Goal: Task Accomplishment & Management: Complete application form

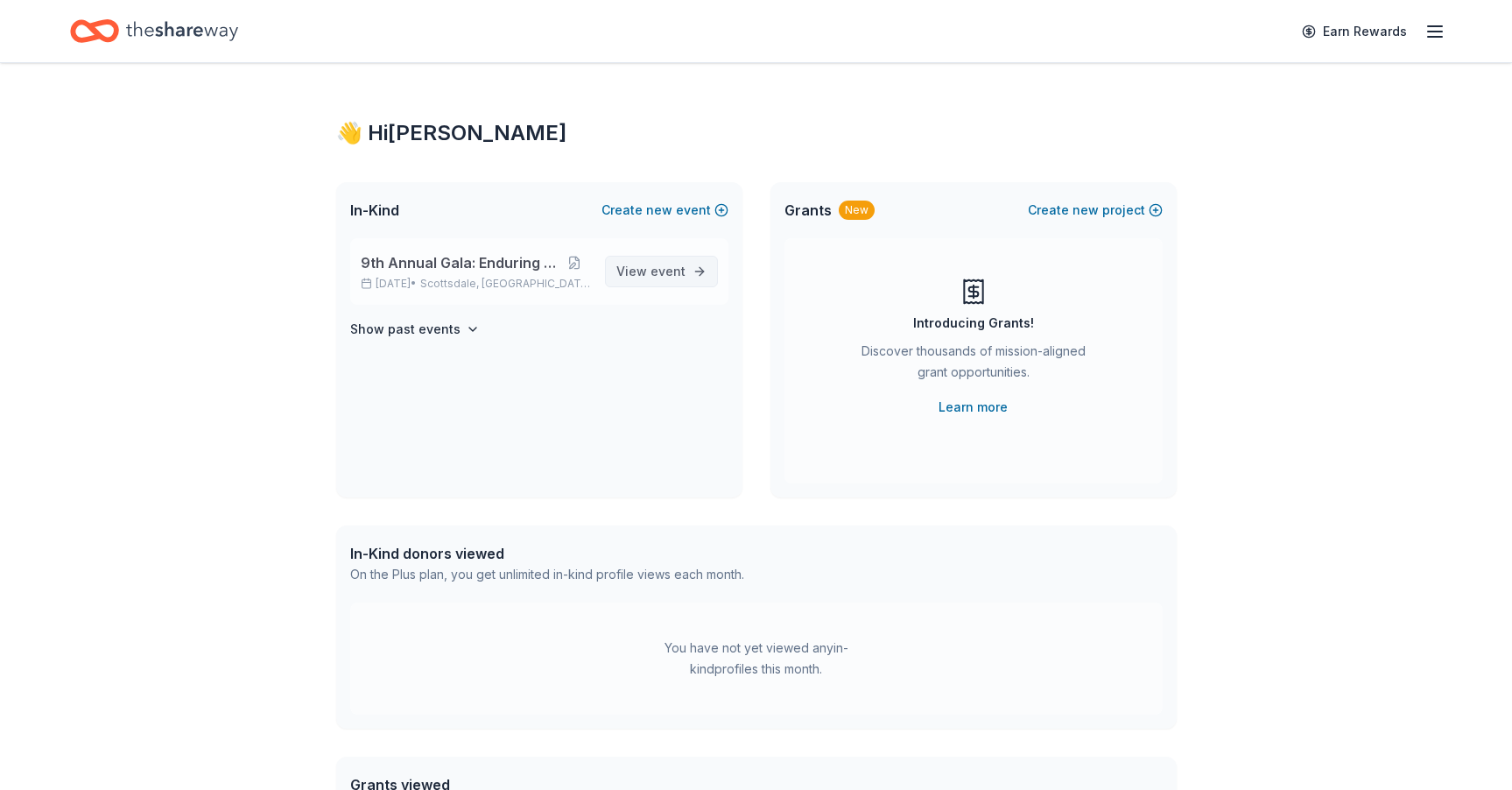
click at [656, 275] on span "event" at bounding box center [668, 271] width 35 height 15
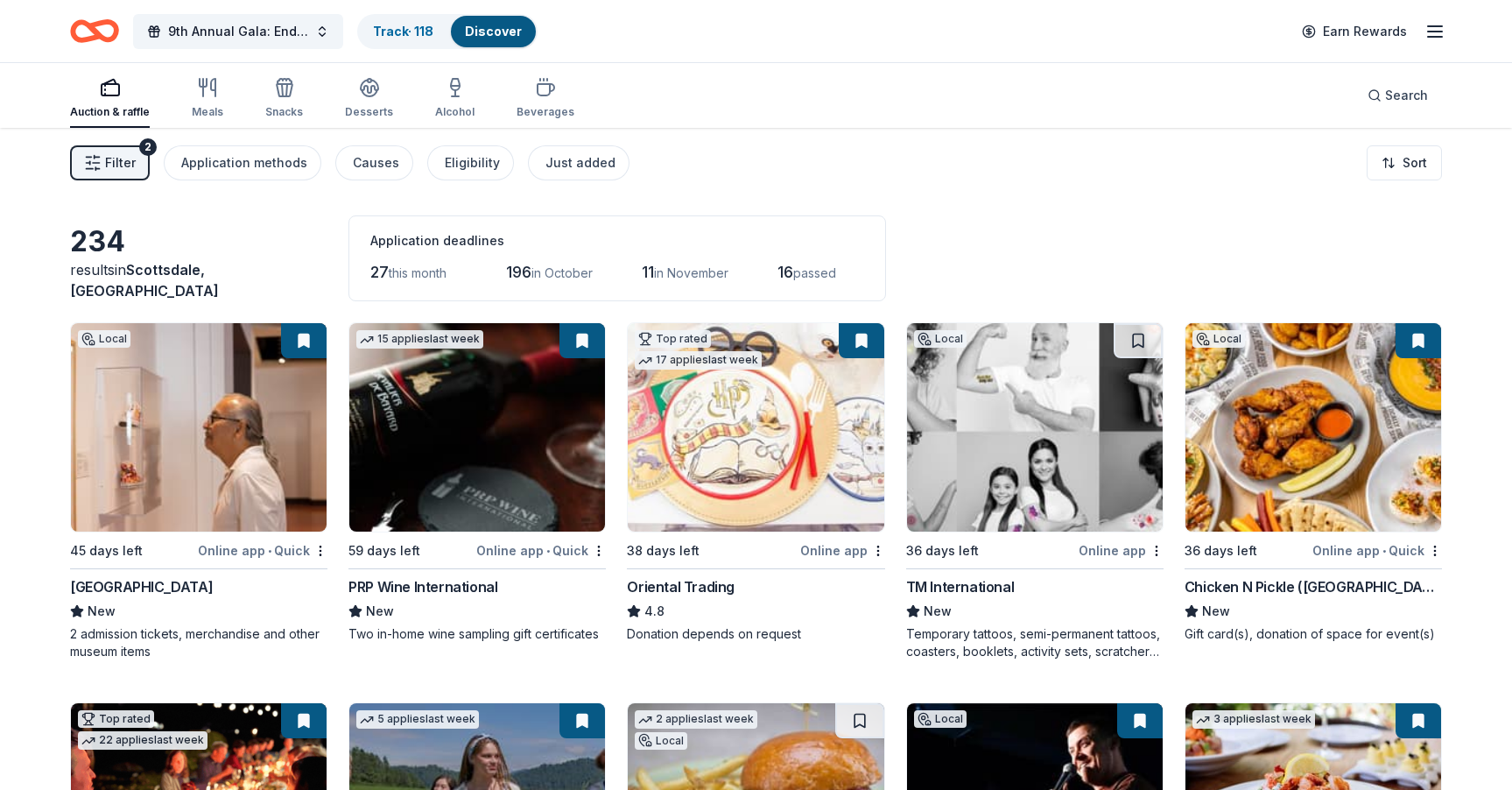
click at [818, 276] on span "passed" at bounding box center [814, 273] width 43 height 15
click at [793, 275] on span "16" at bounding box center [785, 272] width 16 height 18
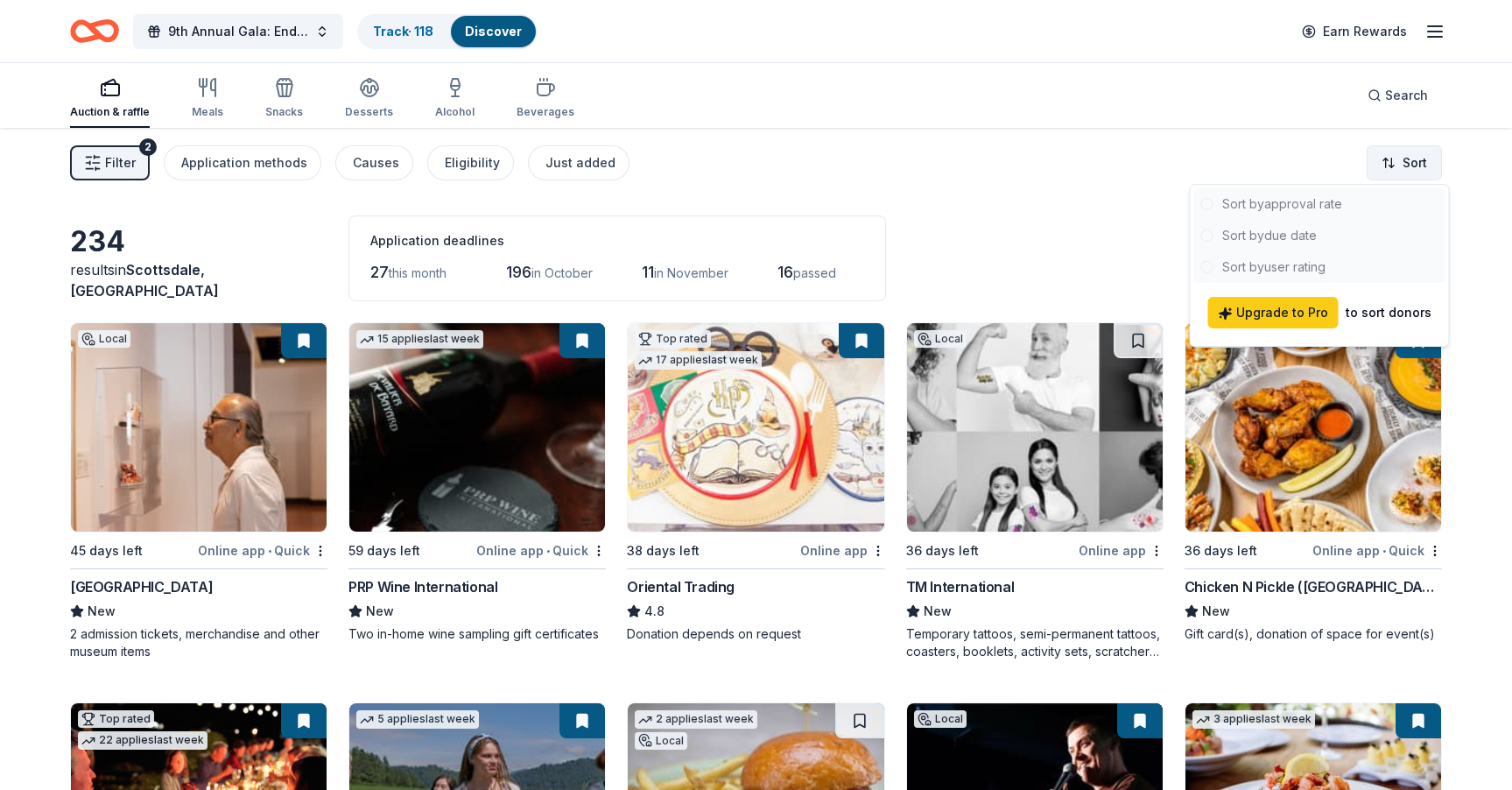
click at [1381, 173] on html "9th Annual Gala: Enduring Hope Track · 118 Discover Earn Rewards Auction & raff…" at bounding box center [756, 395] width 1512 height 790
click at [1079, 250] on html "9th Annual Gala: Enduring Hope Track · 118 Discover Earn Rewards Auction & raff…" at bounding box center [756, 395] width 1512 height 790
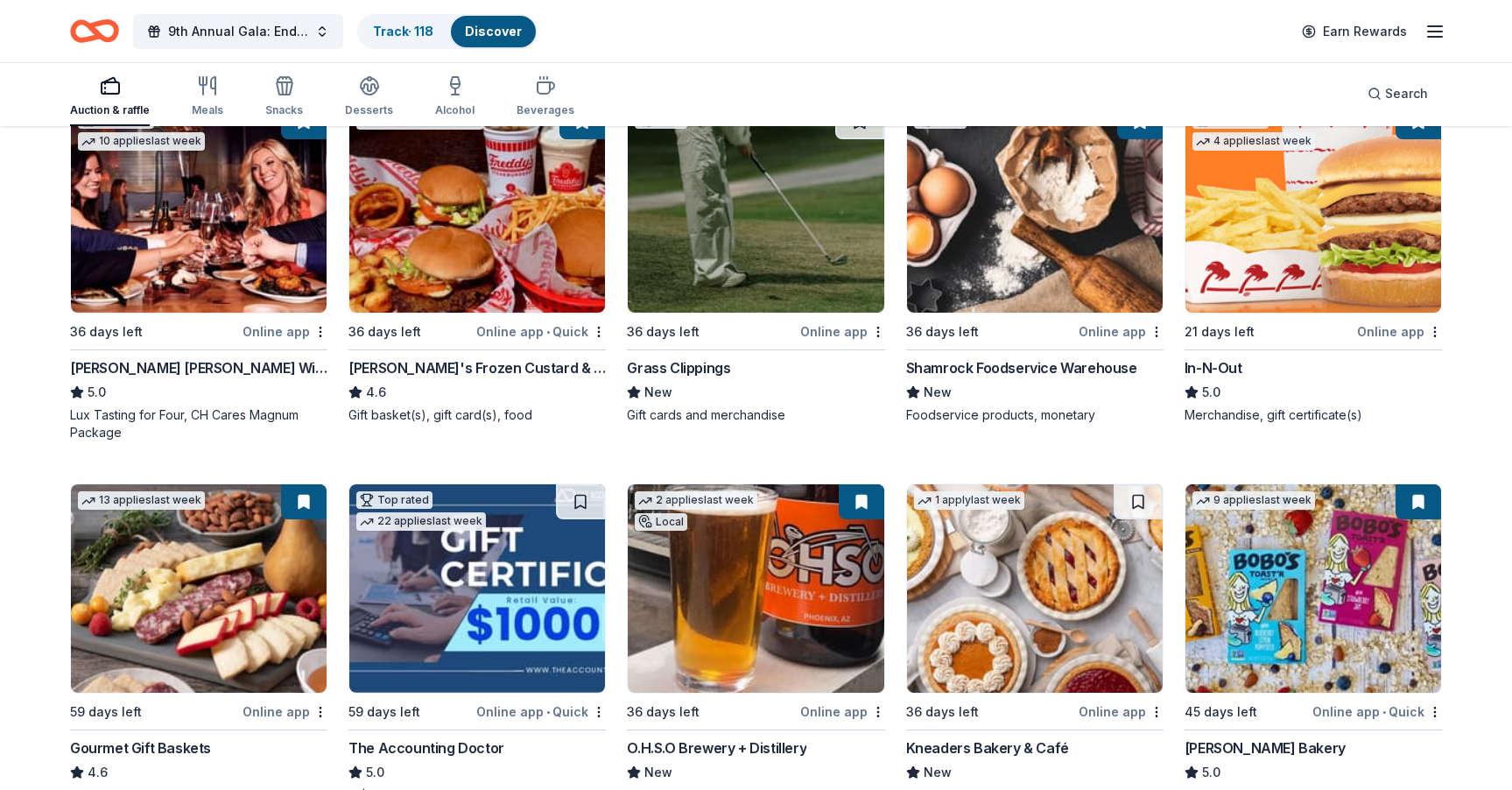
scroll to position [1919, 0]
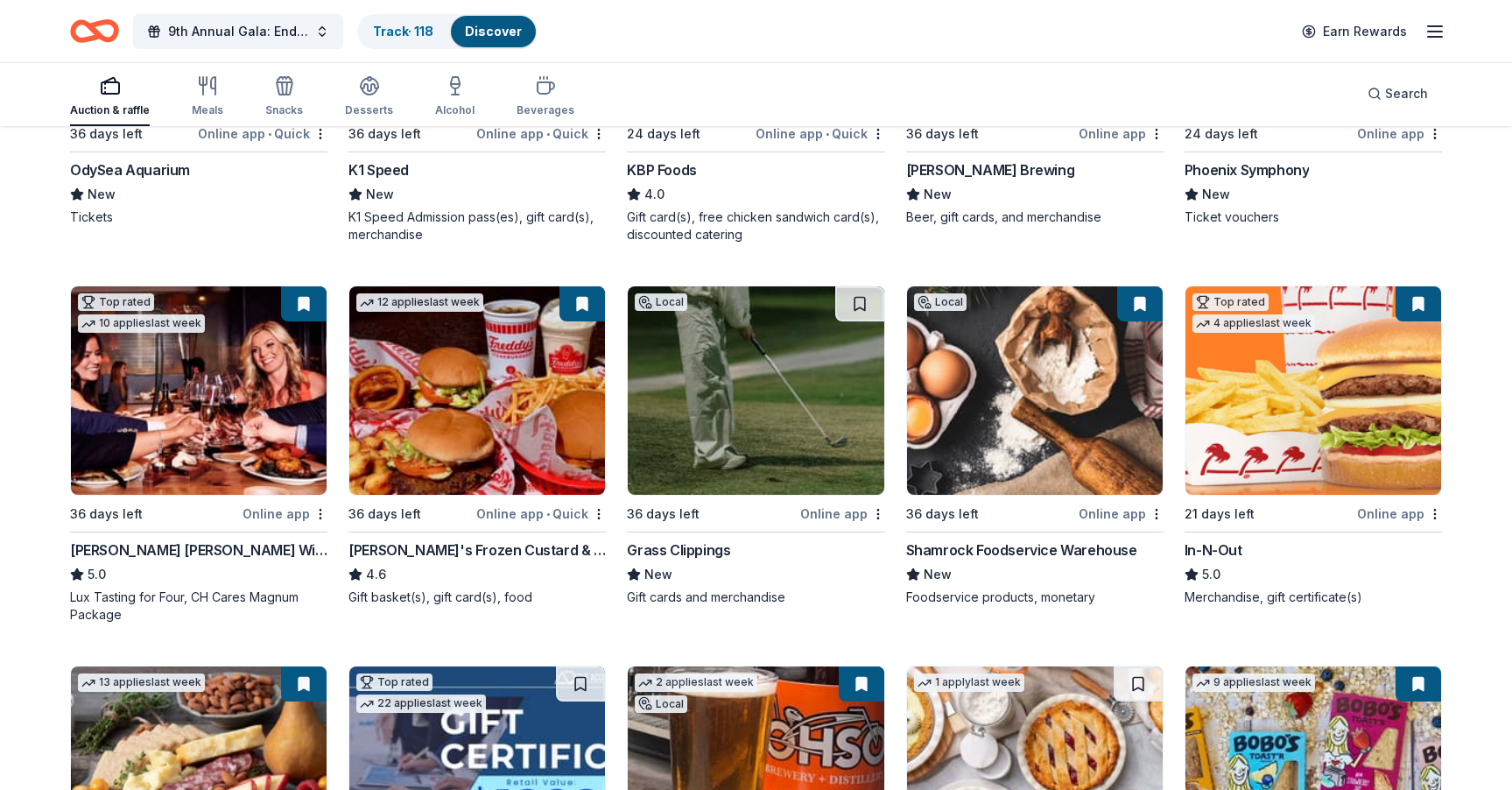
click at [299, 310] on button at bounding box center [304, 304] width 46 height 35
click at [273, 374] on img at bounding box center [199, 391] width 256 height 209
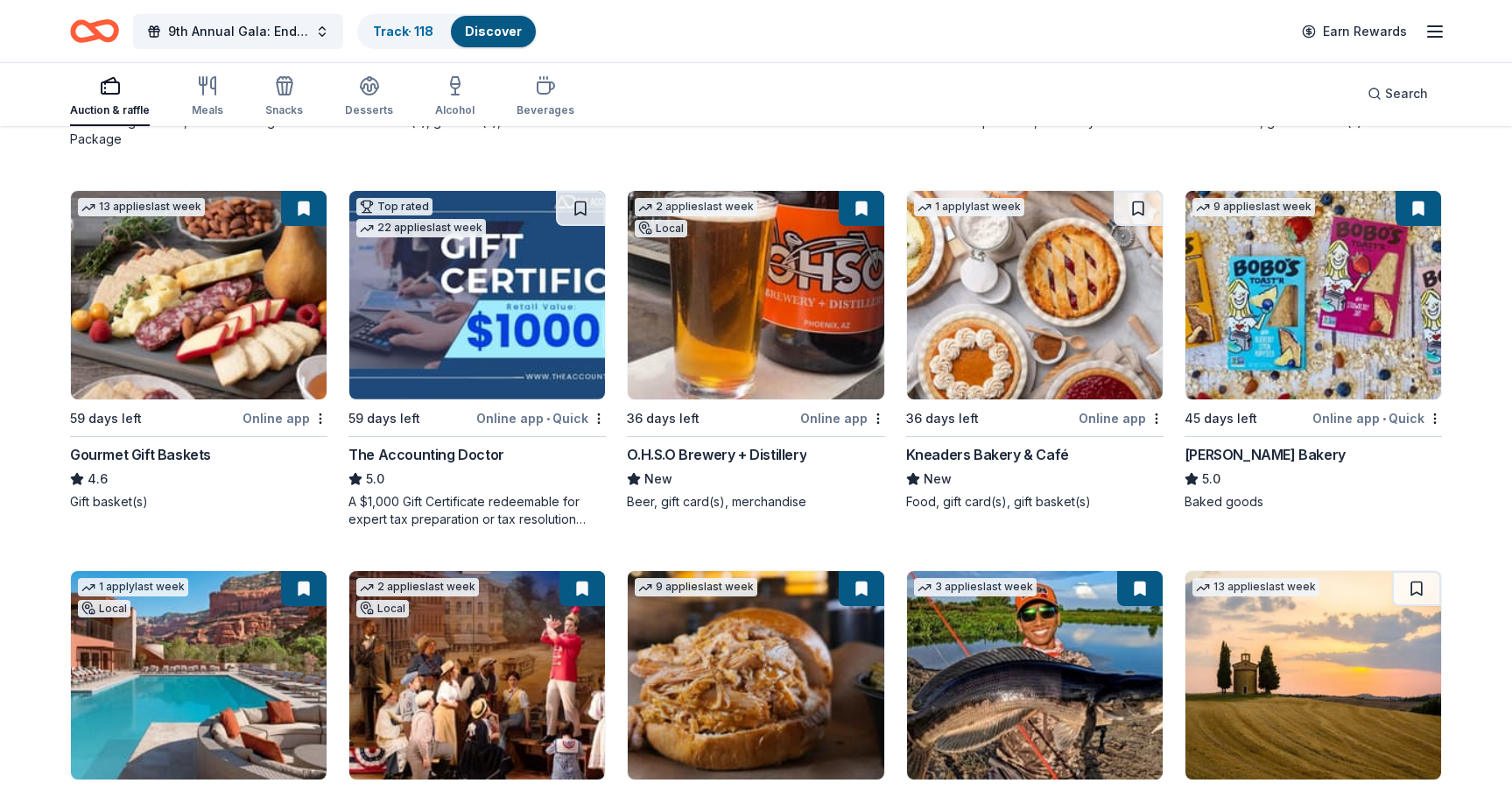
scroll to position [2395, 0]
click at [957, 452] on div "Kneaders Bakery & Café" at bounding box center [988, 453] width 163 height 21
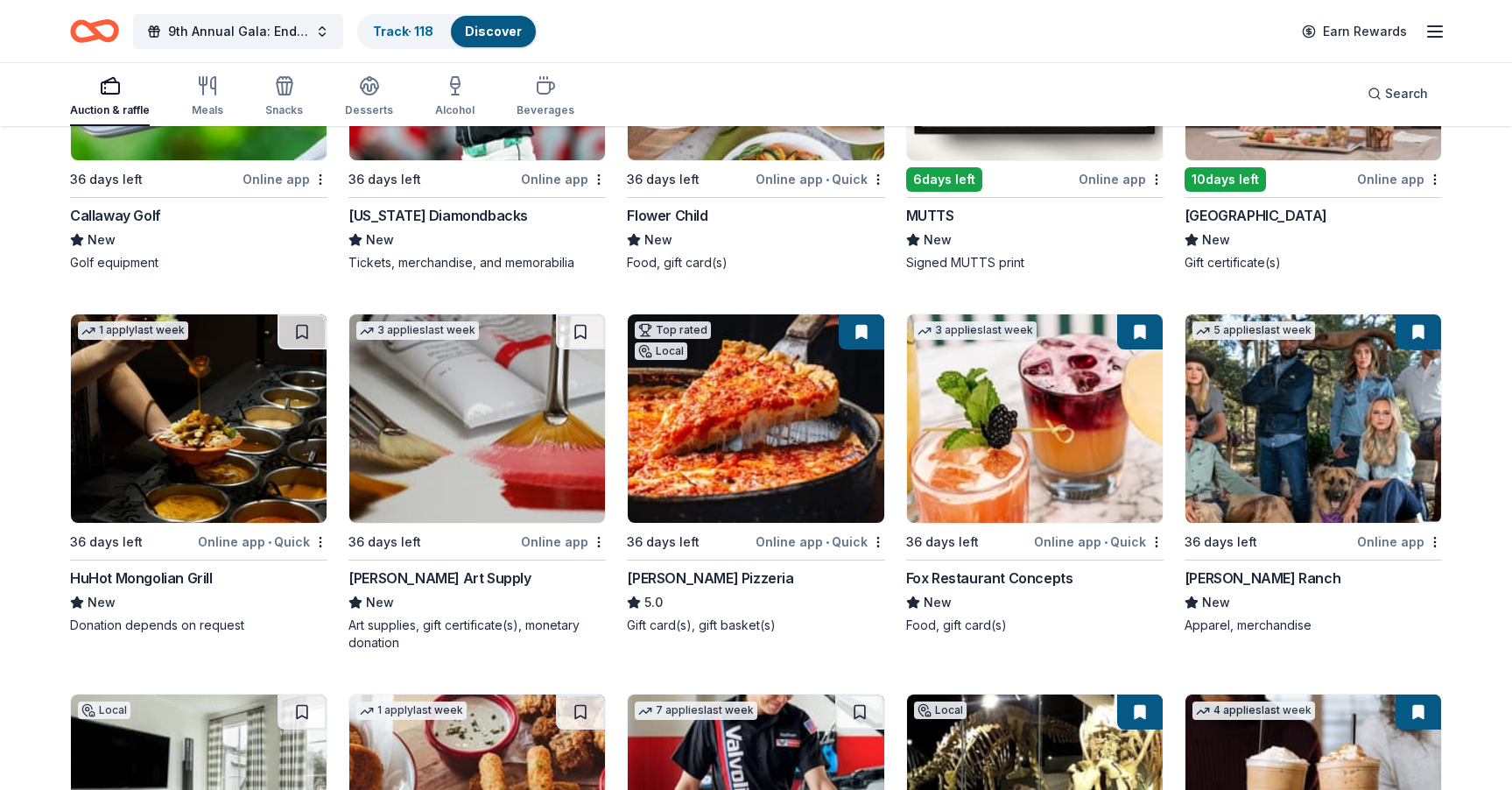
scroll to position [6807, 0]
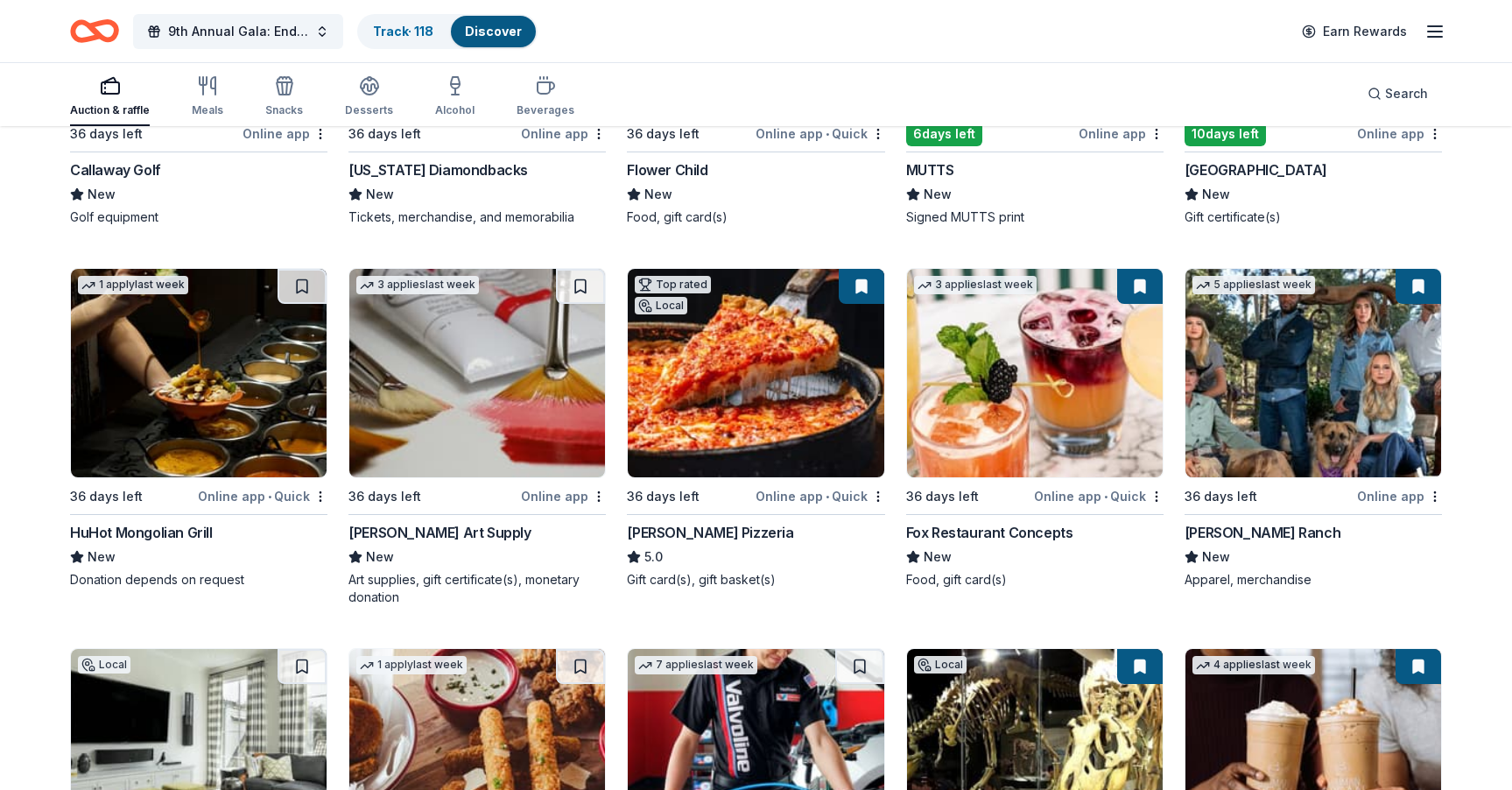
click at [745, 532] on div "Lou Malnati's Pizzeria" at bounding box center [710, 532] width 167 height 21
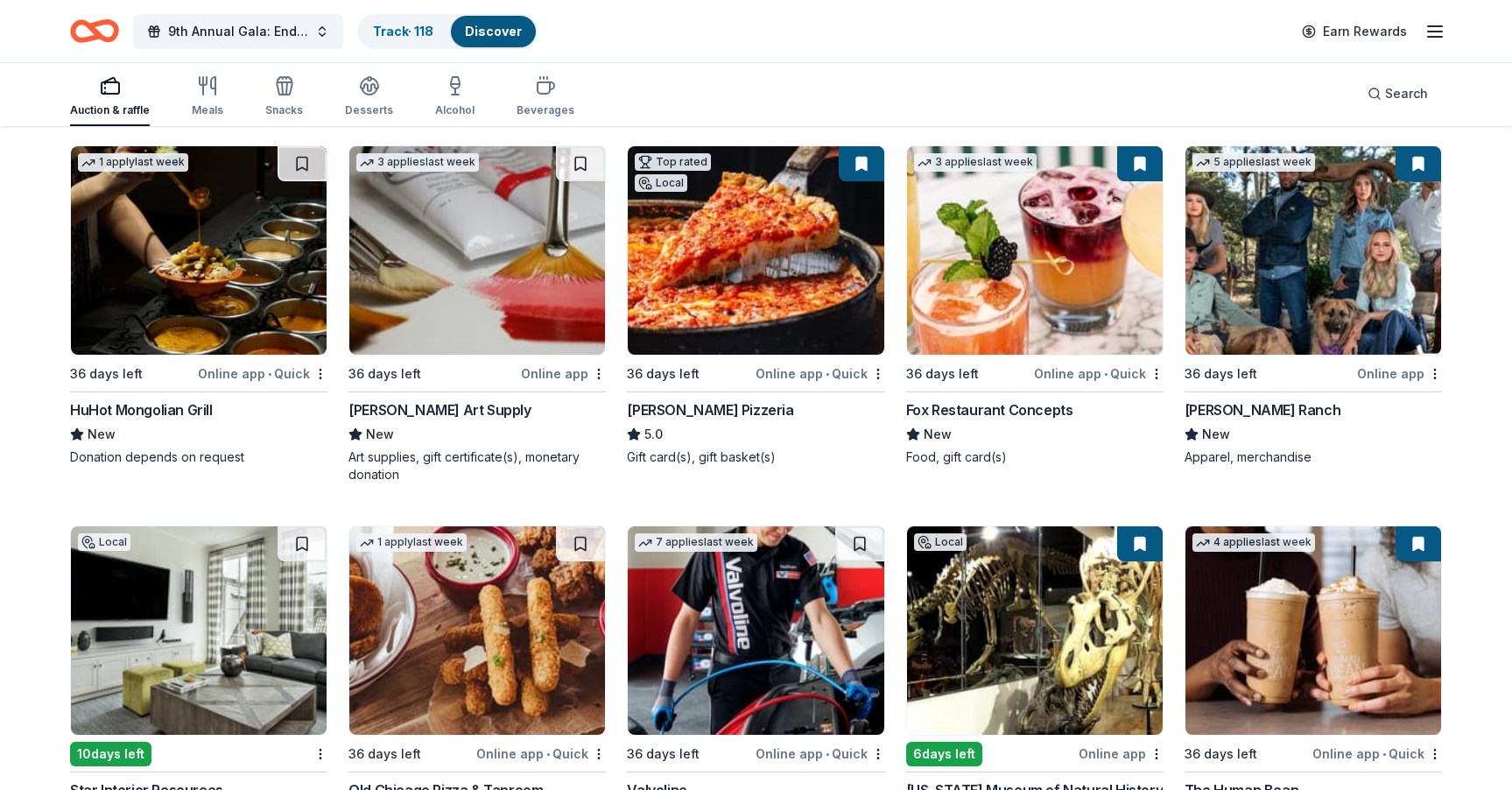
scroll to position [7143, 0]
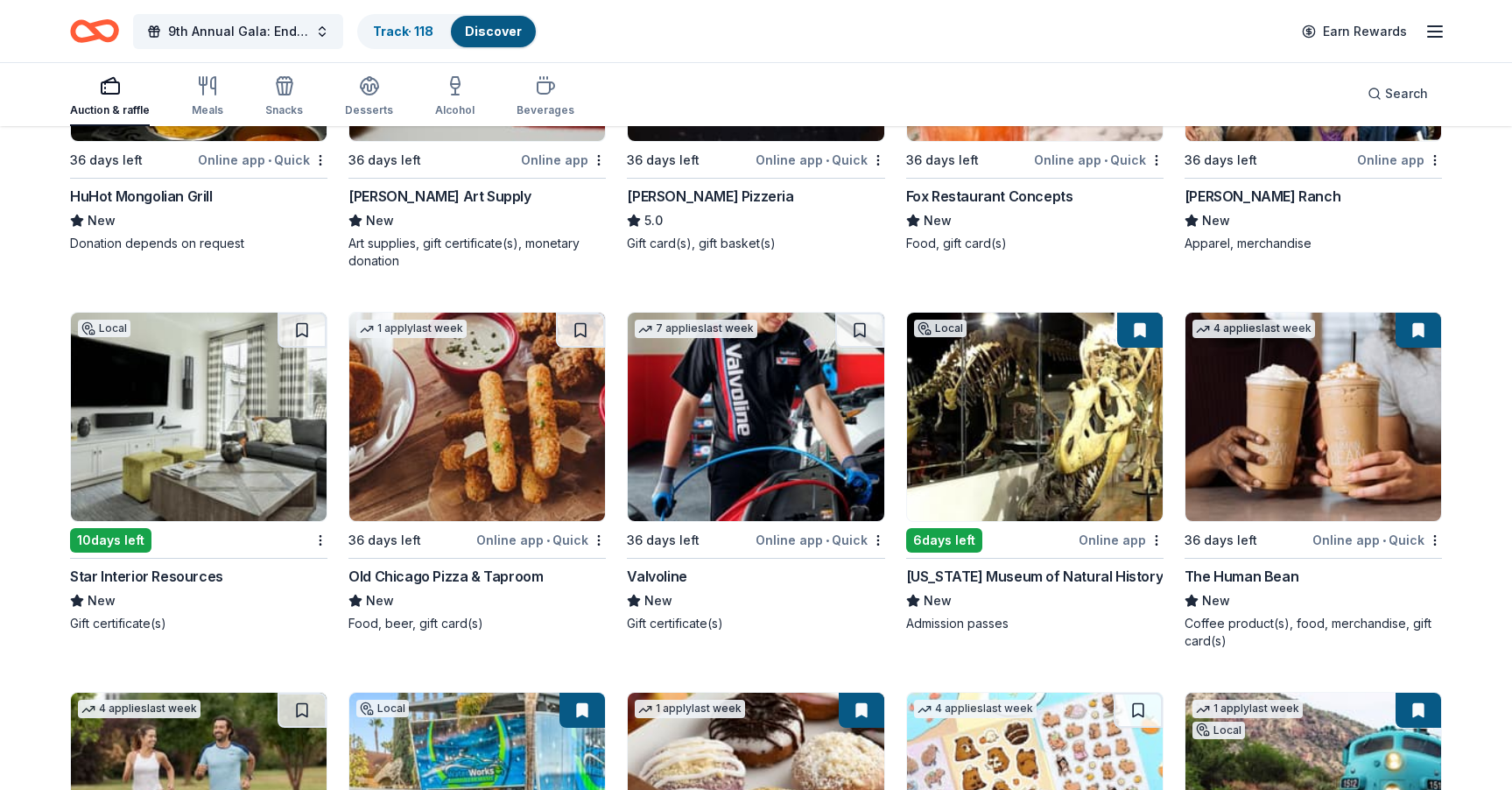
click at [1262, 388] on img at bounding box center [1313, 417] width 256 height 209
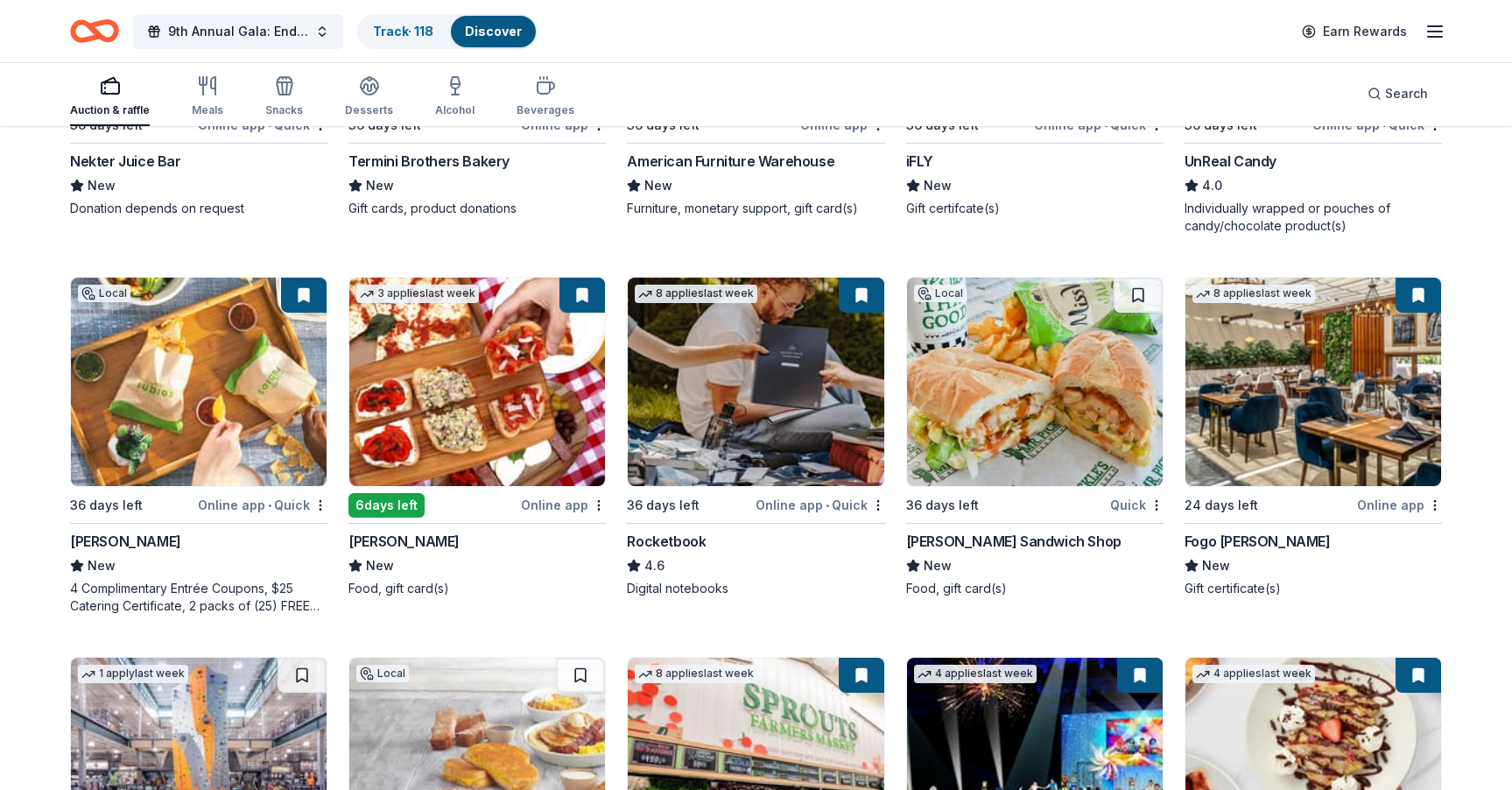
scroll to position [8320, 0]
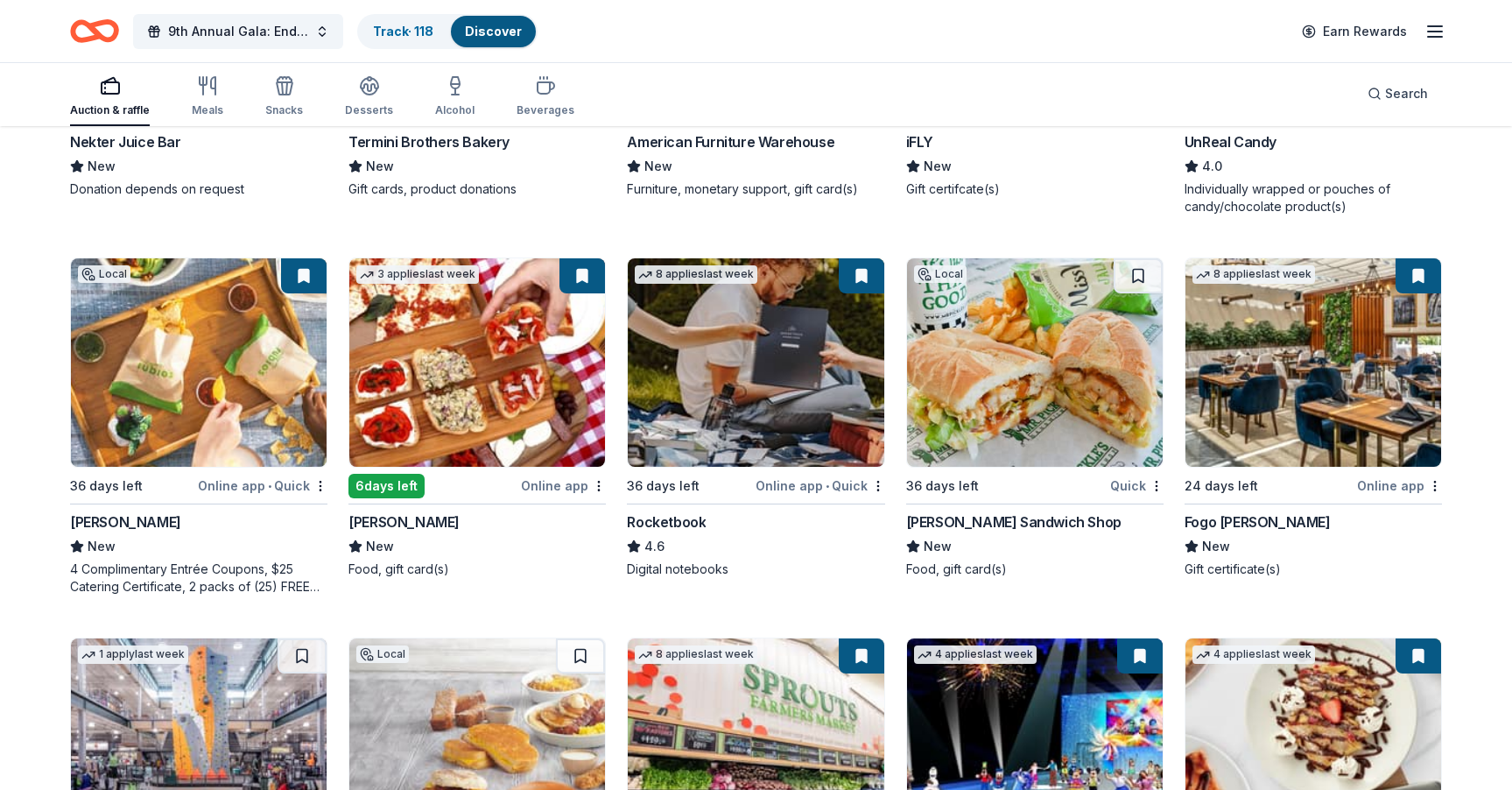
click at [1027, 406] on img at bounding box center [1035, 363] width 256 height 209
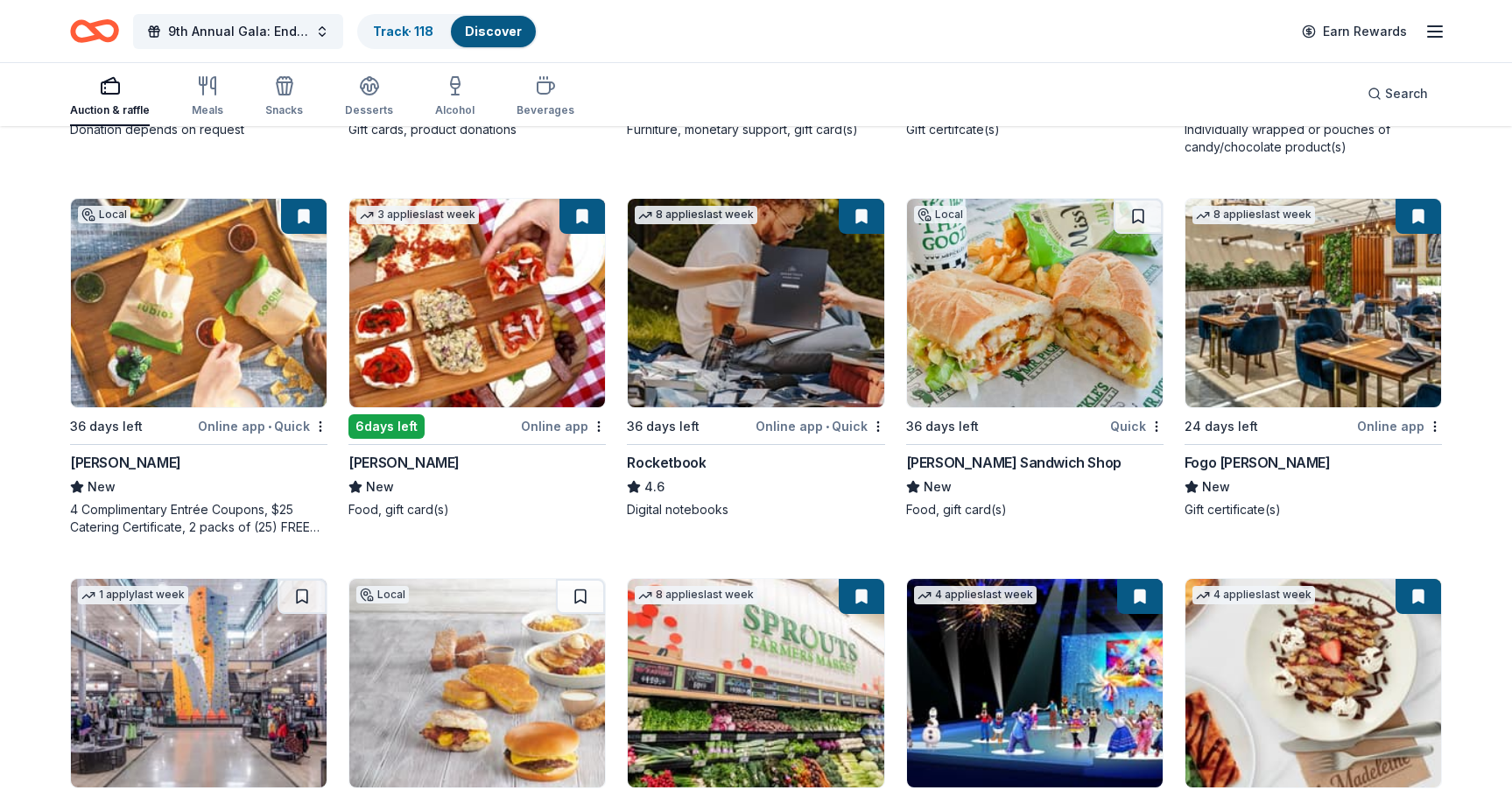
scroll to position [8614, 0]
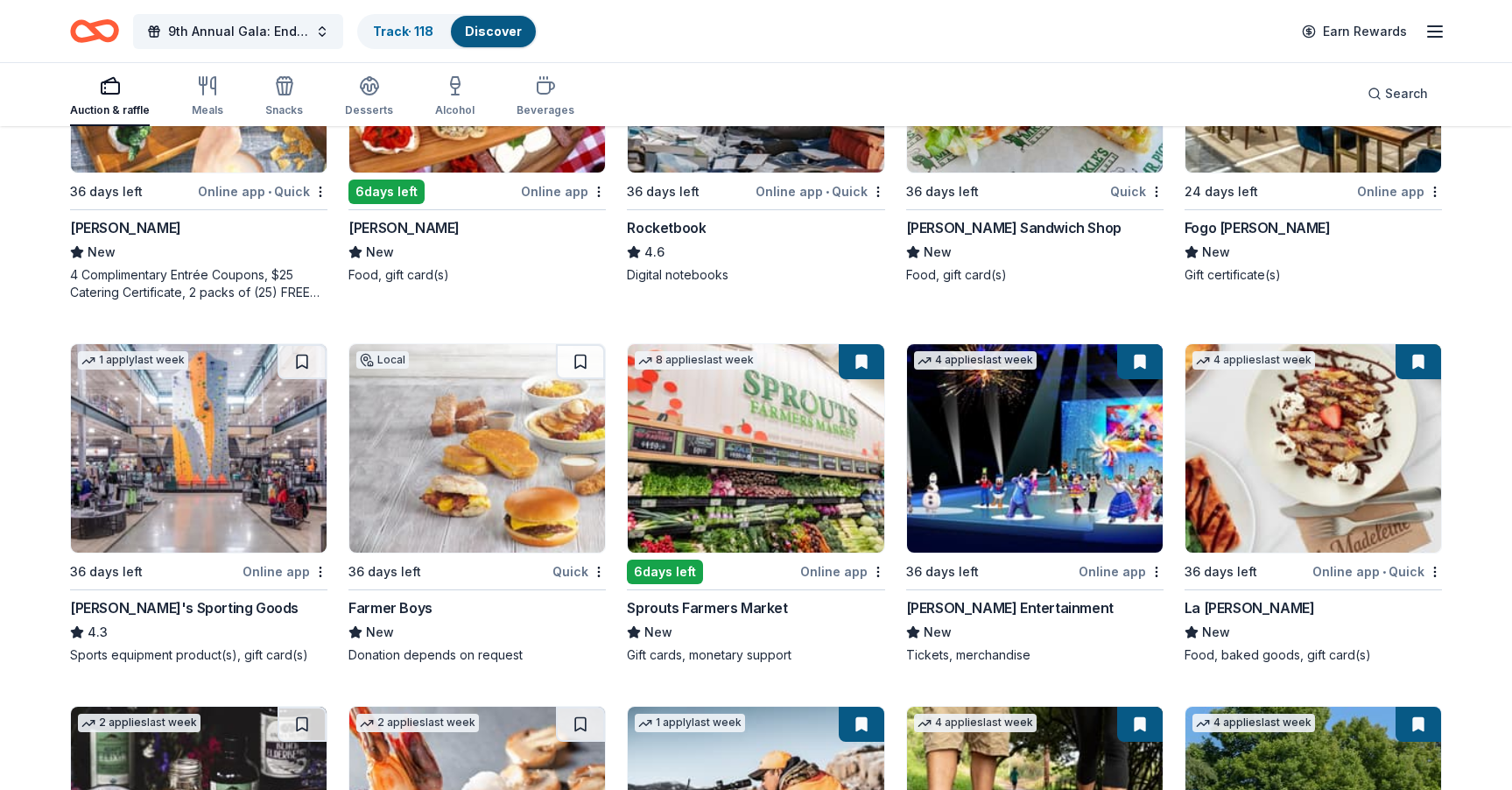
click at [435, 452] on img at bounding box center [477, 448] width 256 height 209
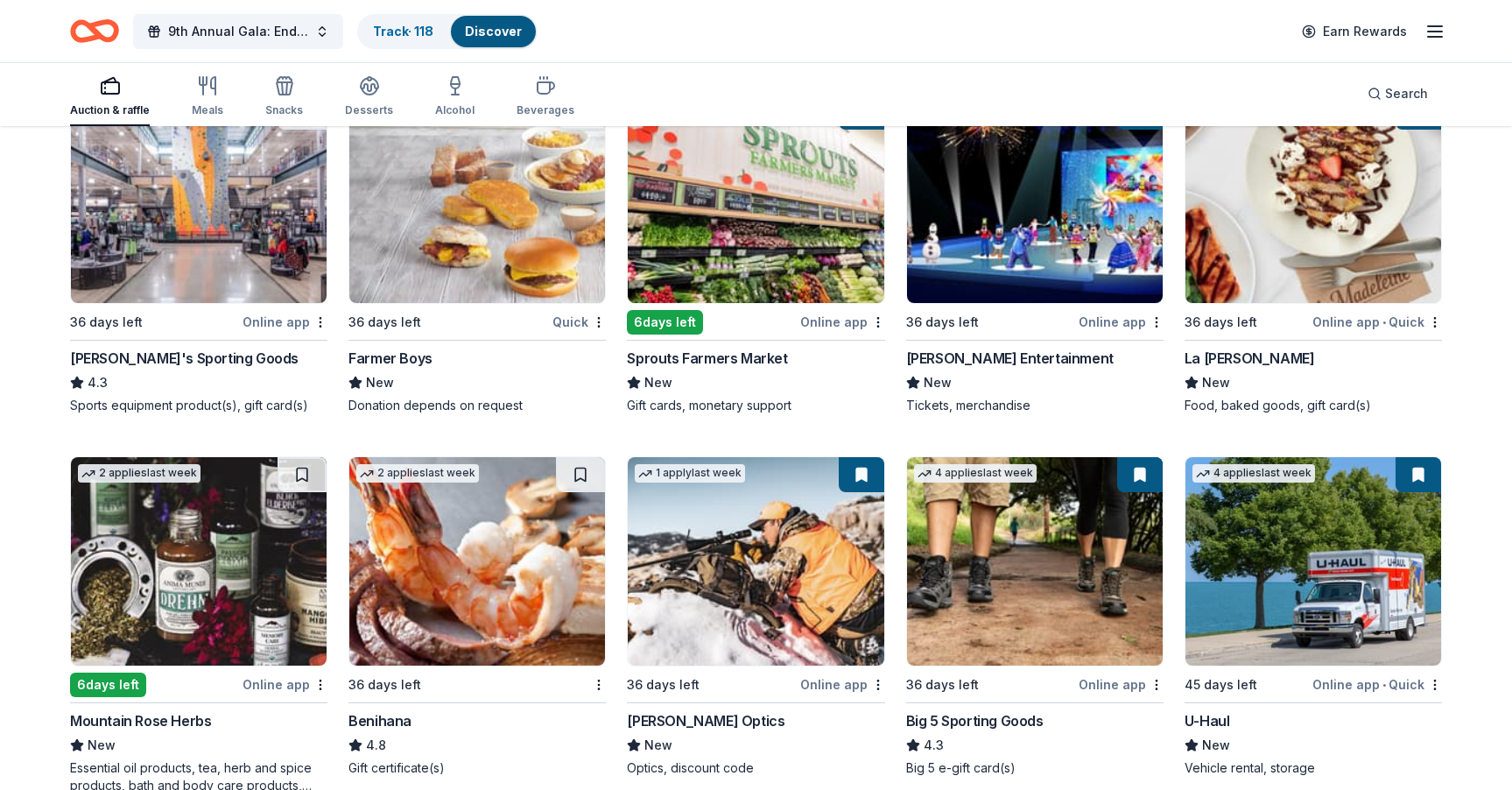
scroll to position [8964, 0]
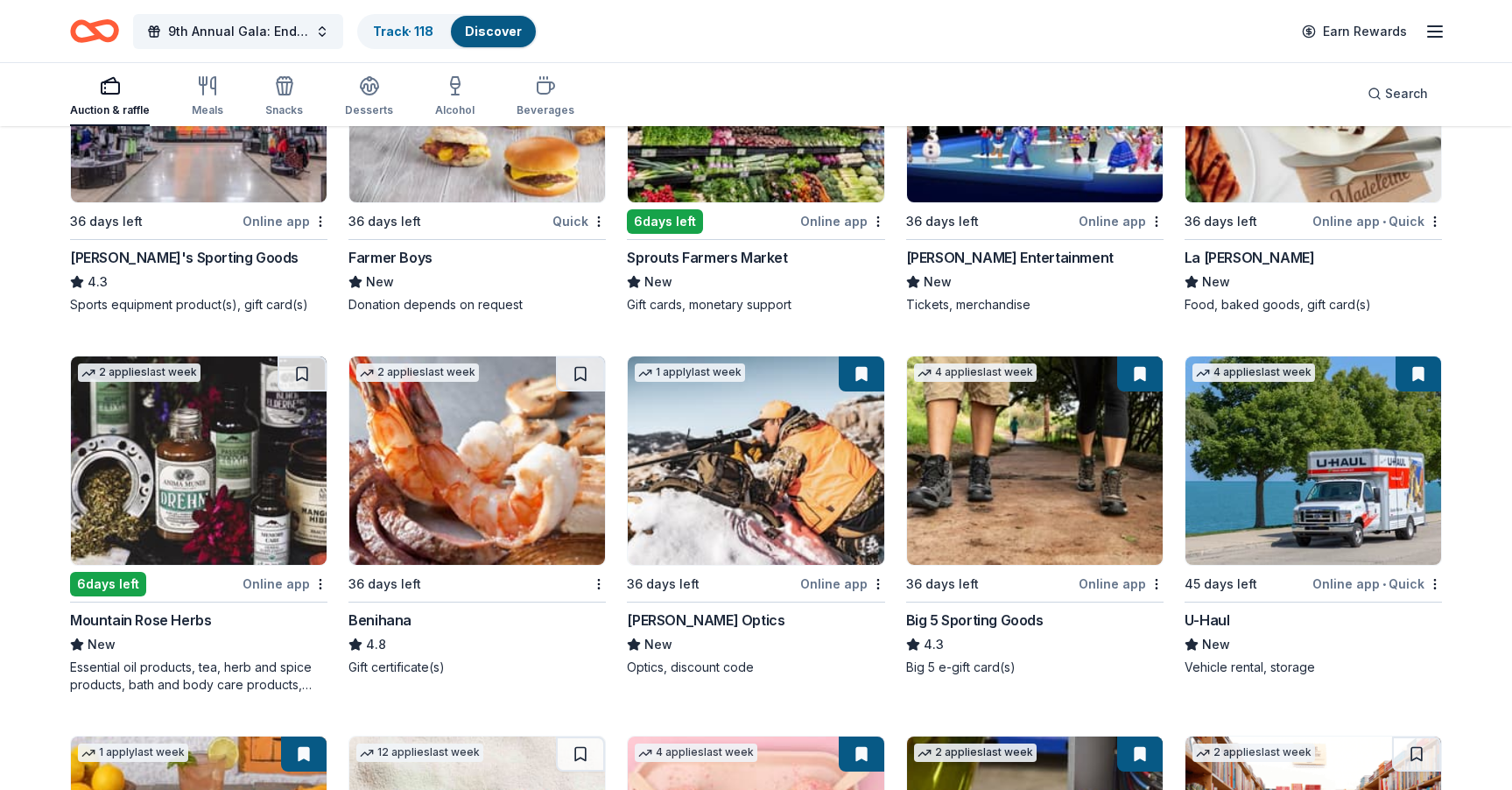
click at [422, 450] on img at bounding box center [477, 460] width 256 height 209
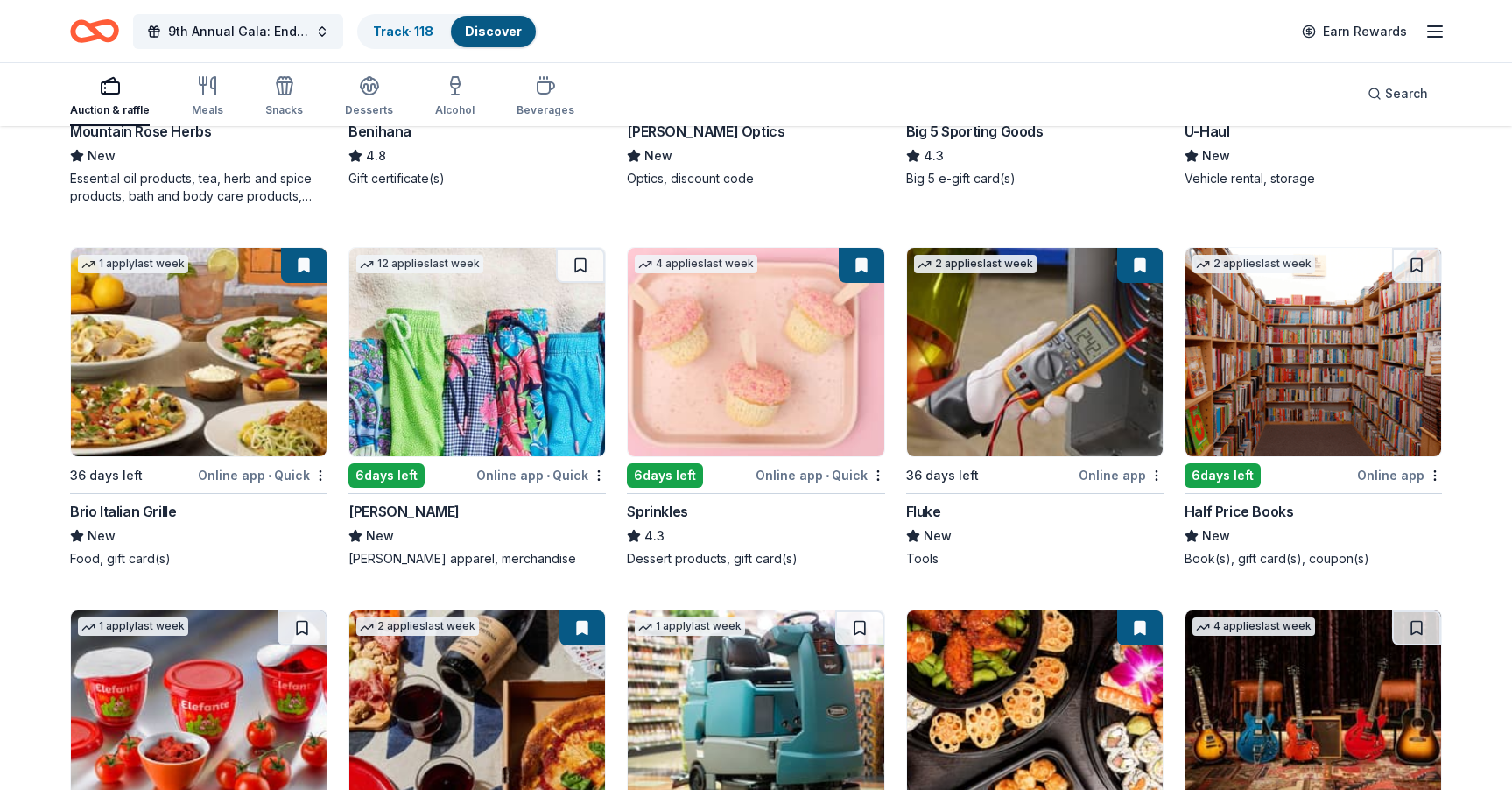
scroll to position [9511, 0]
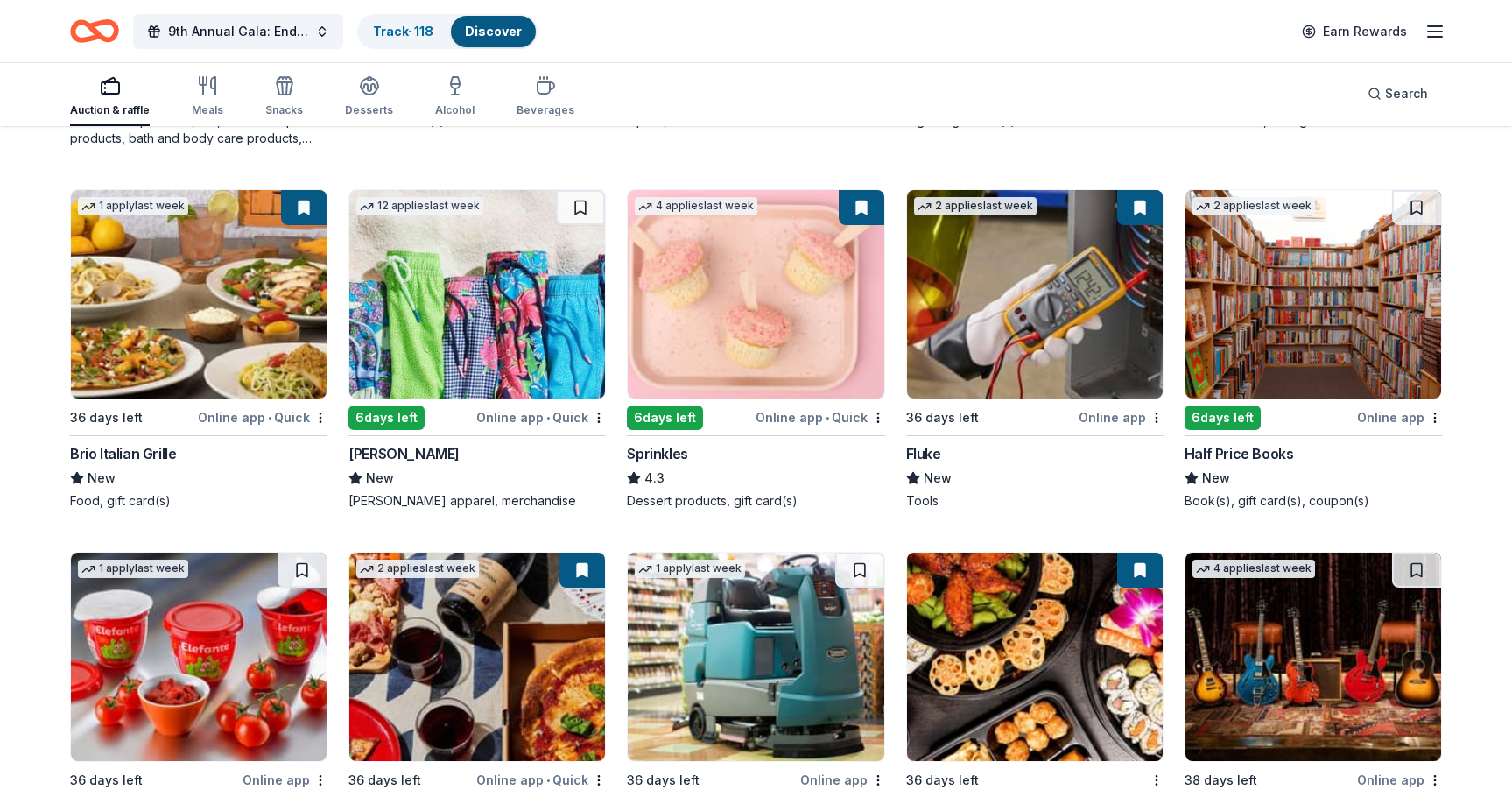
click at [213, 355] on img at bounding box center [199, 295] width 256 height 209
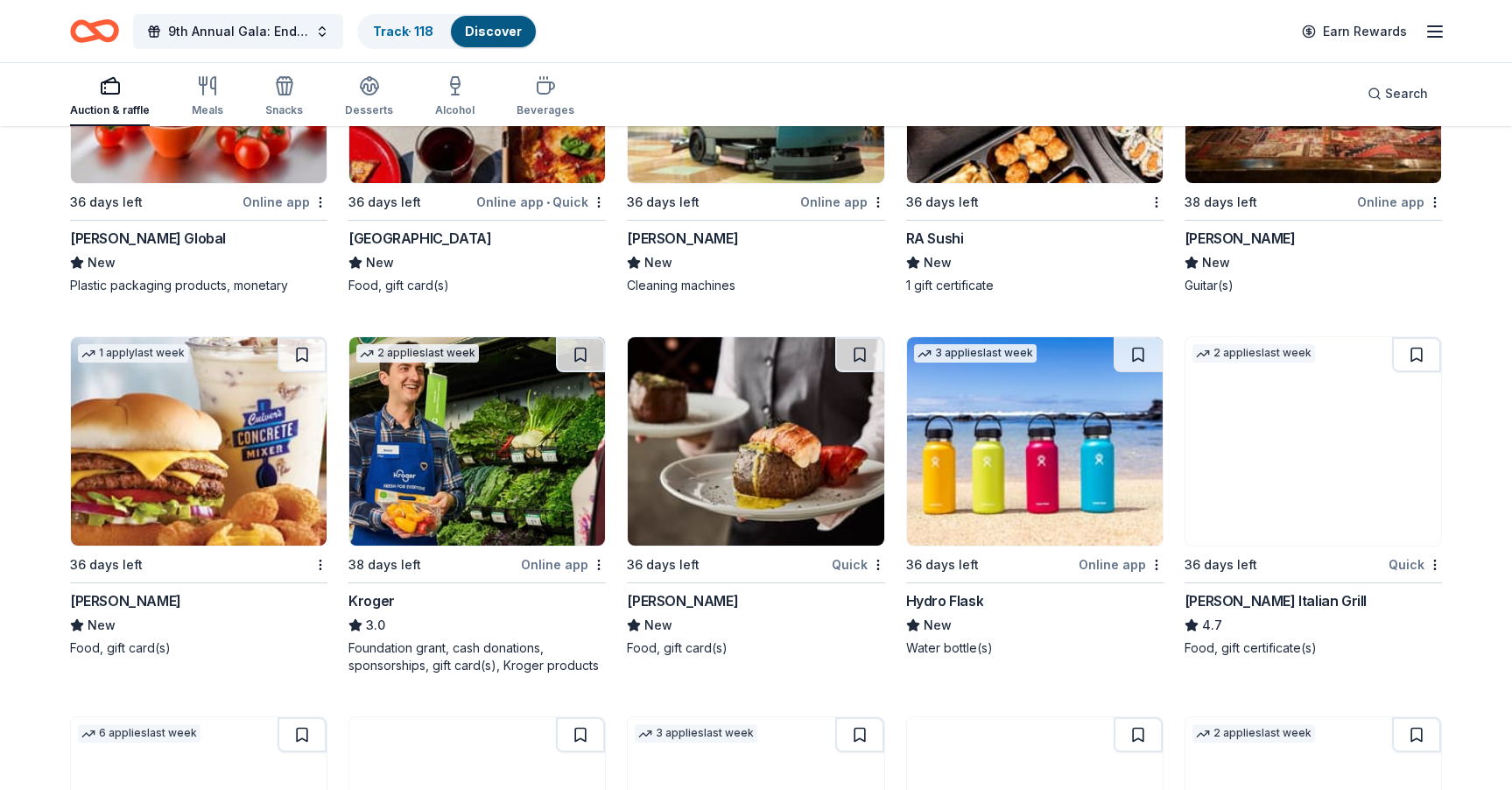
scroll to position [10225, 0]
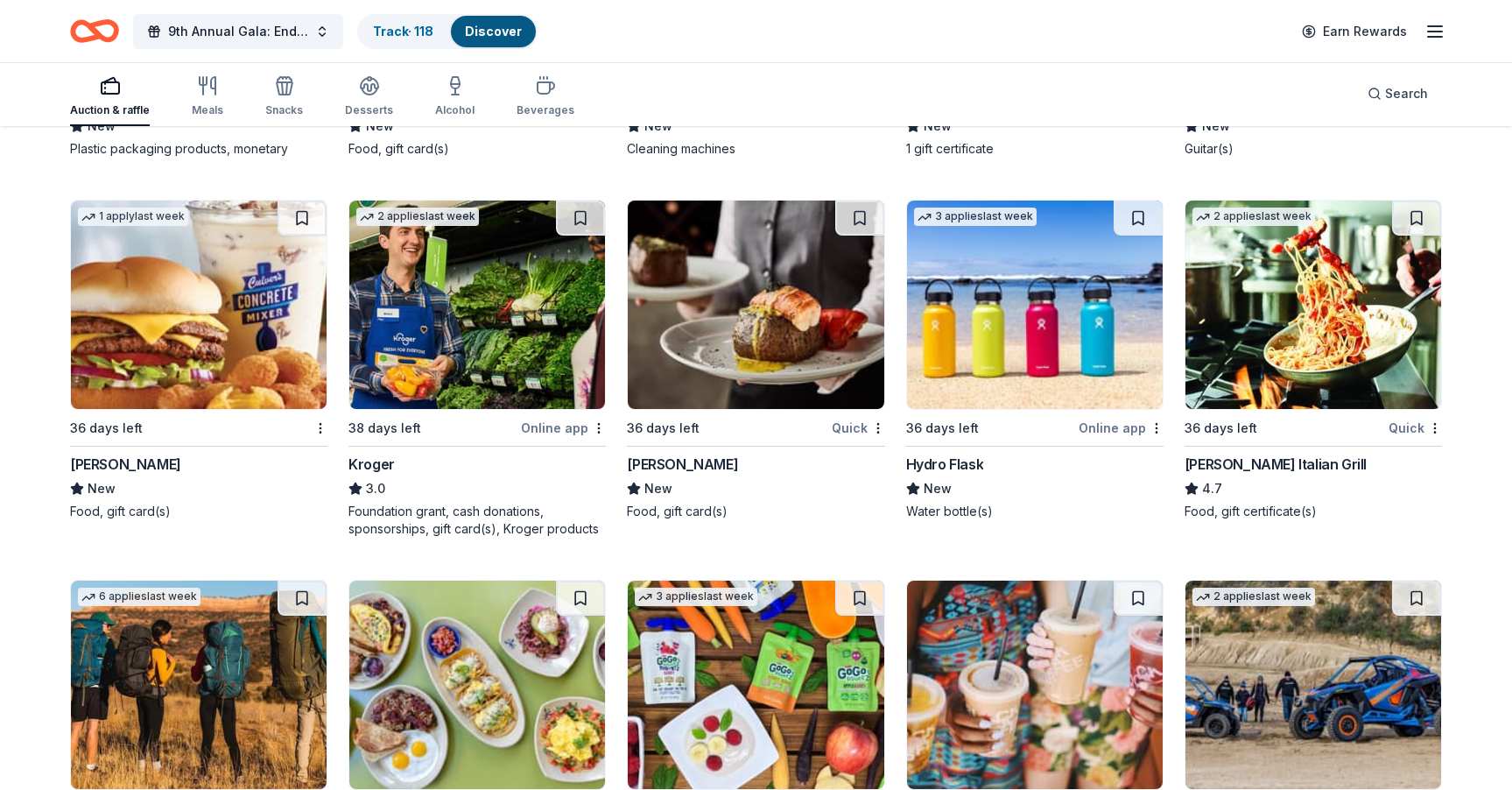
click at [160, 318] on img at bounding box center [199, 305] width 256 height 209
click at [780, 295] on img at bounding box center [756, 305] width 256 height 209
click at [1332, 339] on img at bounding box center [1313, 305] width 256 height 209
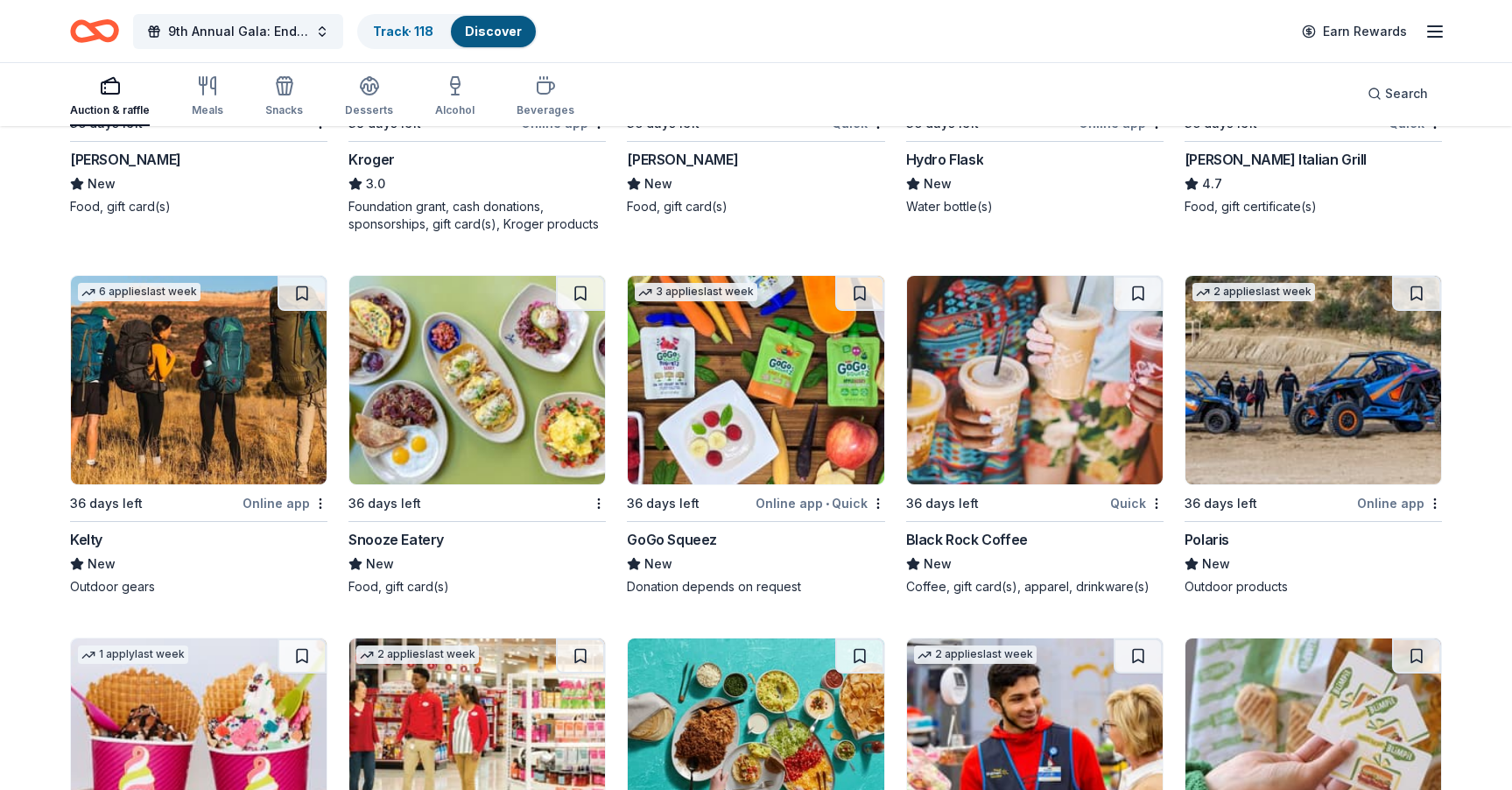
scroll to position [10547, 0]
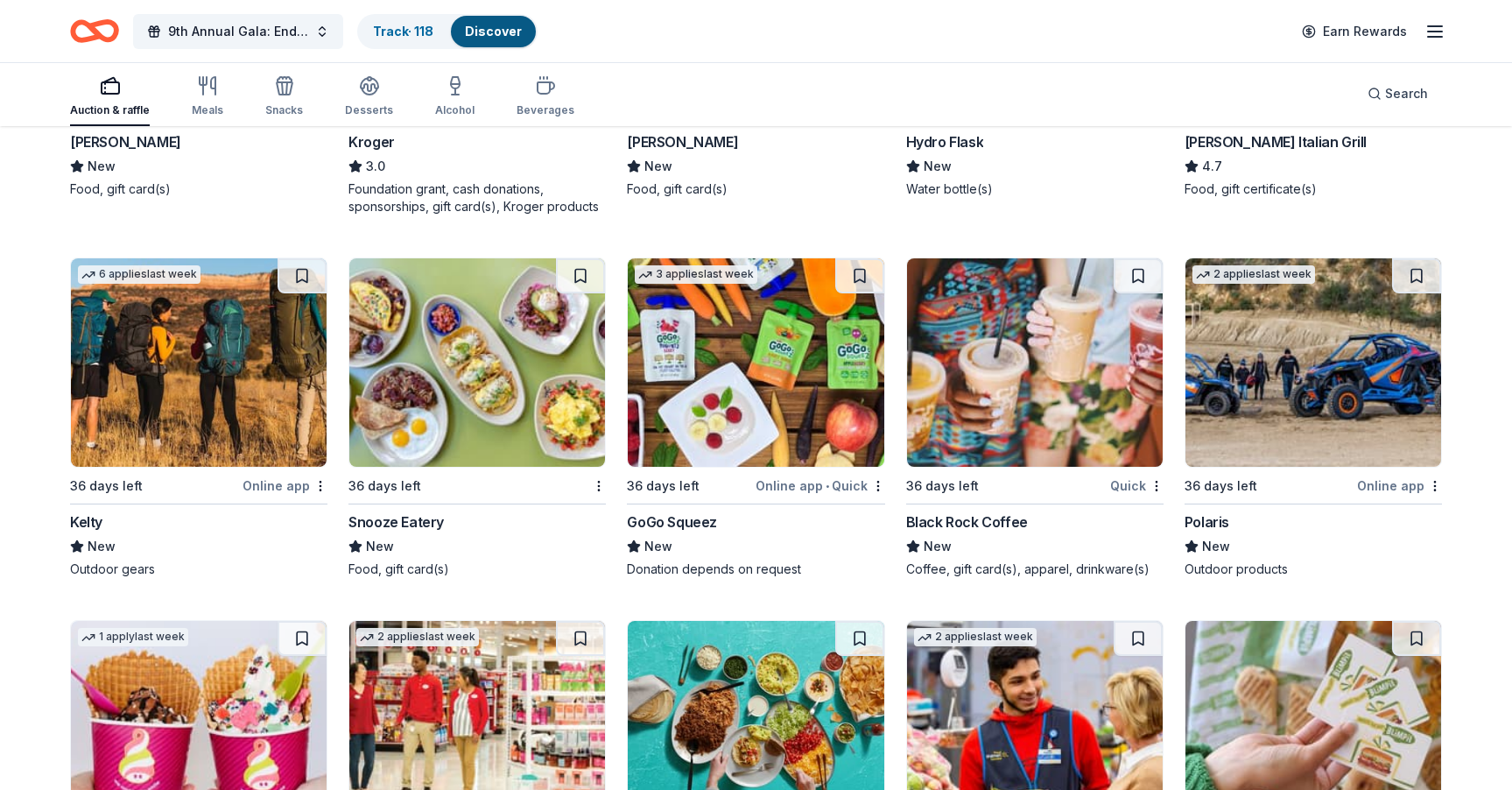
click at [1073, 379] on img at bounding box center [1035, 363] width 256 height 209
click at [437, 375] on img at bounding box center [477, 363] width 256 height 209
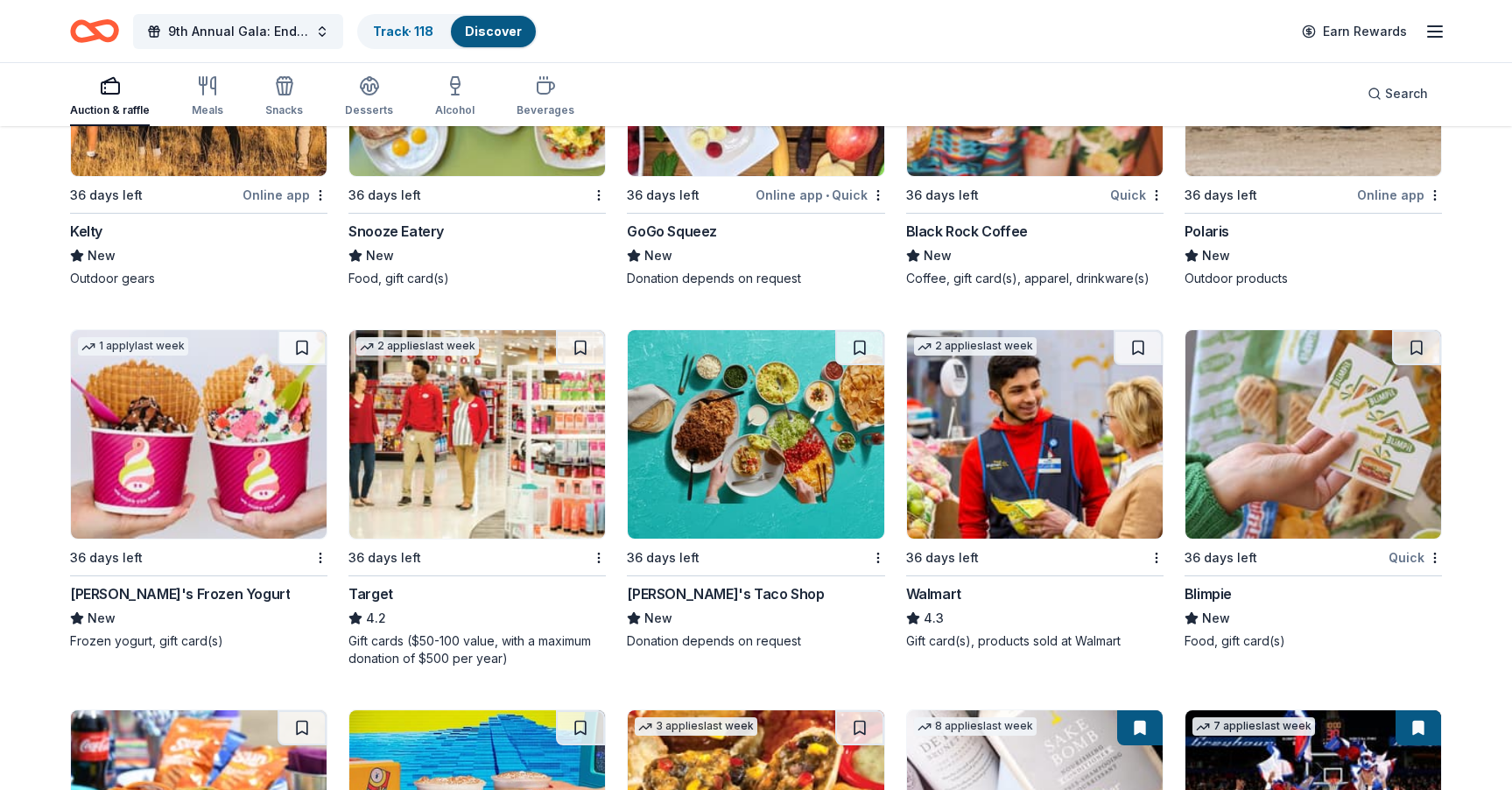
scroll to position [10842, 0]
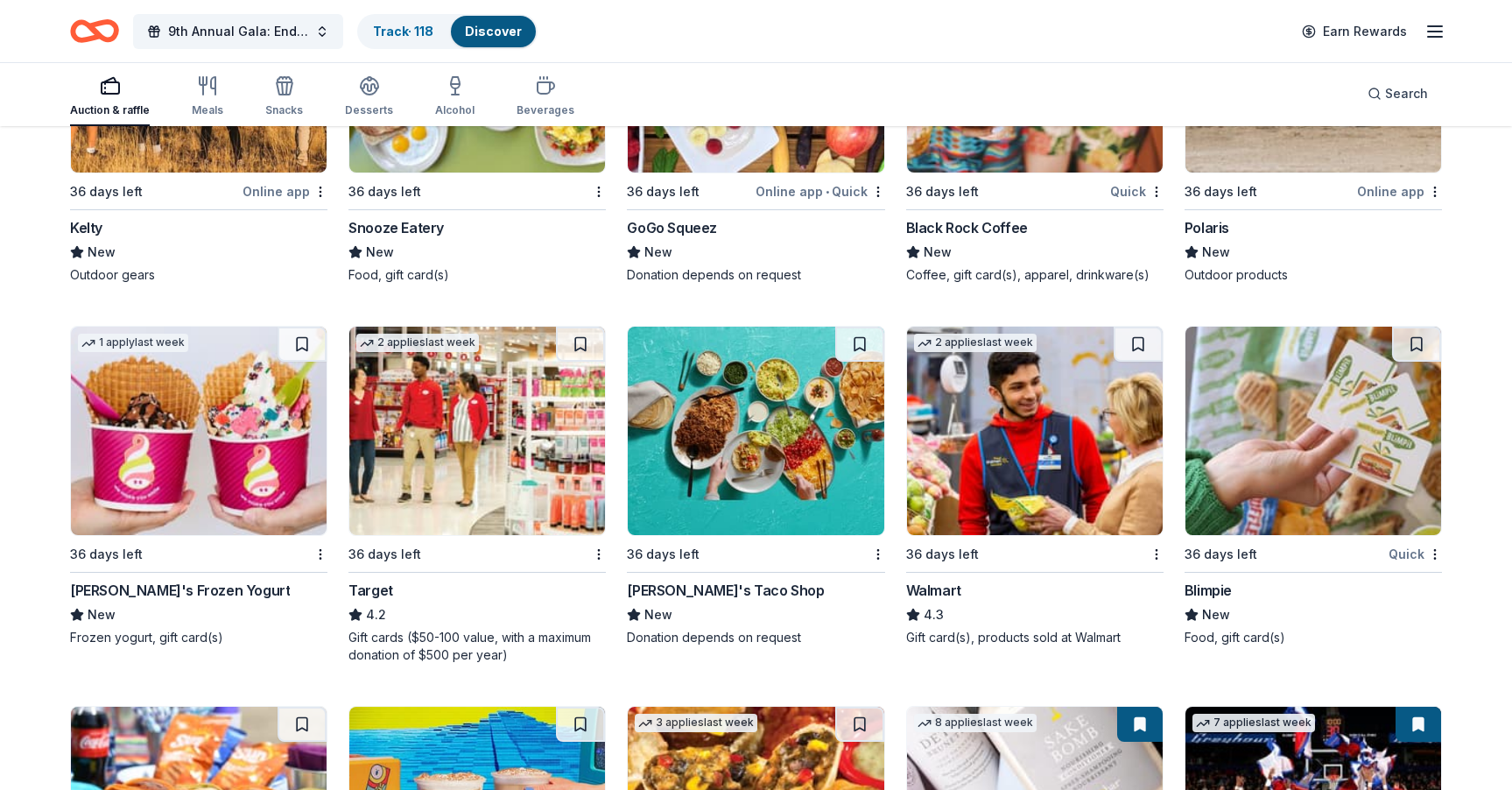
click at [181, 453] on img at bounding box center [199, 431] width 256 height 209
click at [749, 390] on img at bounding box center [756, 431] width 256 height 209
click at [1302, 481] on img at bounding box center [1313, 431] width 256 height 209
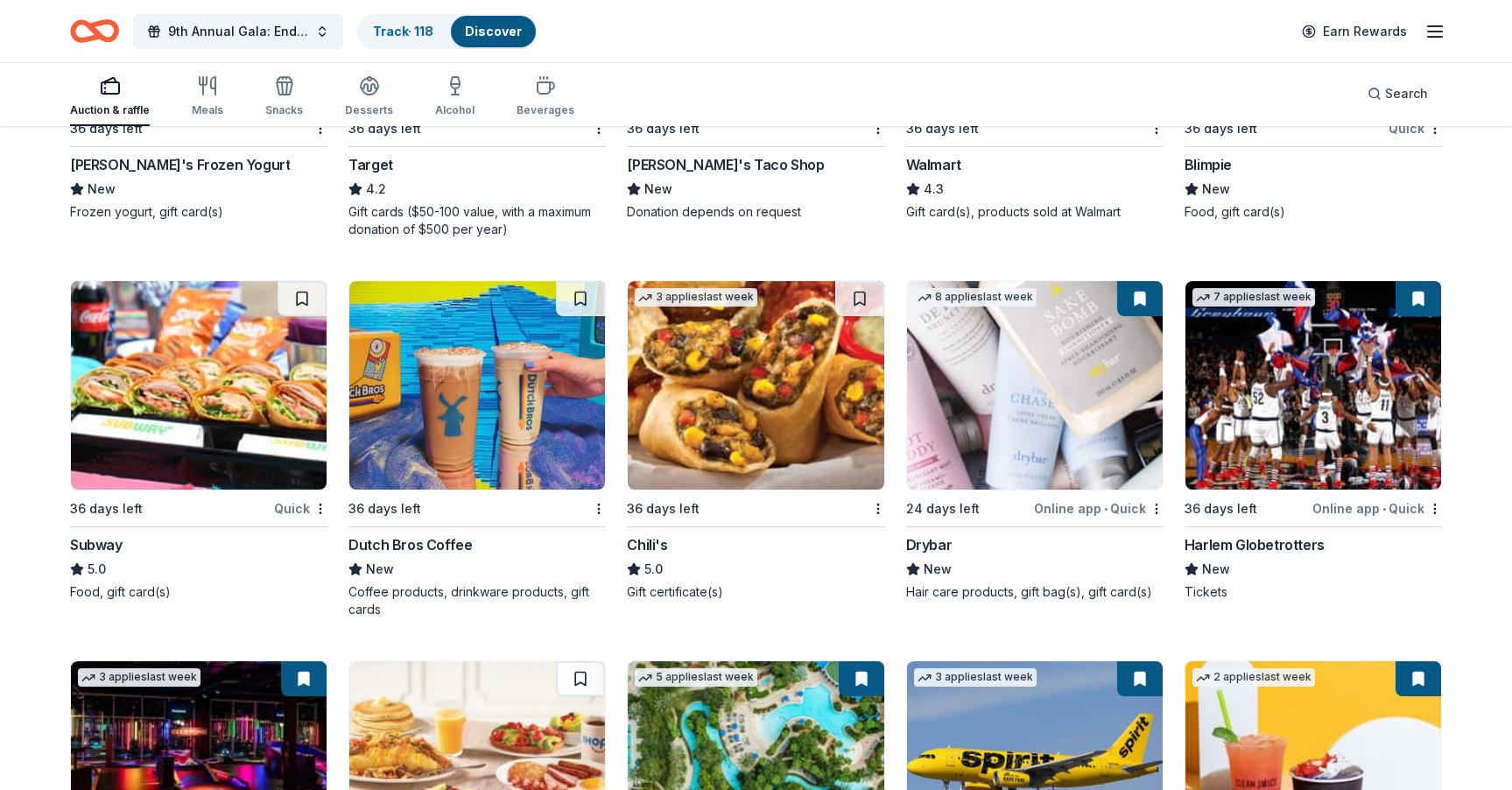
scroll to position [11276, 0]
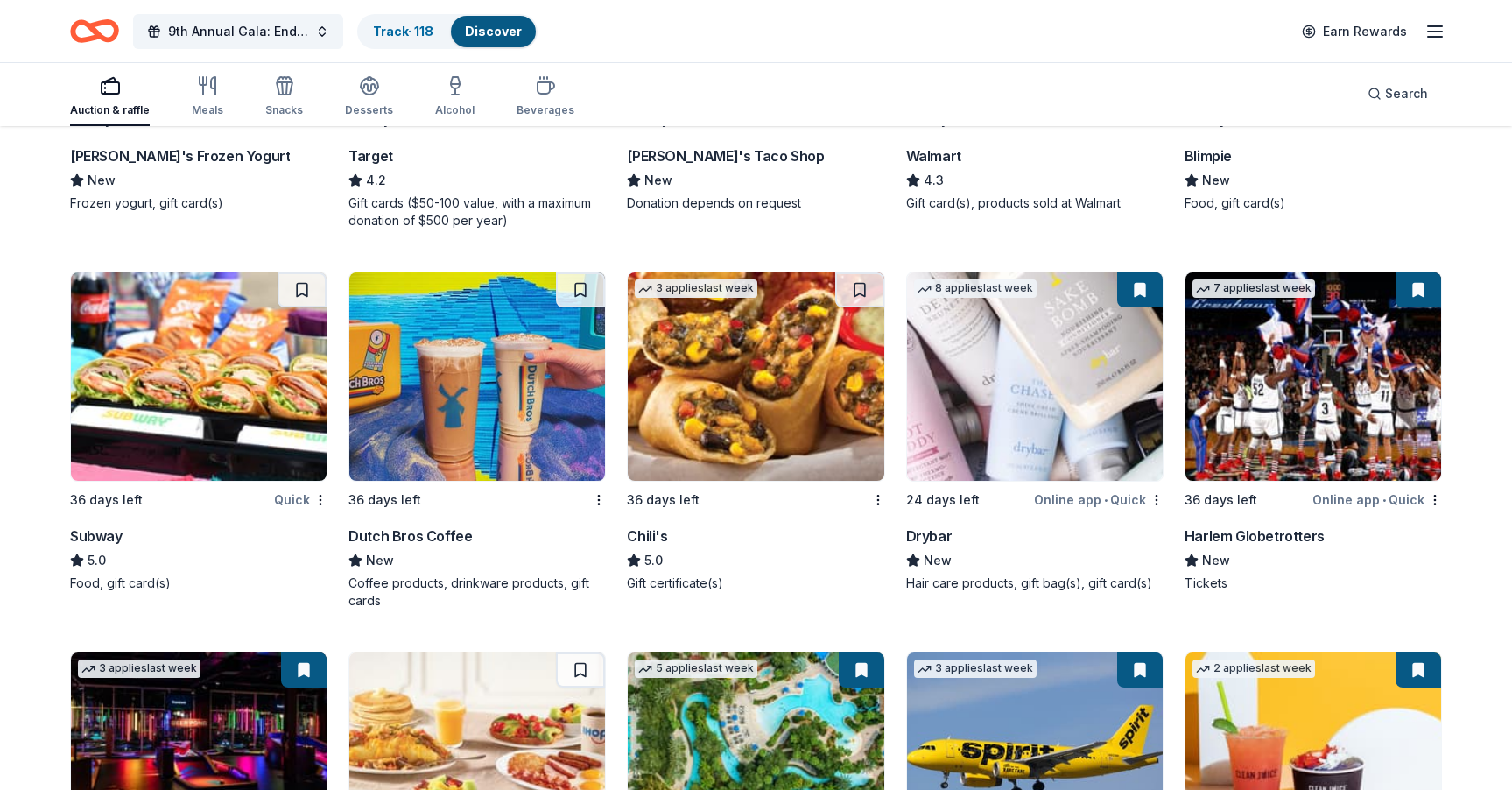
click at [735, 450] on img at bounding box center [756, 377] width 256 height 209
click at [444, 424] on img at bounding box center [477, 377] width 256 height 209
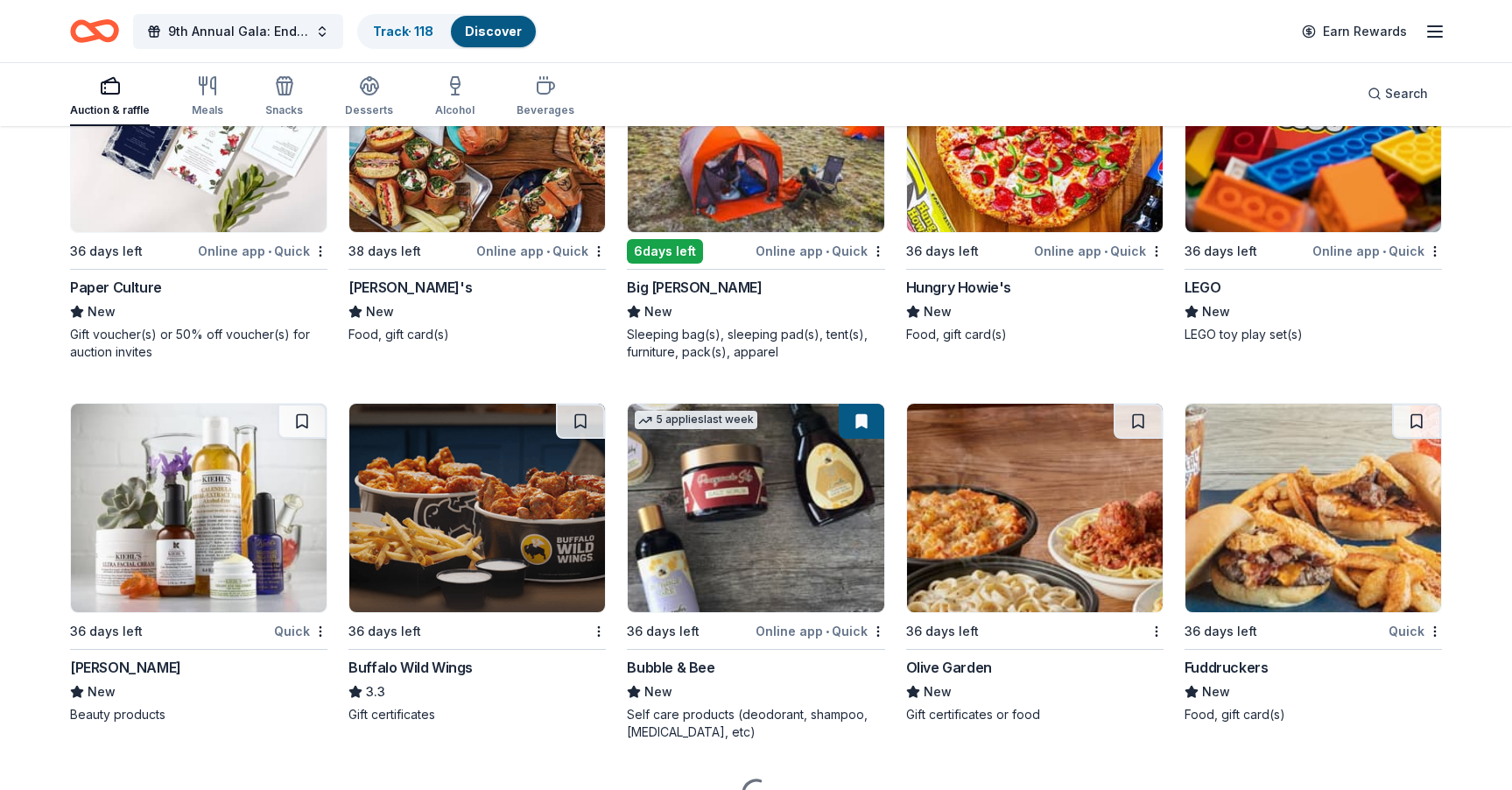
scroll to position [12375, 0]
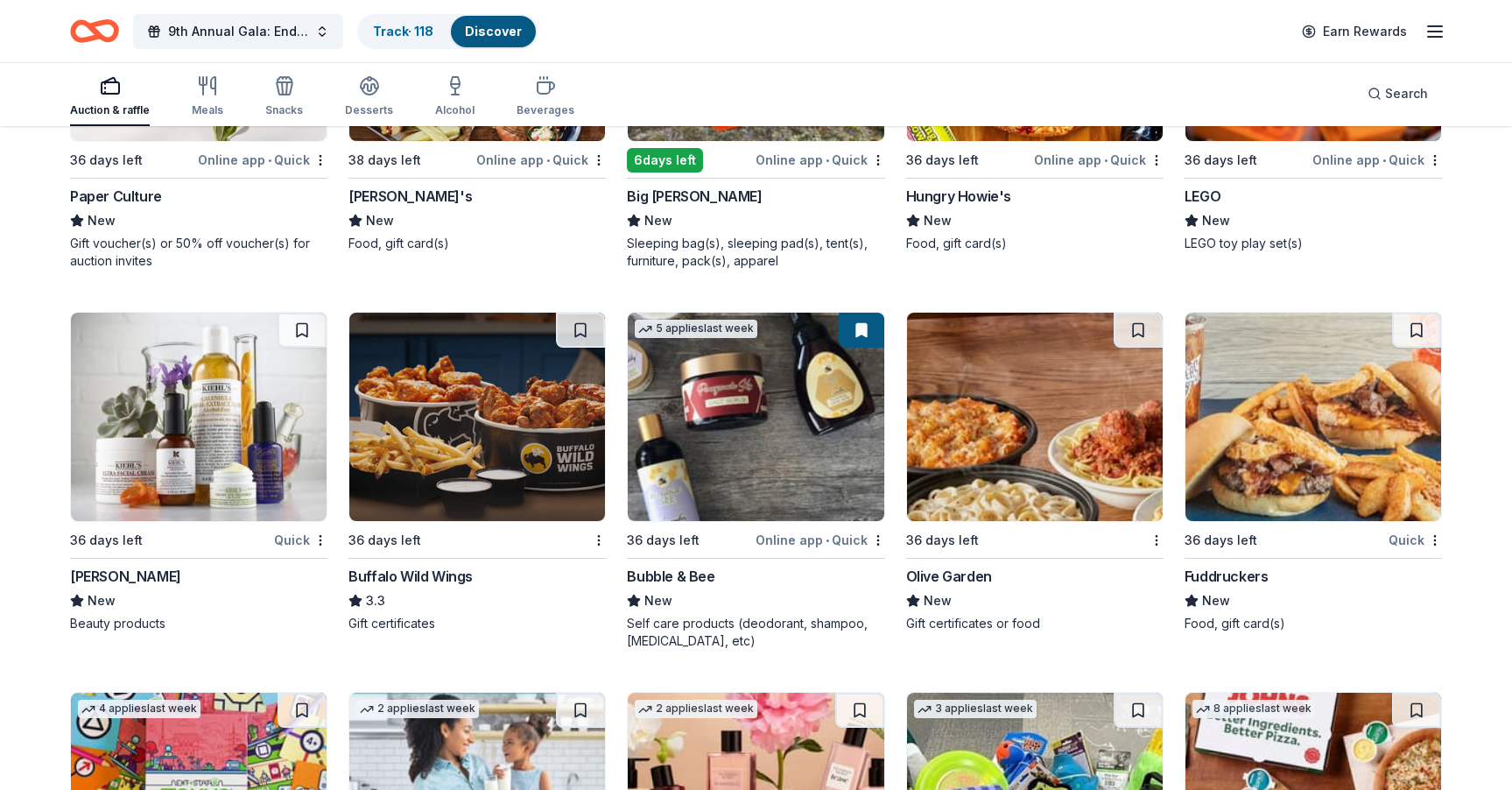
click at [468, 416] on img at bounding box center [477, 417] width 256 height 209
click at [1045, 403] on img at bounding box center [1035, 417] width 256 height 209
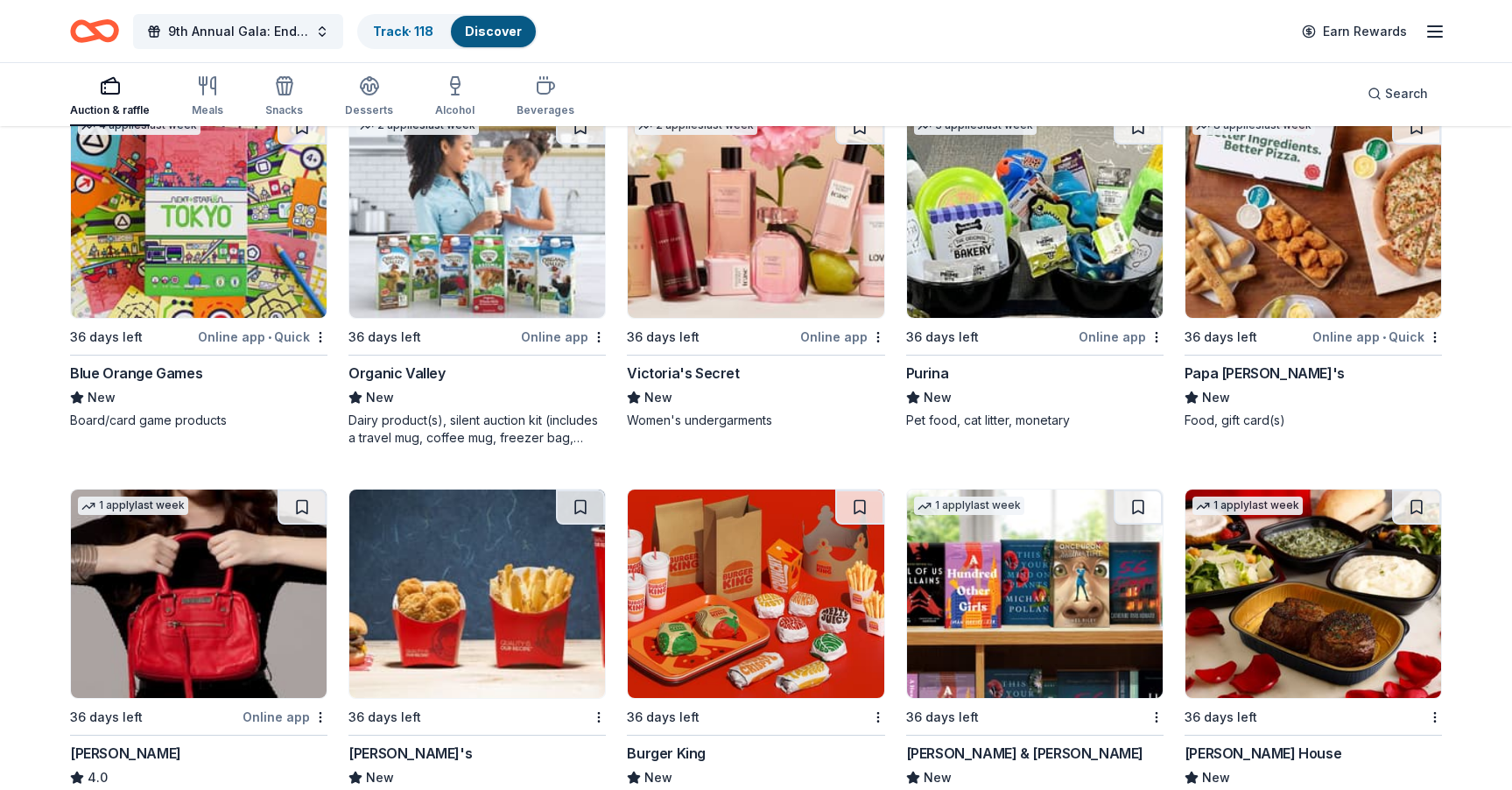
scroll to position [13034, 0]
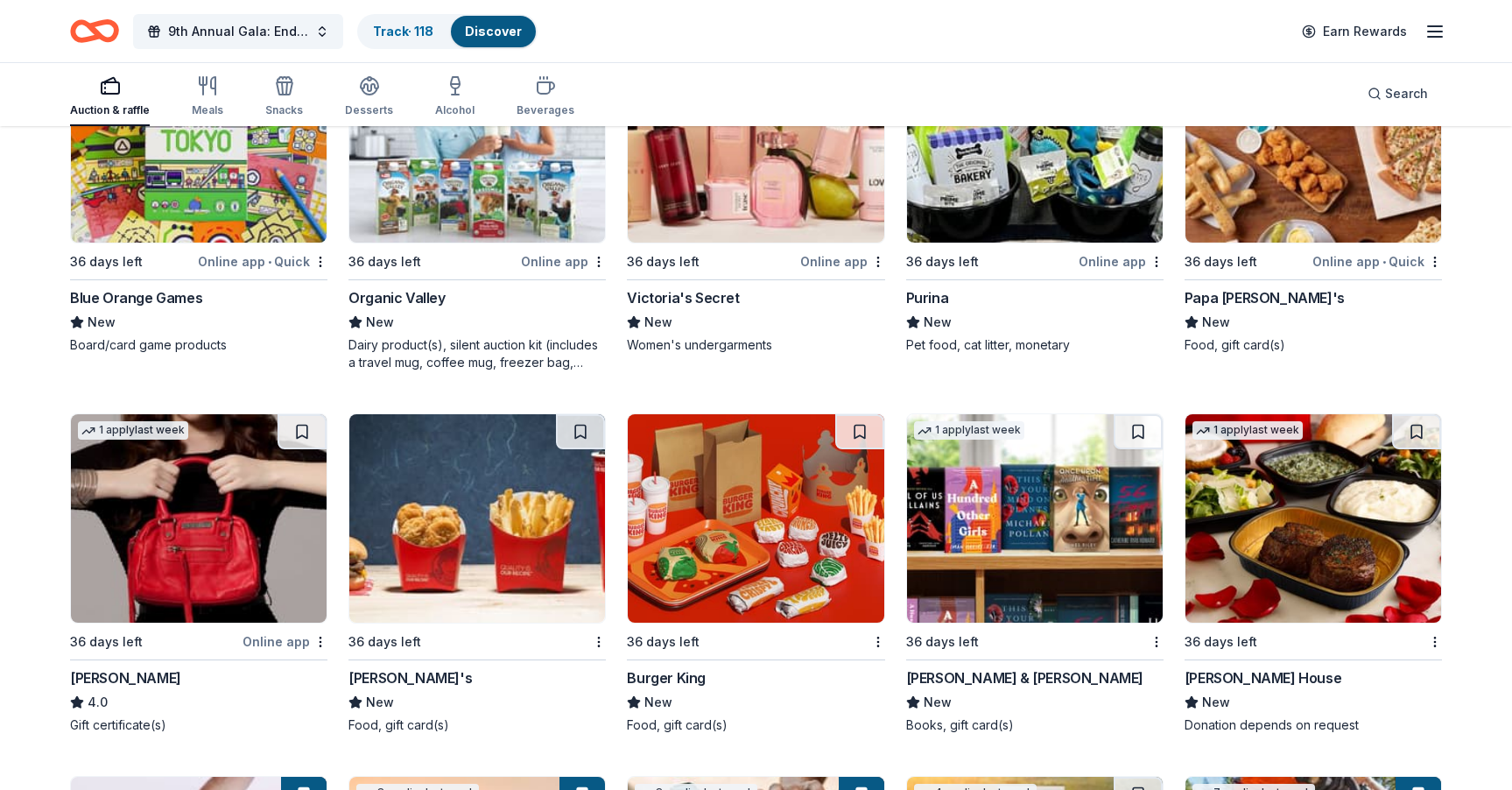
click at [1331, 503] on img at bounding box center [1313, 518] width 256 height 209
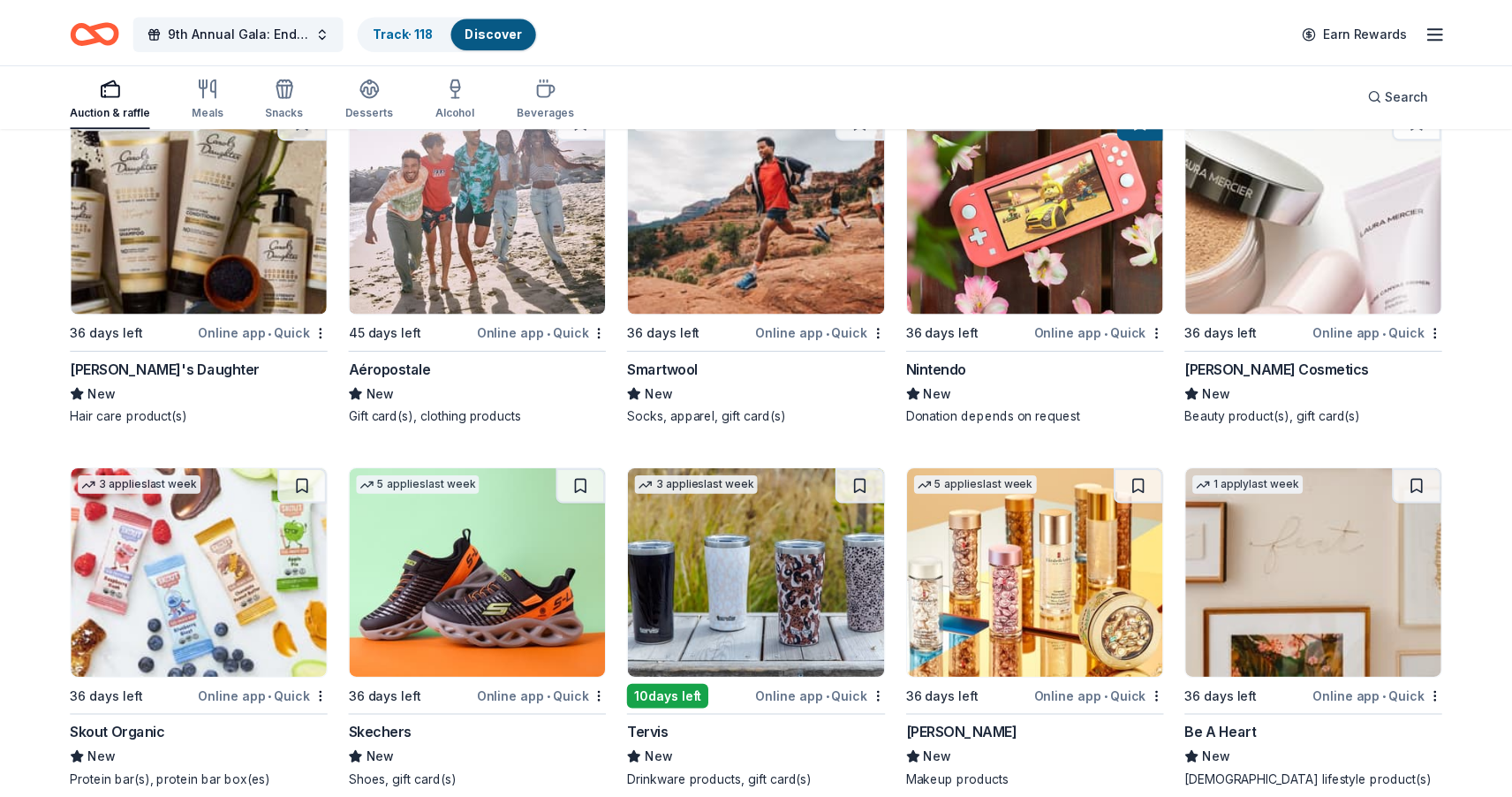
scroll to position [17222, 0]
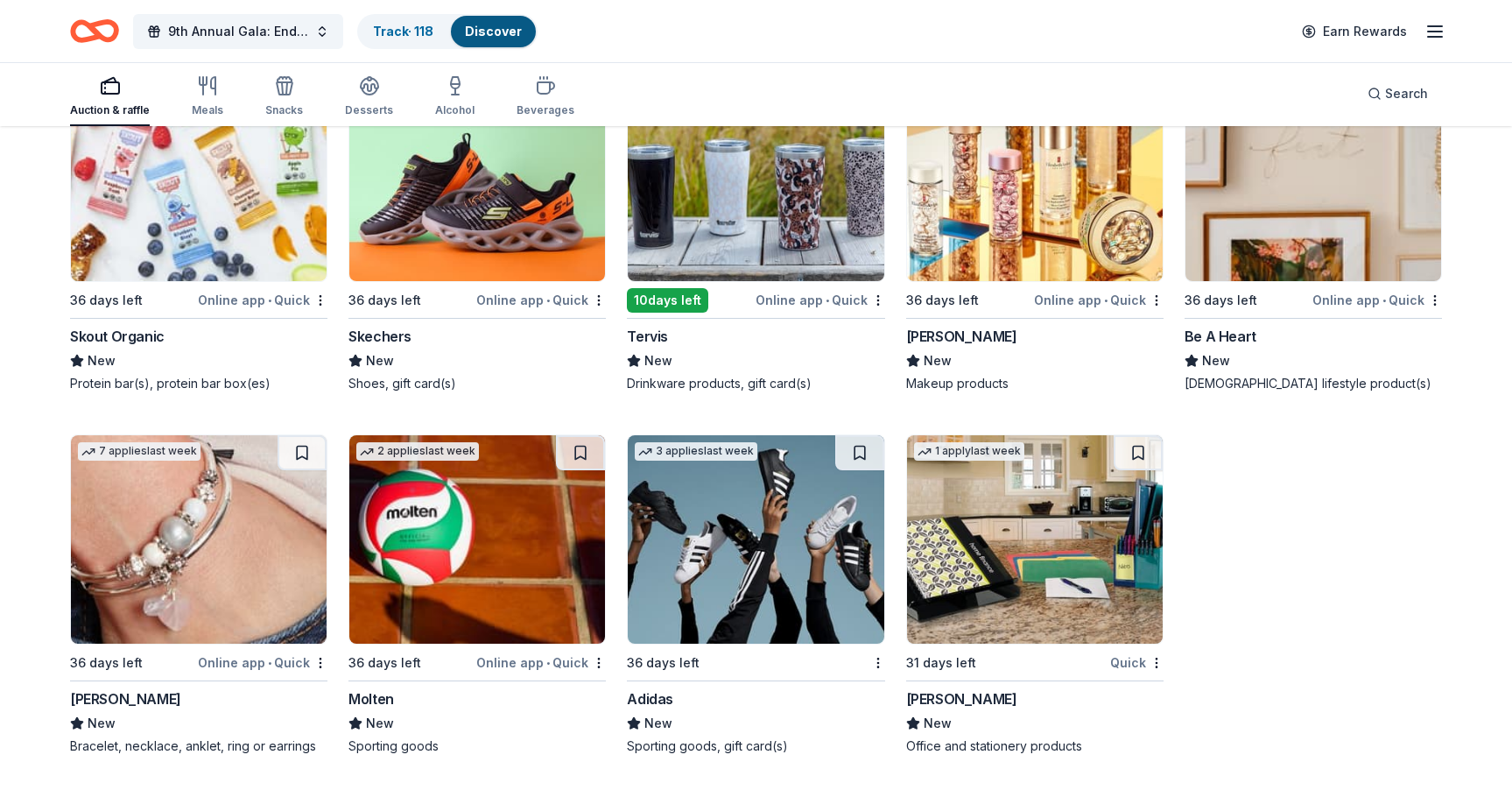
click at [132, 699] on div "Lizzy James" at bounding box center [125, 699] width 111 height 21
click at [637, 702] on div "Adidas" at bounding box center [650, 699] width 46 height 21
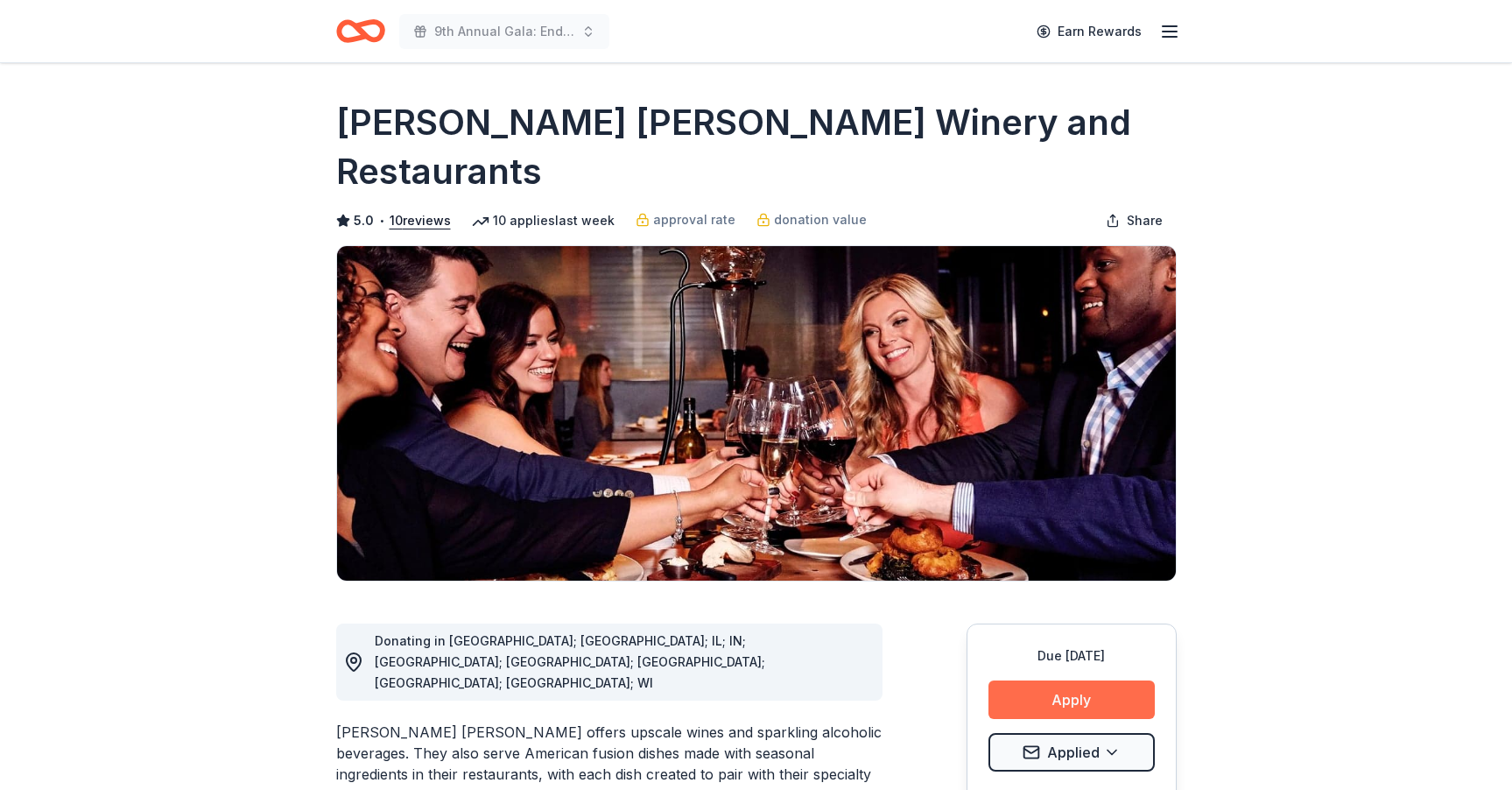
click at [1045, 680] on button "Apply" at bounding box center [1071, 700] width 167 height 39
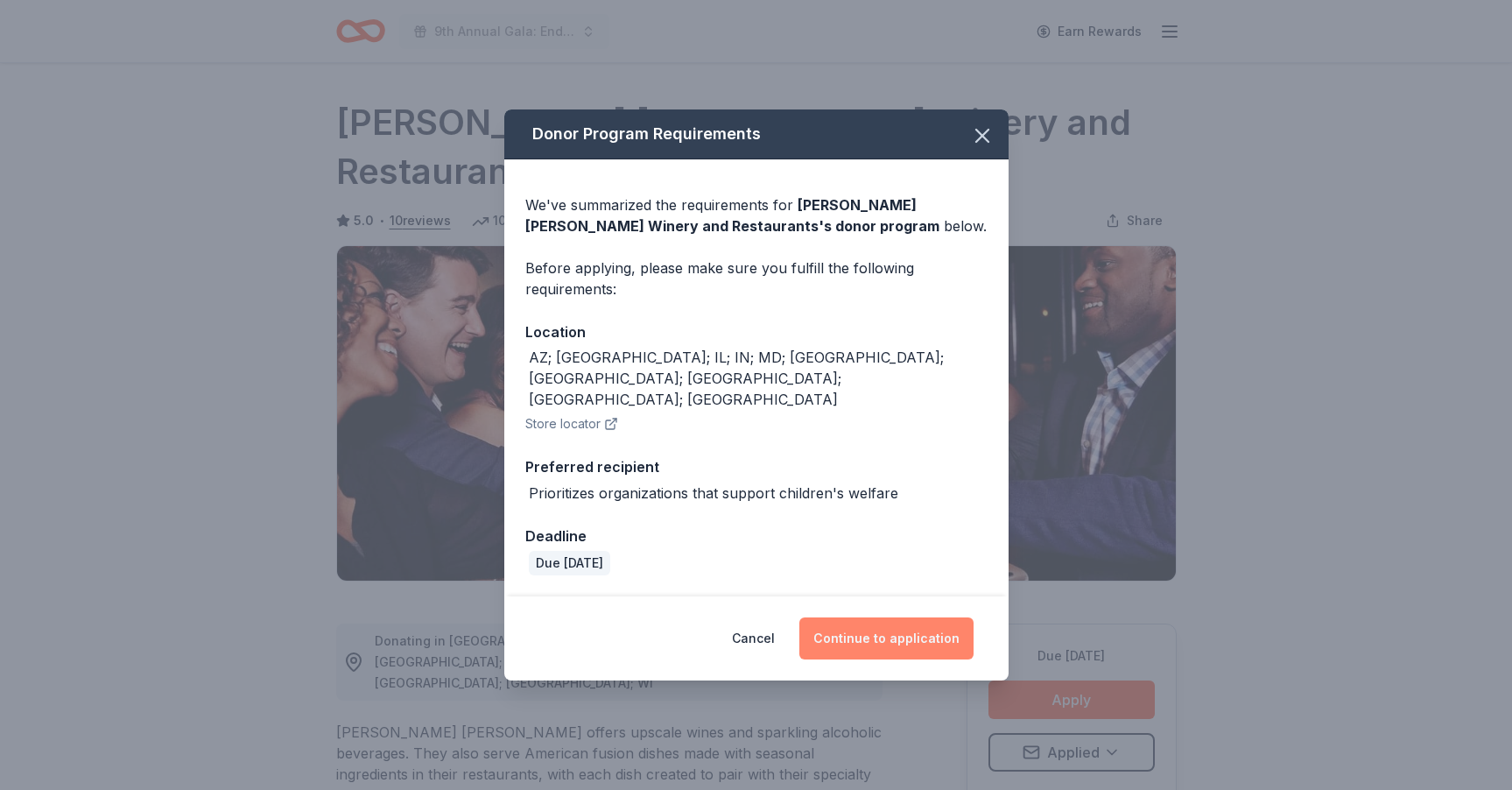
click at [864, 617] on button "Continue to application" at bounding box center [886, 638] width 174 height 42
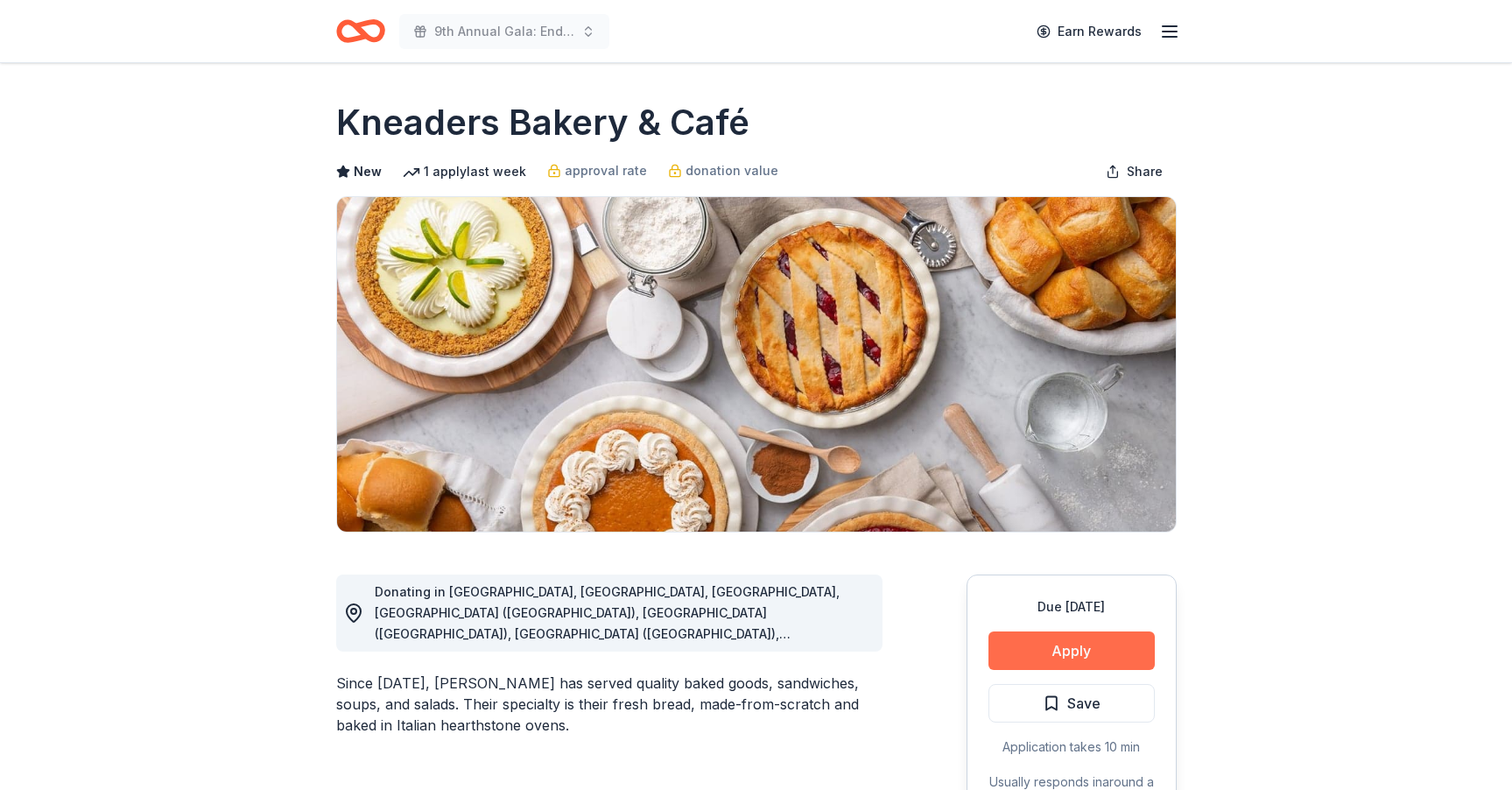
click at [1053, 645] on button "Apply" at bounding box center [1071, 651] width 167 height 39
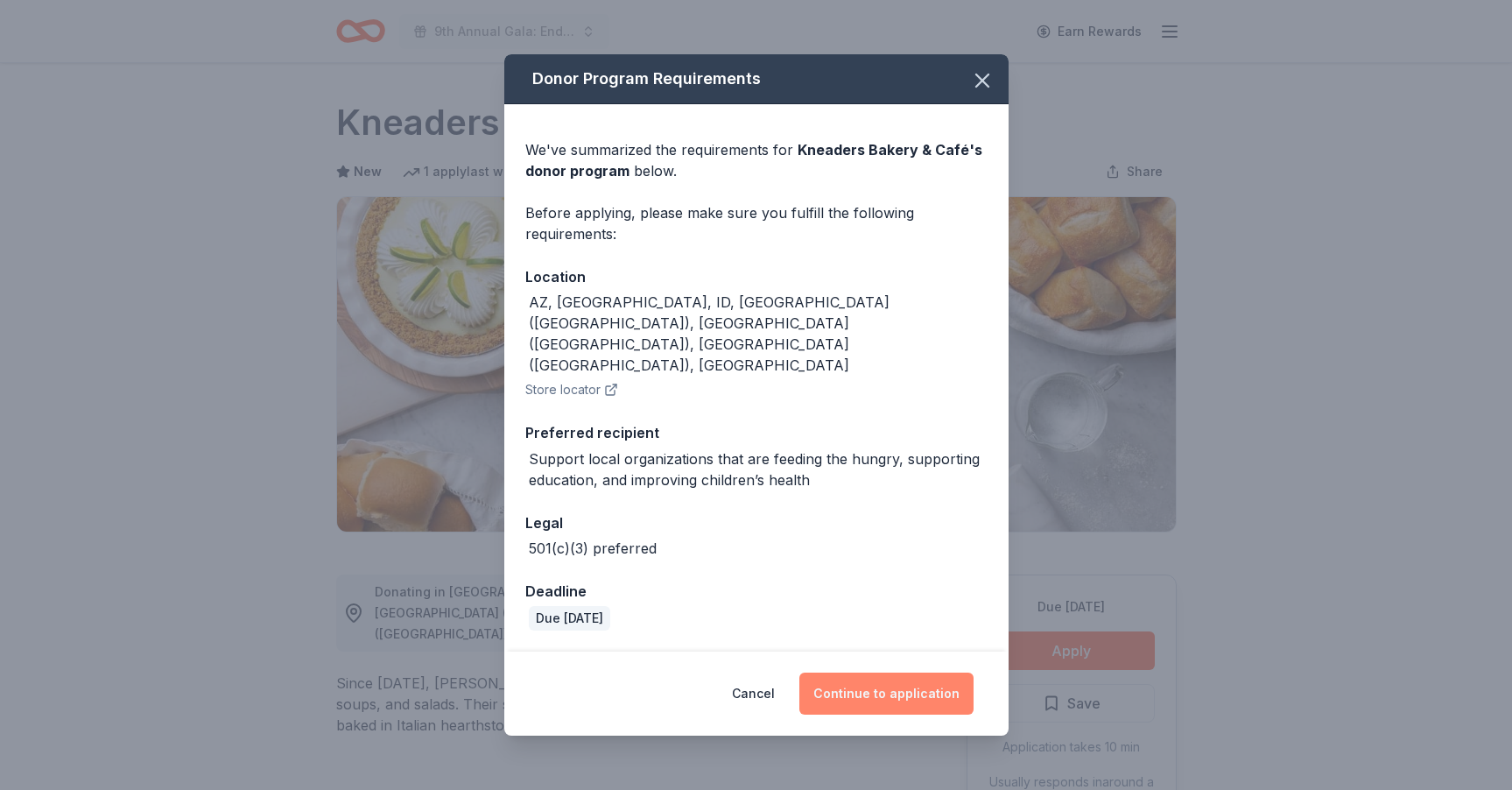
click at [884, 673] on button "Continue to application" at bounding box center [886, 694] width 174 height 42
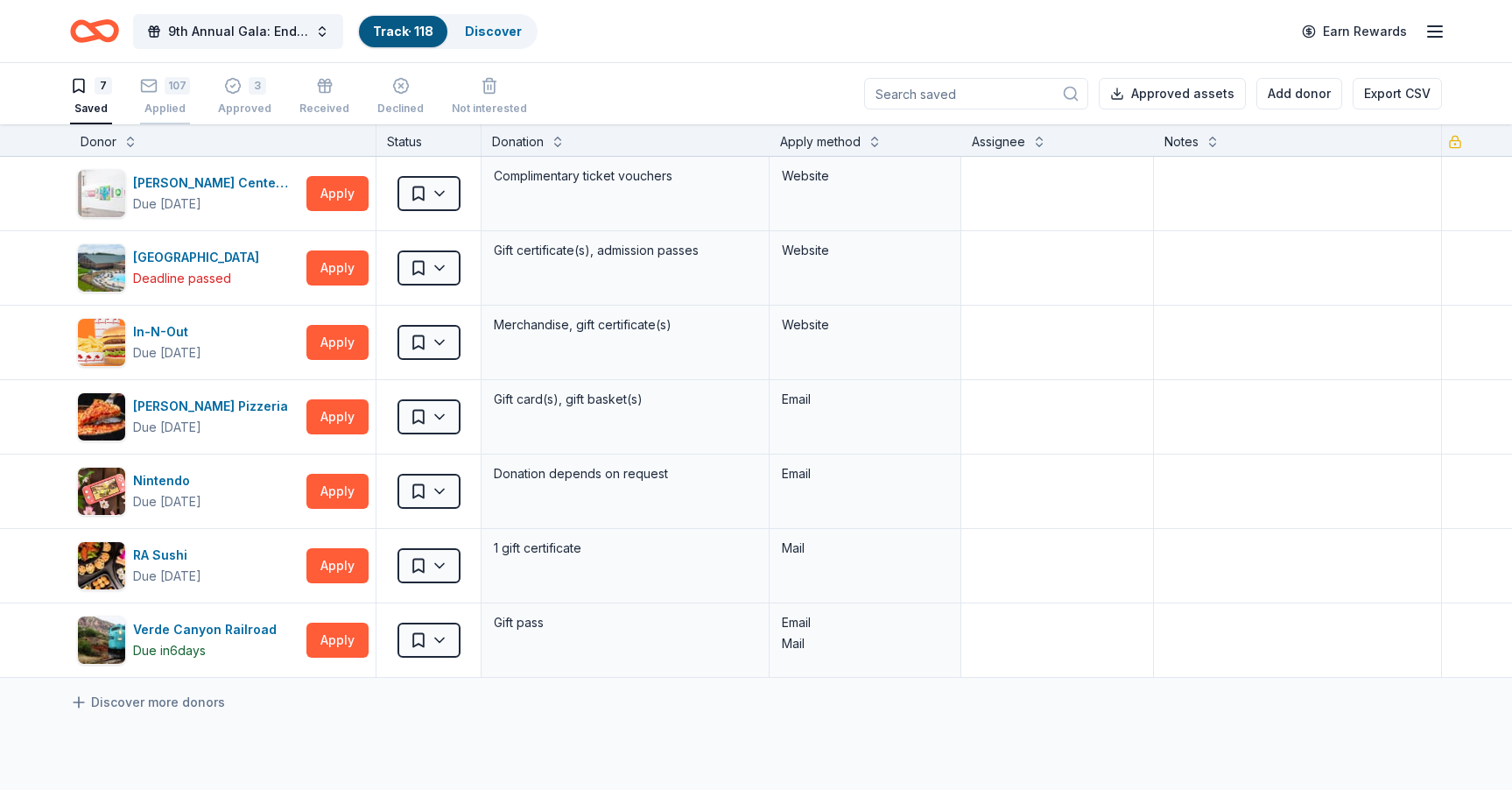
click at [178, 103] on div "Applied" at bounding box center [165, 109] width 50 height 14
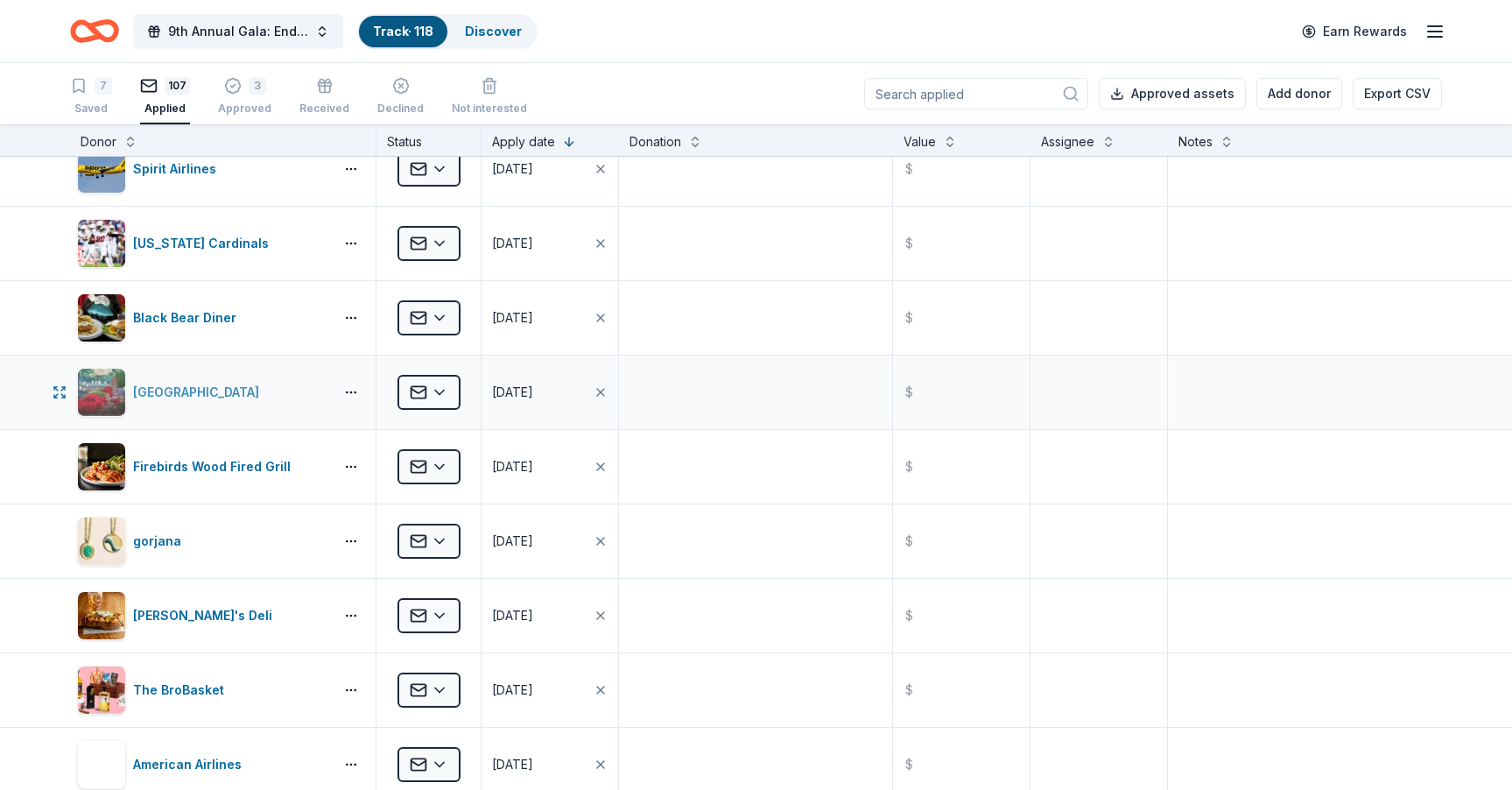
scroll to position [2168, 0]
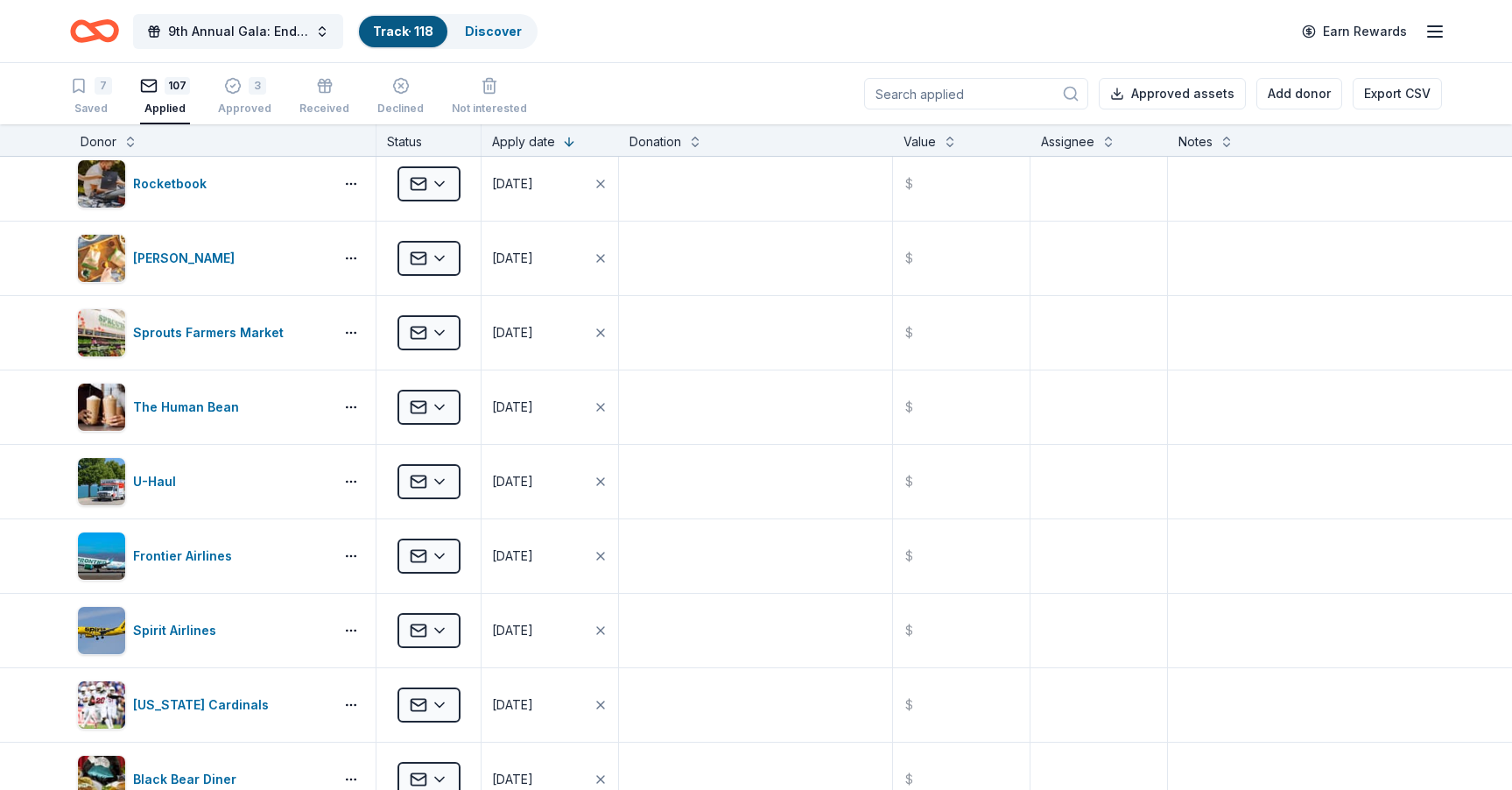
click at [124, 146] on div "Donor" at bounding box center [223, 142] width 285 height 21
click at [129, 146] on button at bounding box center [131, 140] width 14 height 18
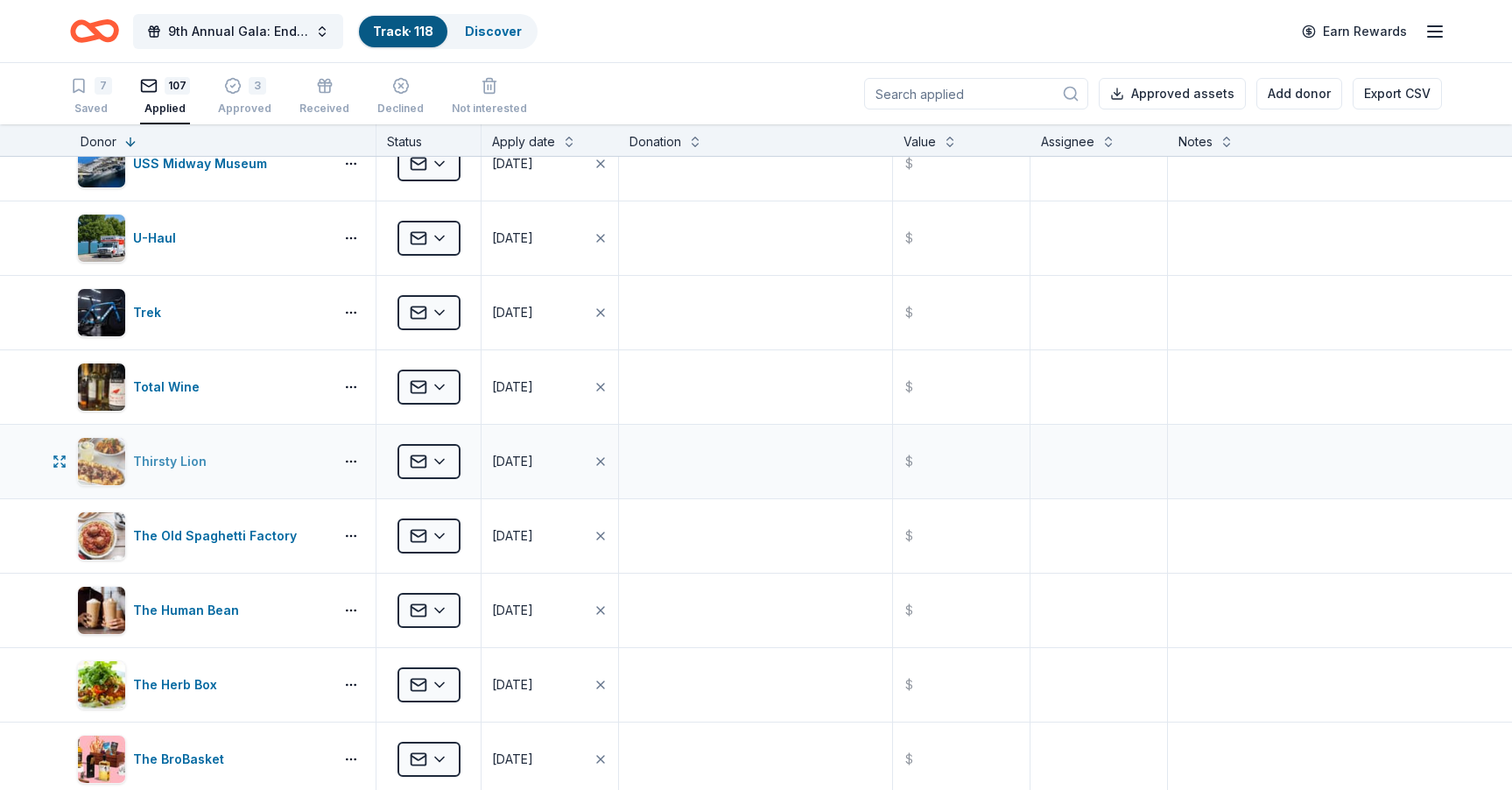
scroll to position [0, 0]
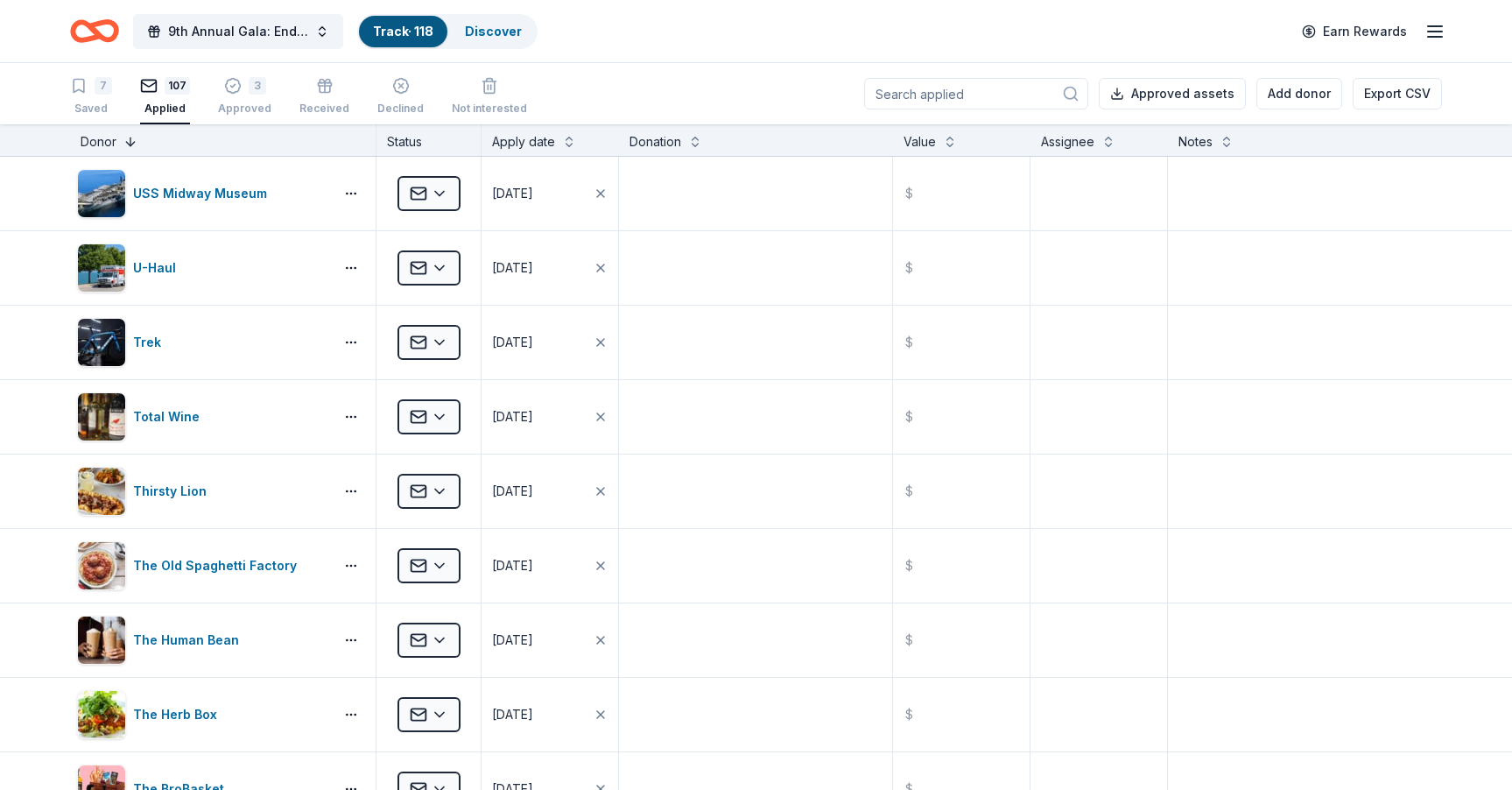
click at [131, 141] on button at bounding box center [131, 140] width 14 height 18
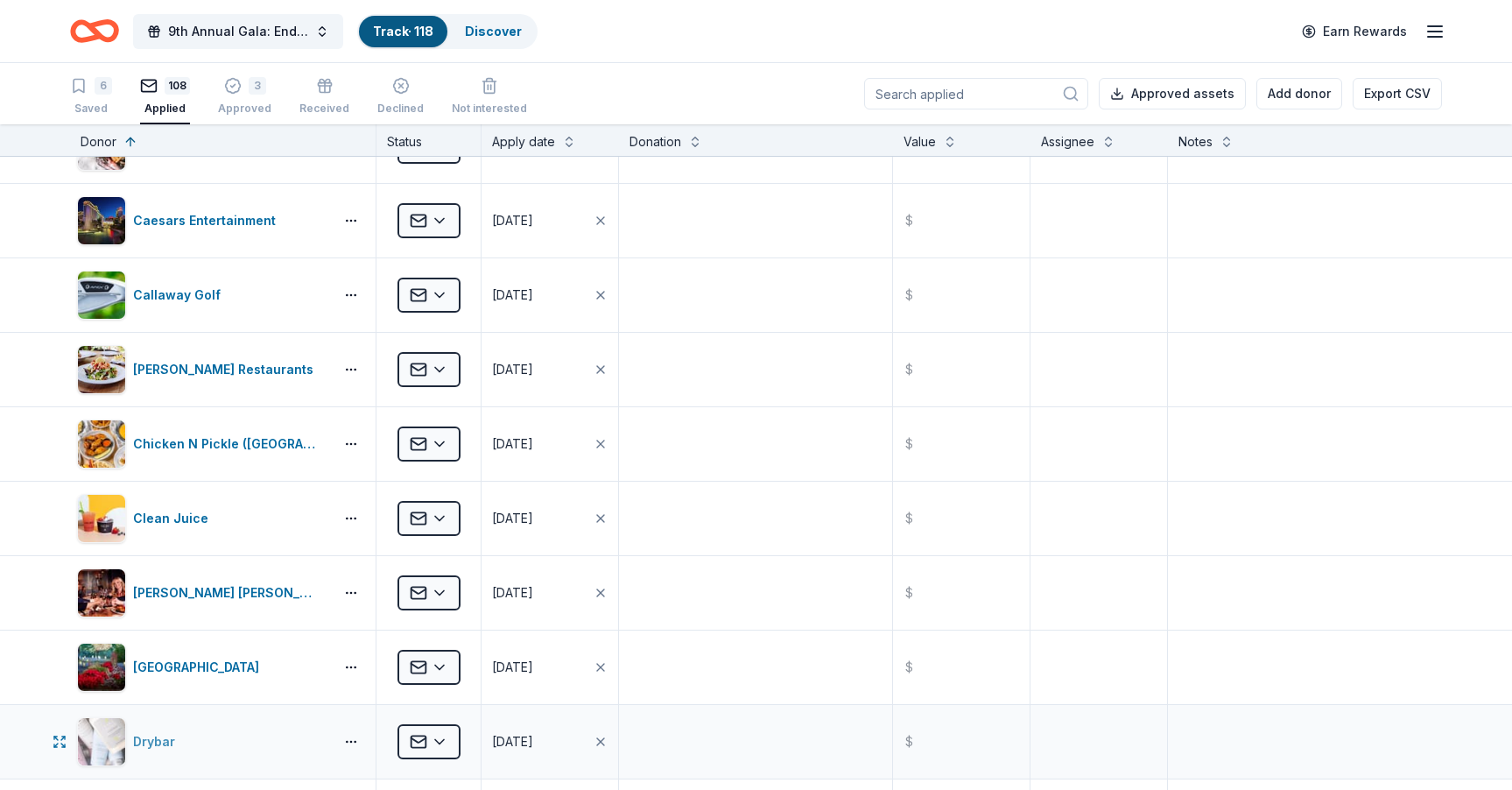
scroll to position [1349, 0]
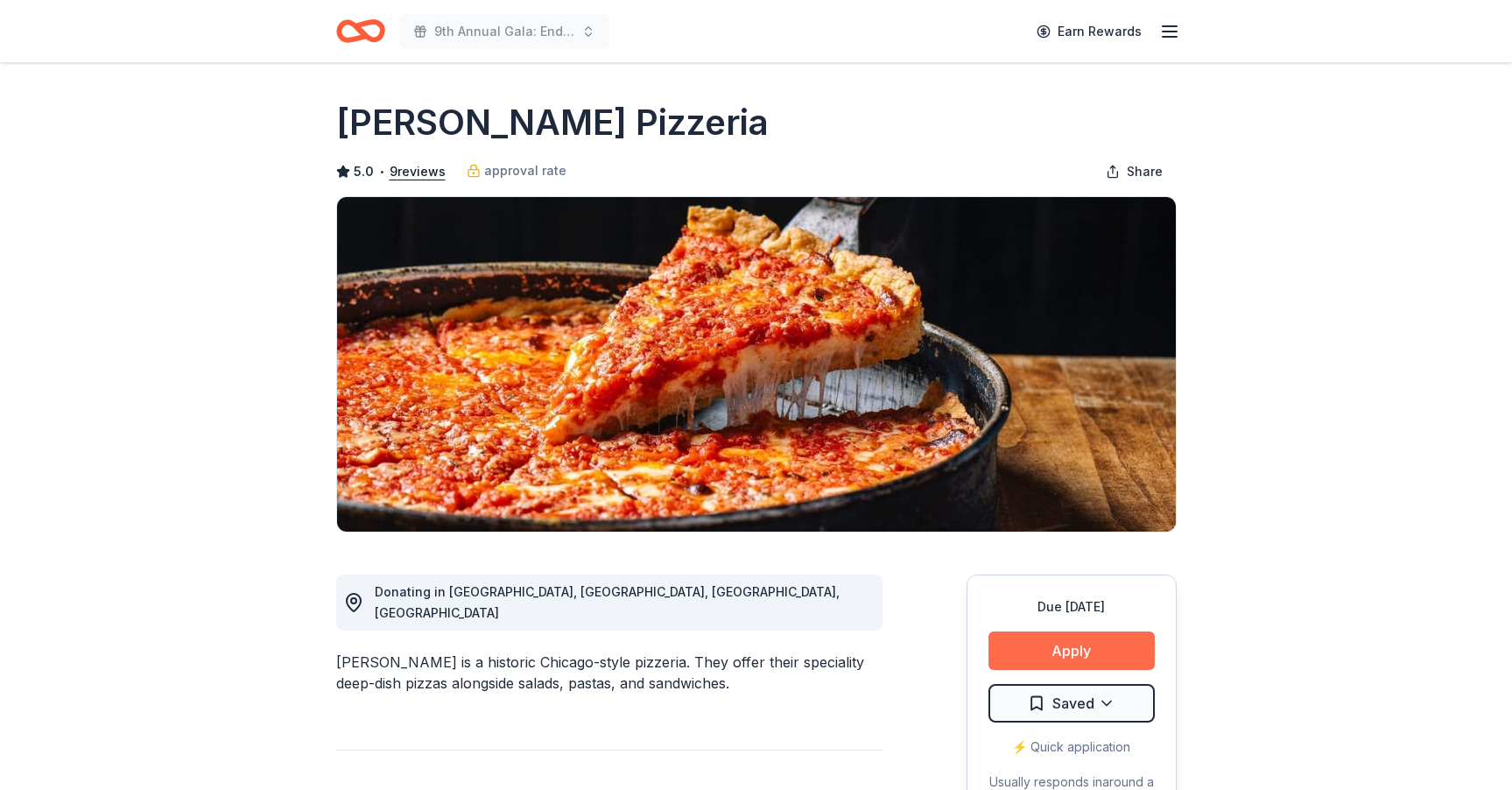
click at [1054, 643] on button "Apply" at bounding box center [1071, 651] width 167 height 39
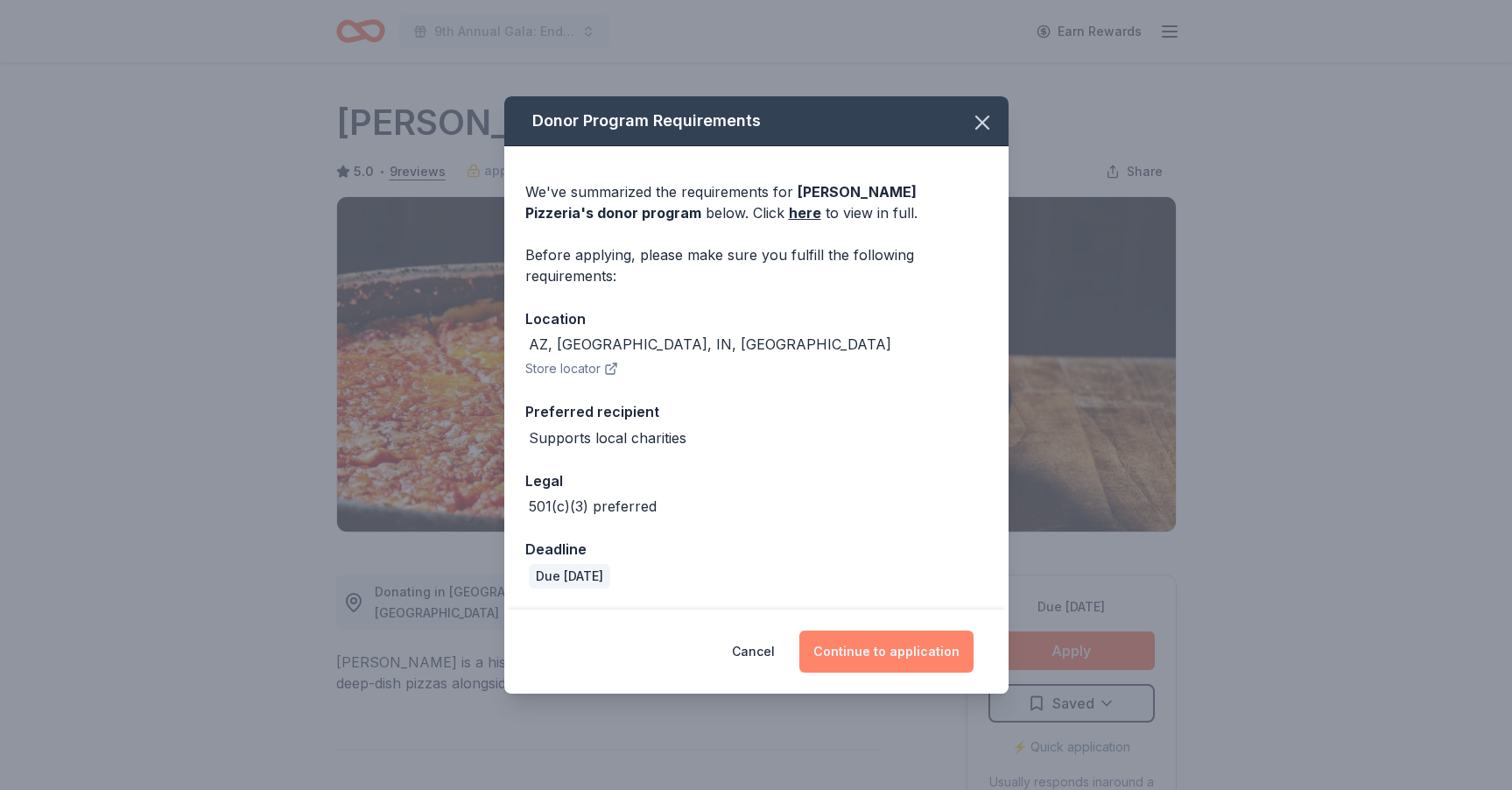
click at [865, 658] on button "Continue to application" at bounding box center [886, 651] width 174 height 42
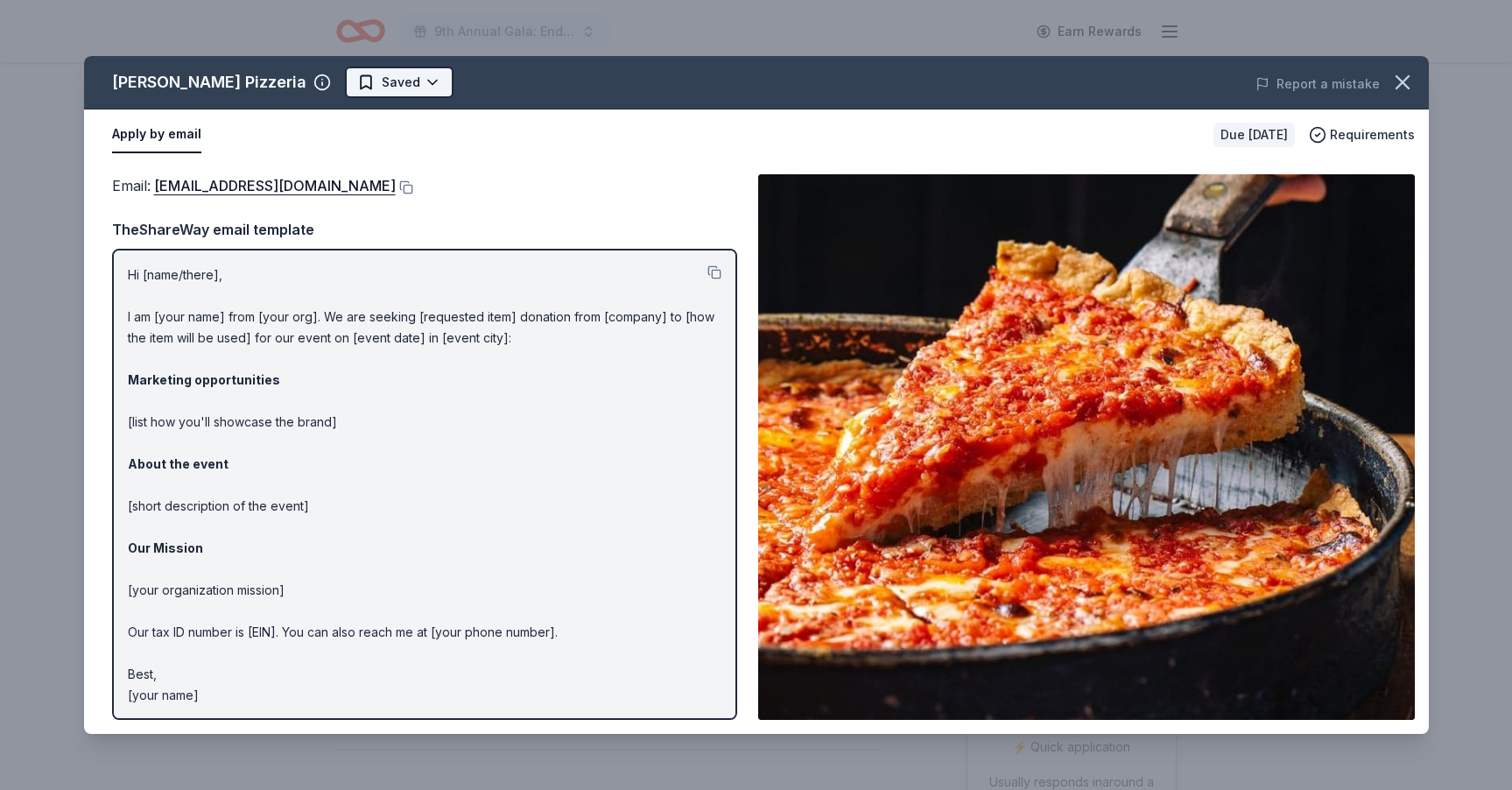
click at [408, 74] on html "9th Annual Gala: Enduring Hope Earn Rewards Due in 36 days Share Lou Malnati's …" at bounding box center [756, 395] width 1512 height 790
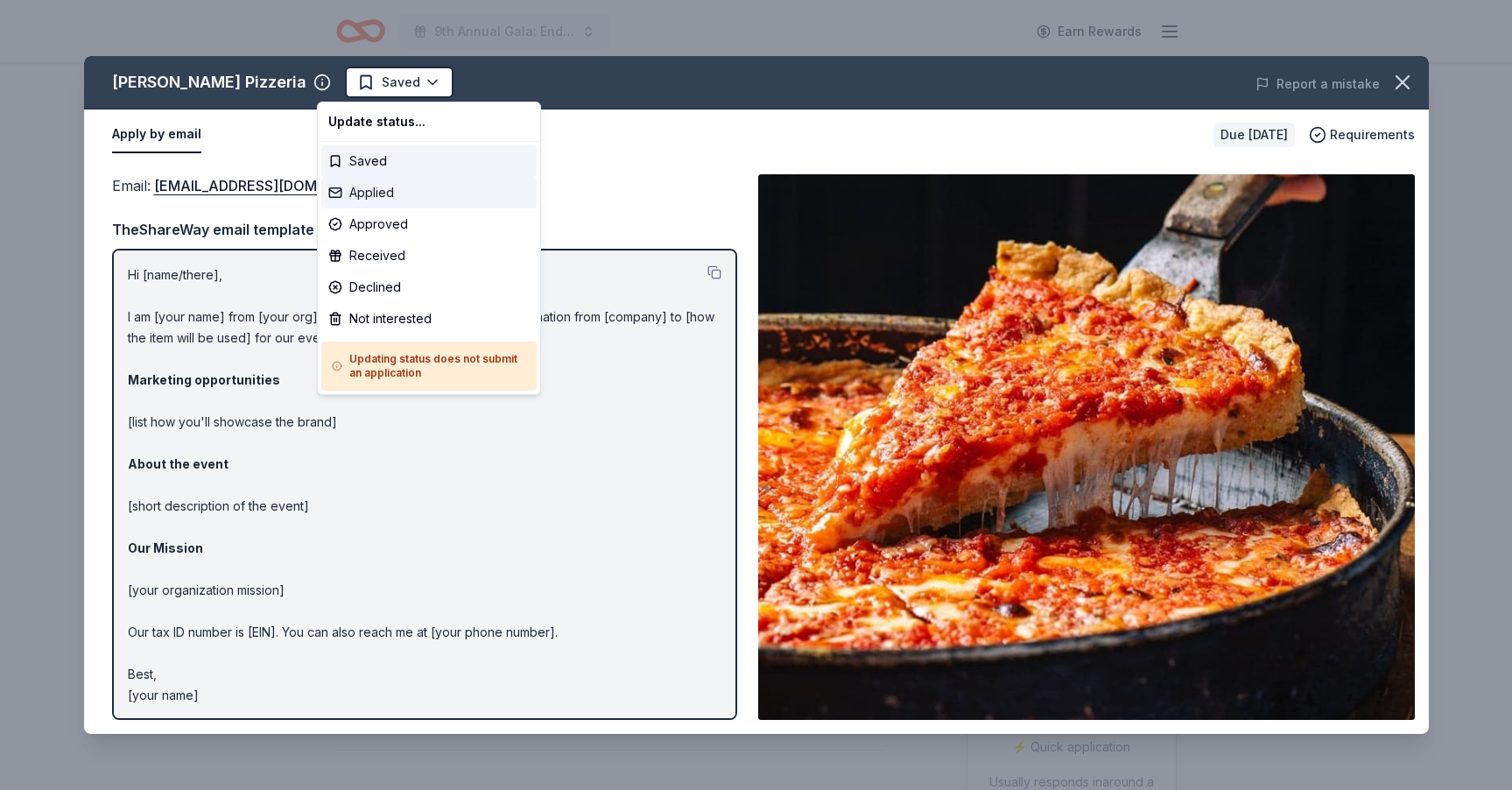
click at [365, 198] on div "Applied" at bounding box center [429, 193] width 216 height 32
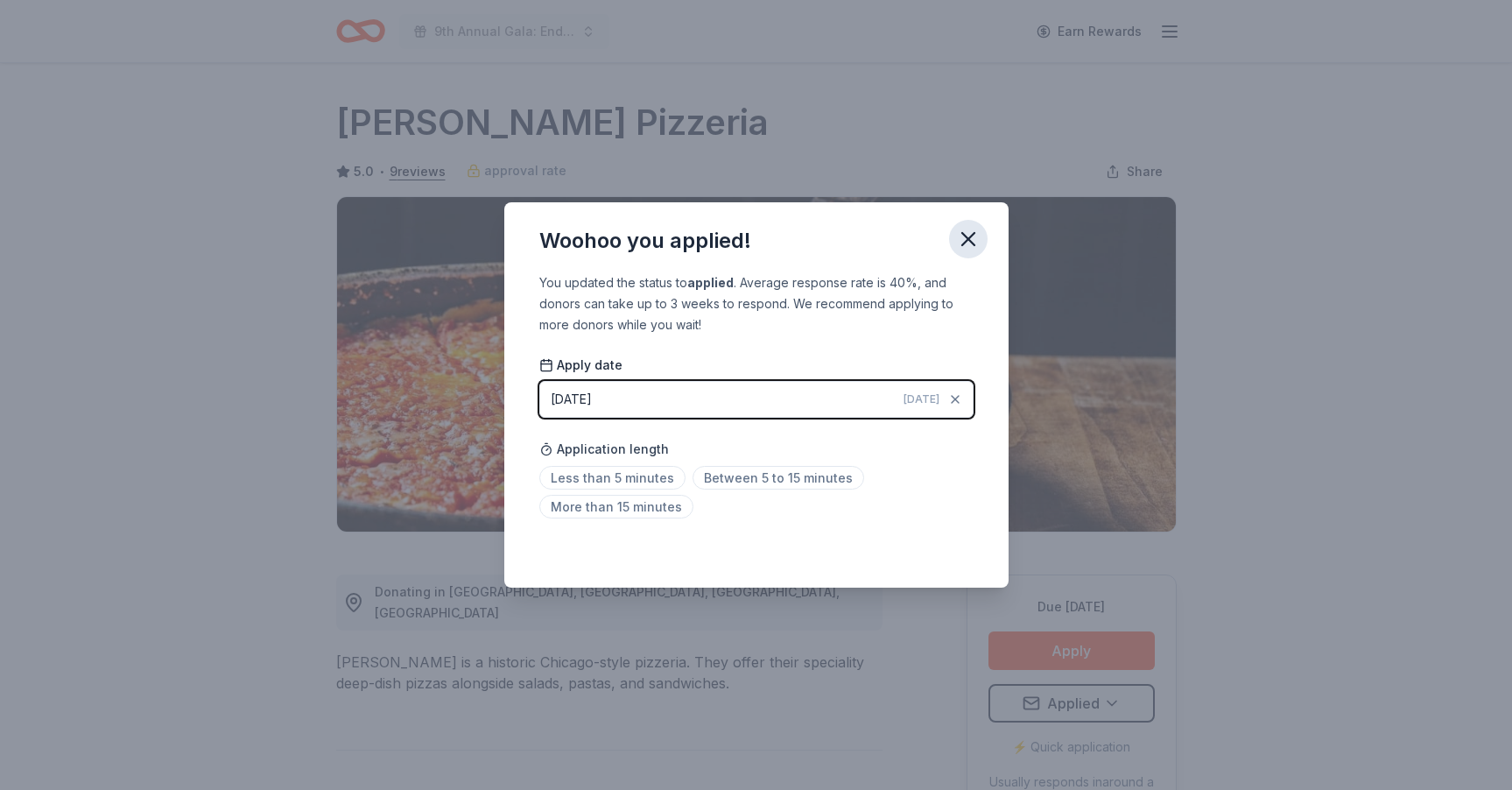
click at [976, 246] on icon "button" at bounding box center [968, 239] width 25 height 25
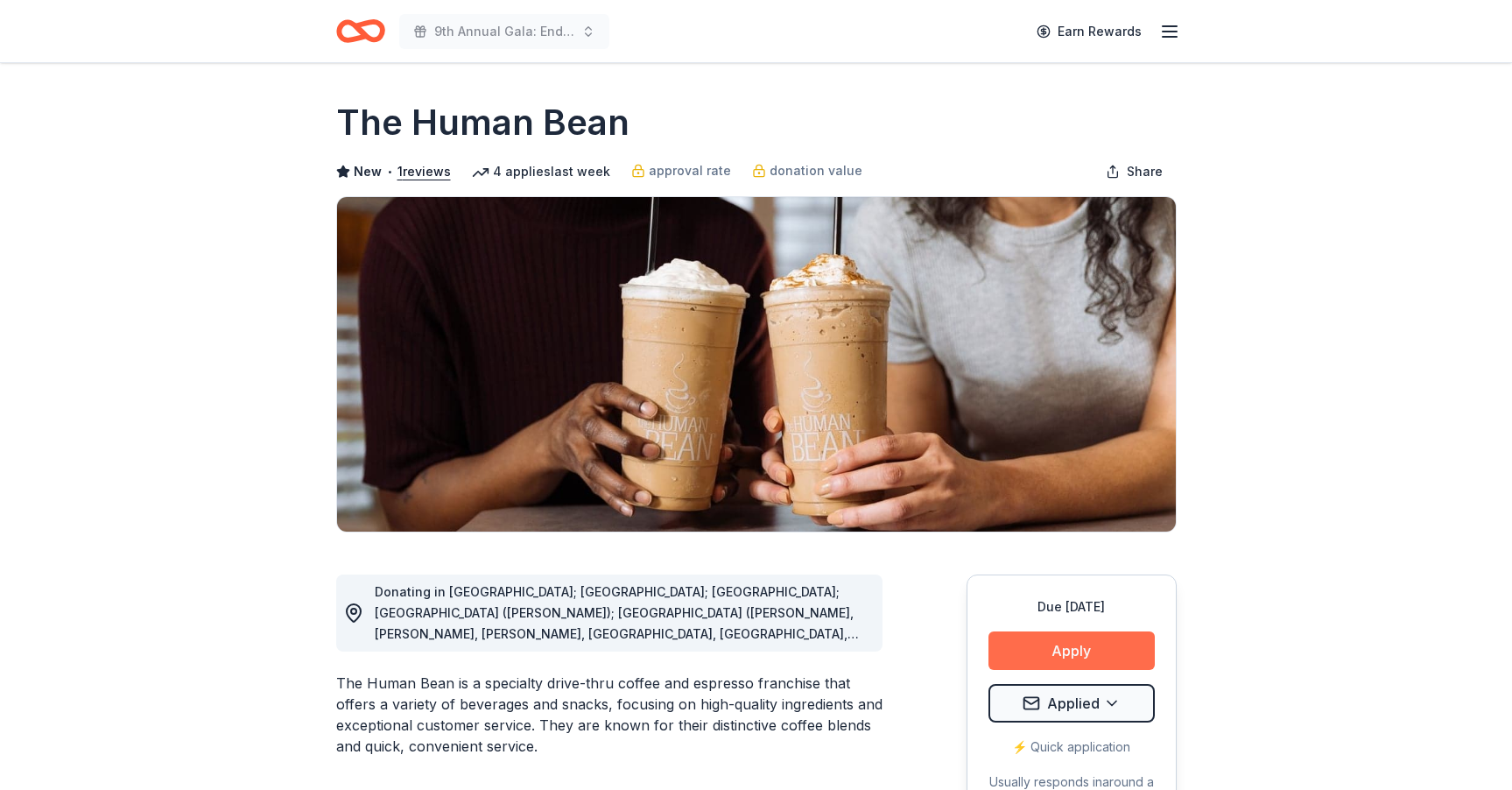
click at [1068, 647] on button "Apply" at bounding box center [1071, 651] width 167 height 39
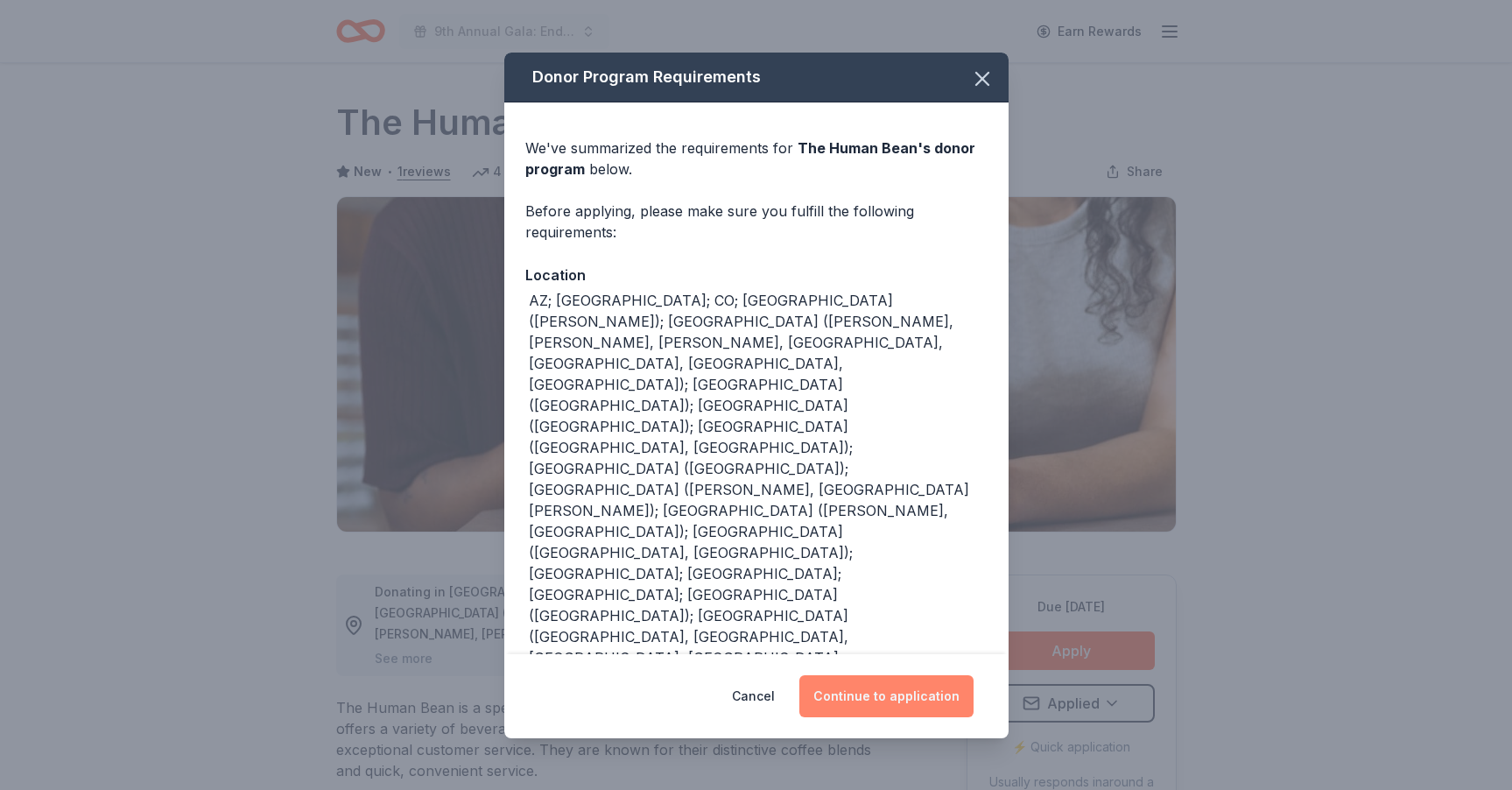
click at [883, 675] on button "Continue to application" at bounding box center [886, 696] width 174 height 42
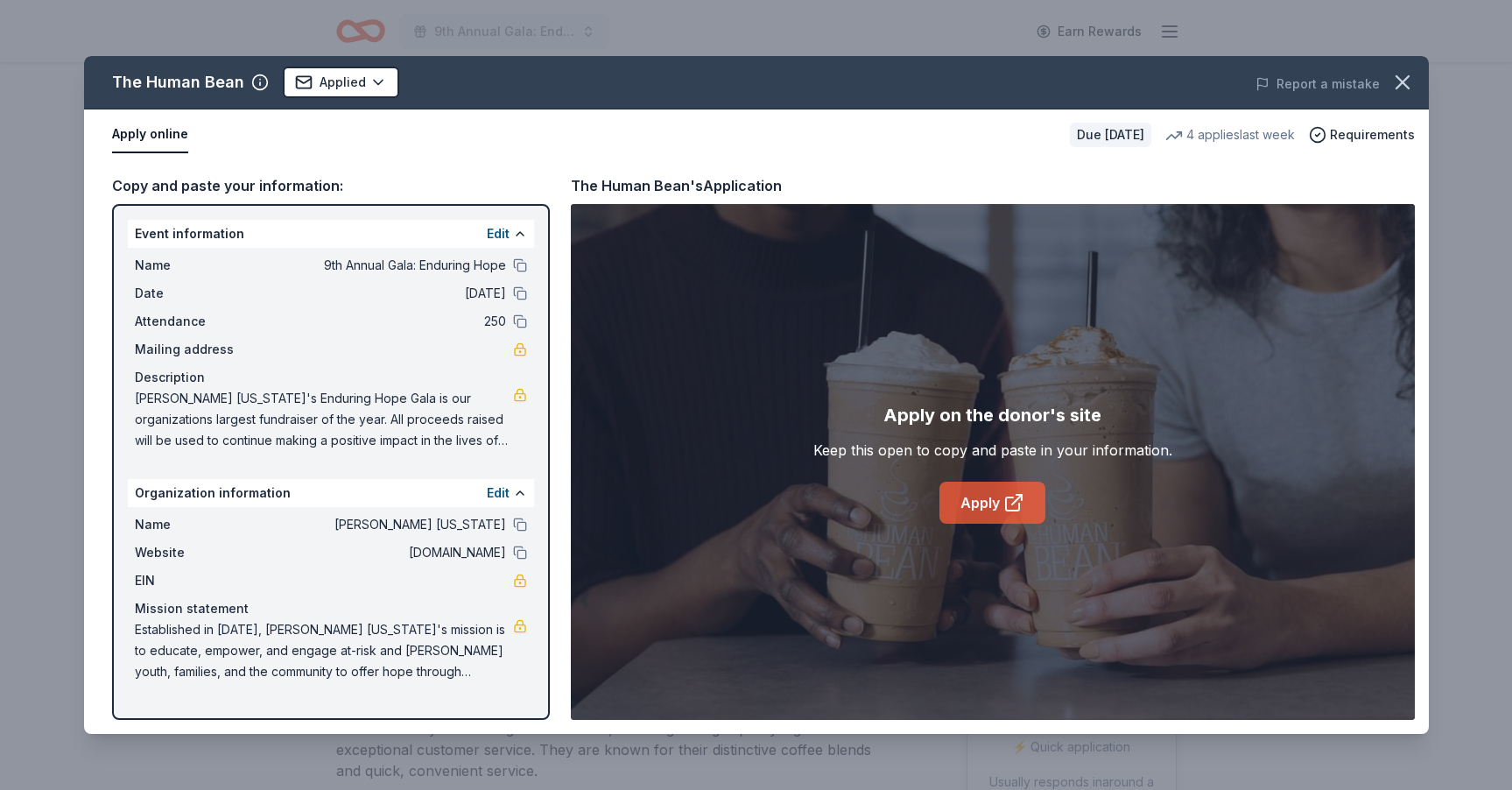
click at [997, 513] on link "Apply" at bounding box center [992, 502] width 106 height 42
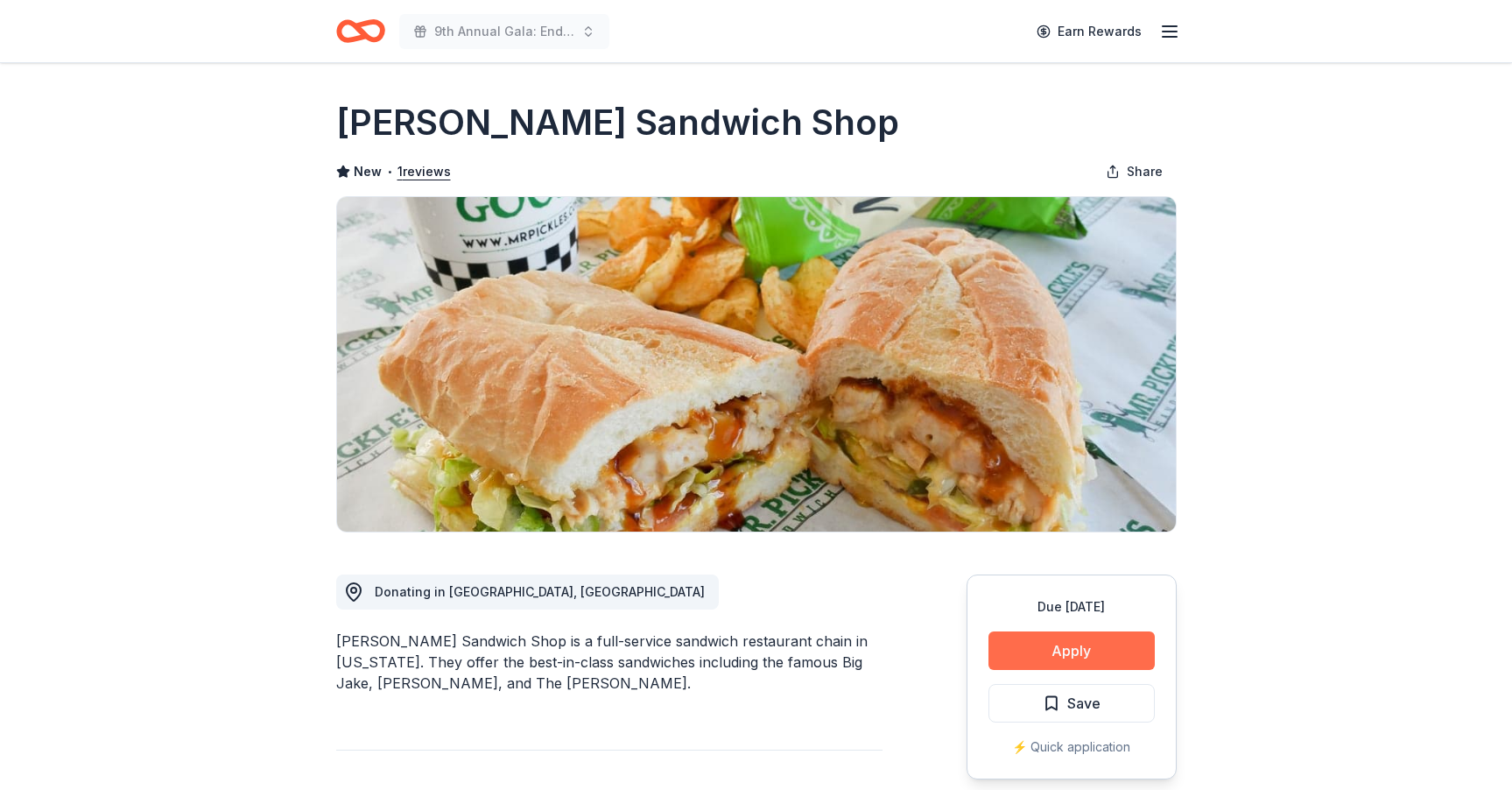
click at [1084, 647] on button "Apply" at bounding box center [1071, 651] width 167 height 39
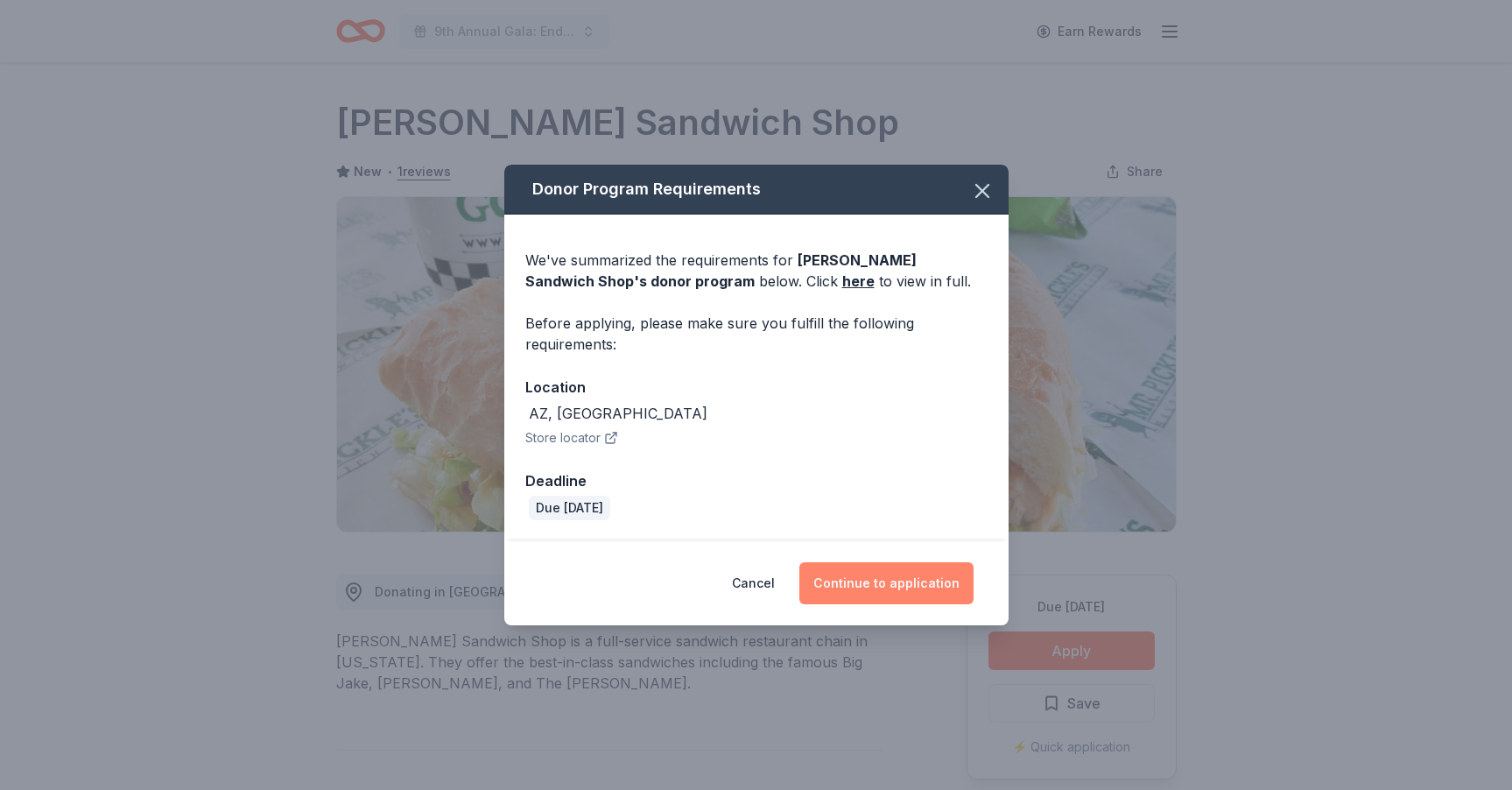
click at [909, 573] on button "Continue to application" at bounding box center [886, 583] width 174 height 42
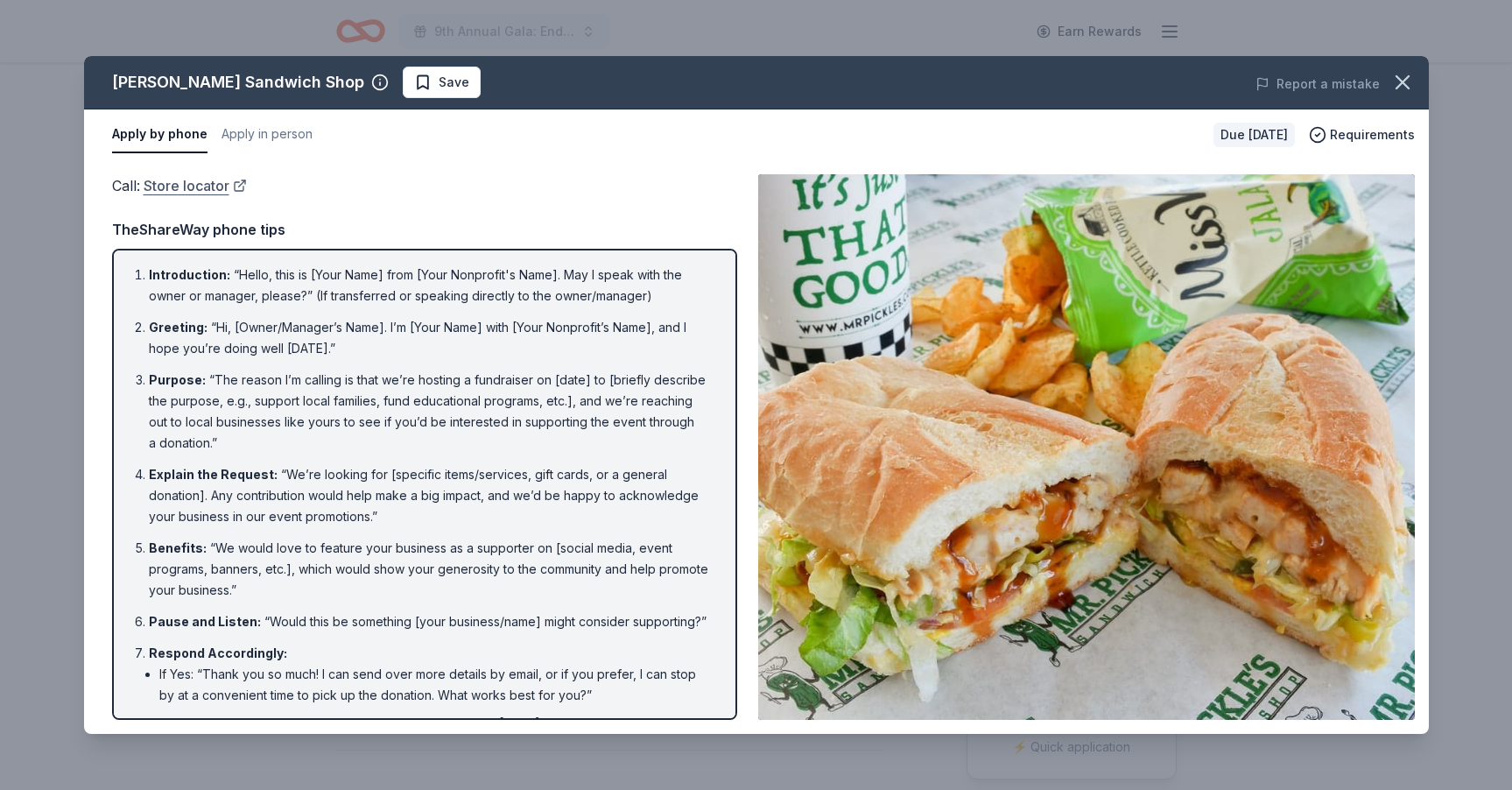
click at [174, 183] on link "Store locator" at bounding box center [195, 186] width 103 height 23
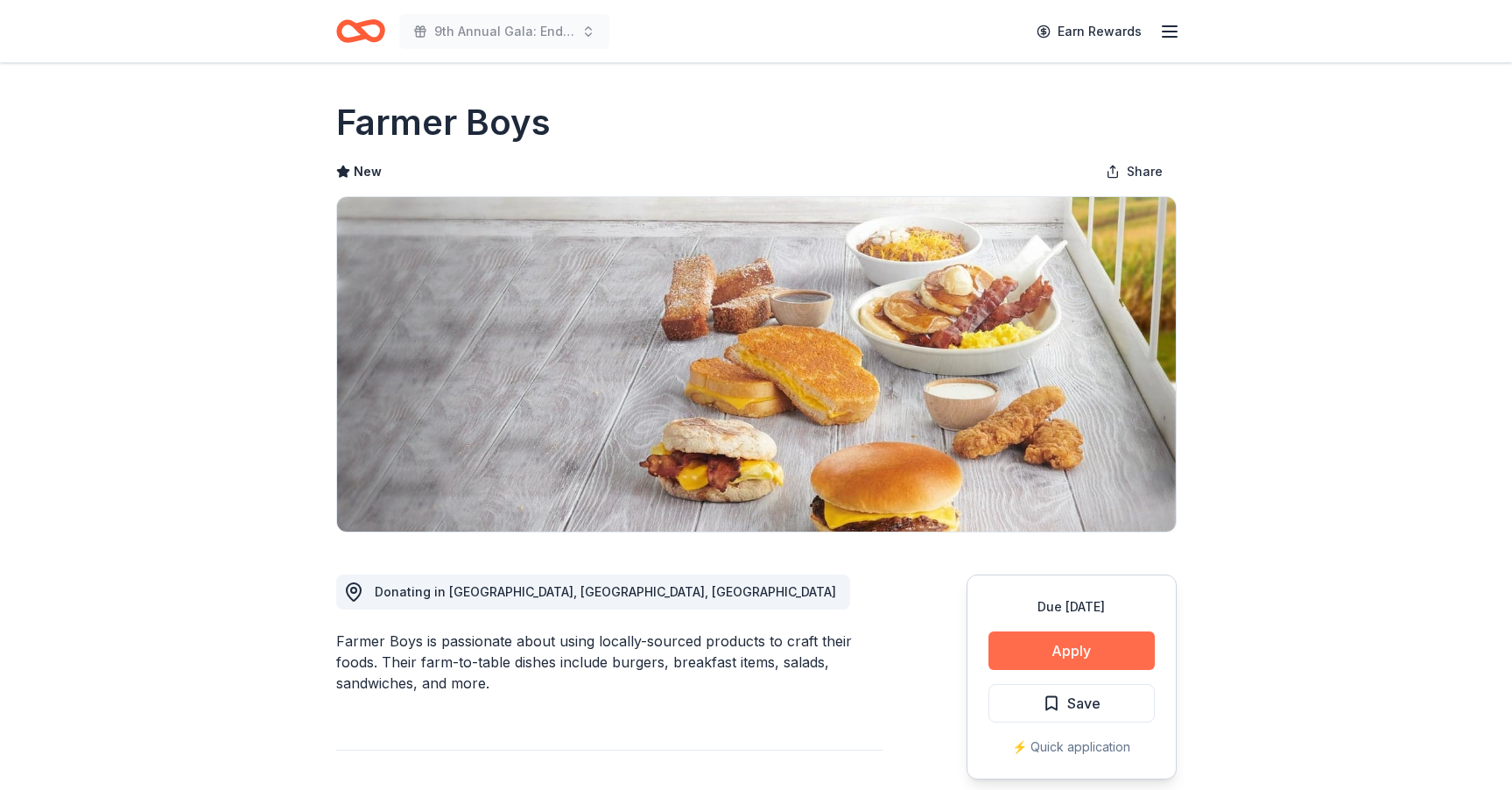
click at [1041, 641] on button "Apply" at bounding box center [1071, 651] width 167 height 39
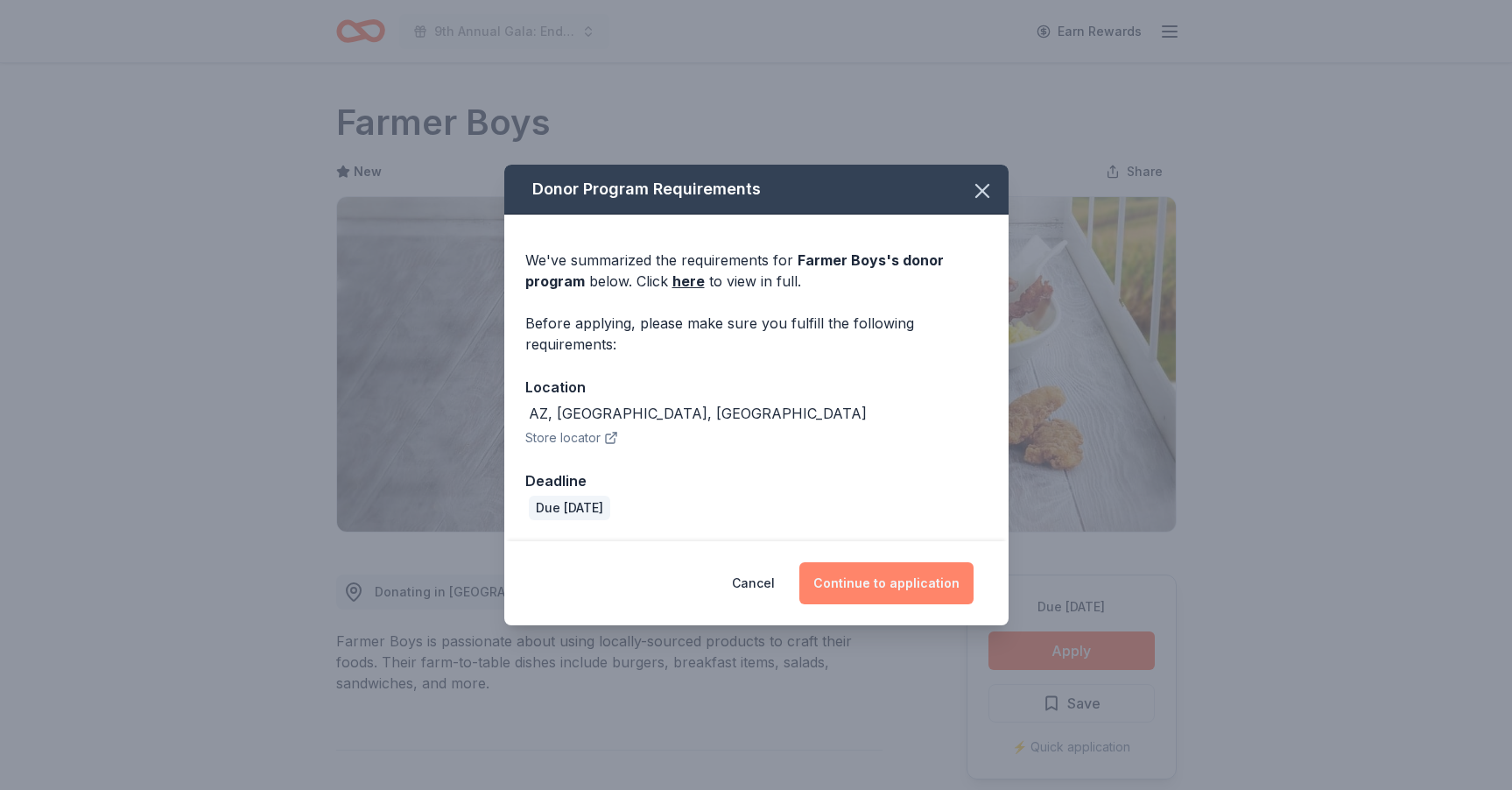
click at [875, 580] on button "Continue to application" at bounding box center [886, 583] width 174 height 42
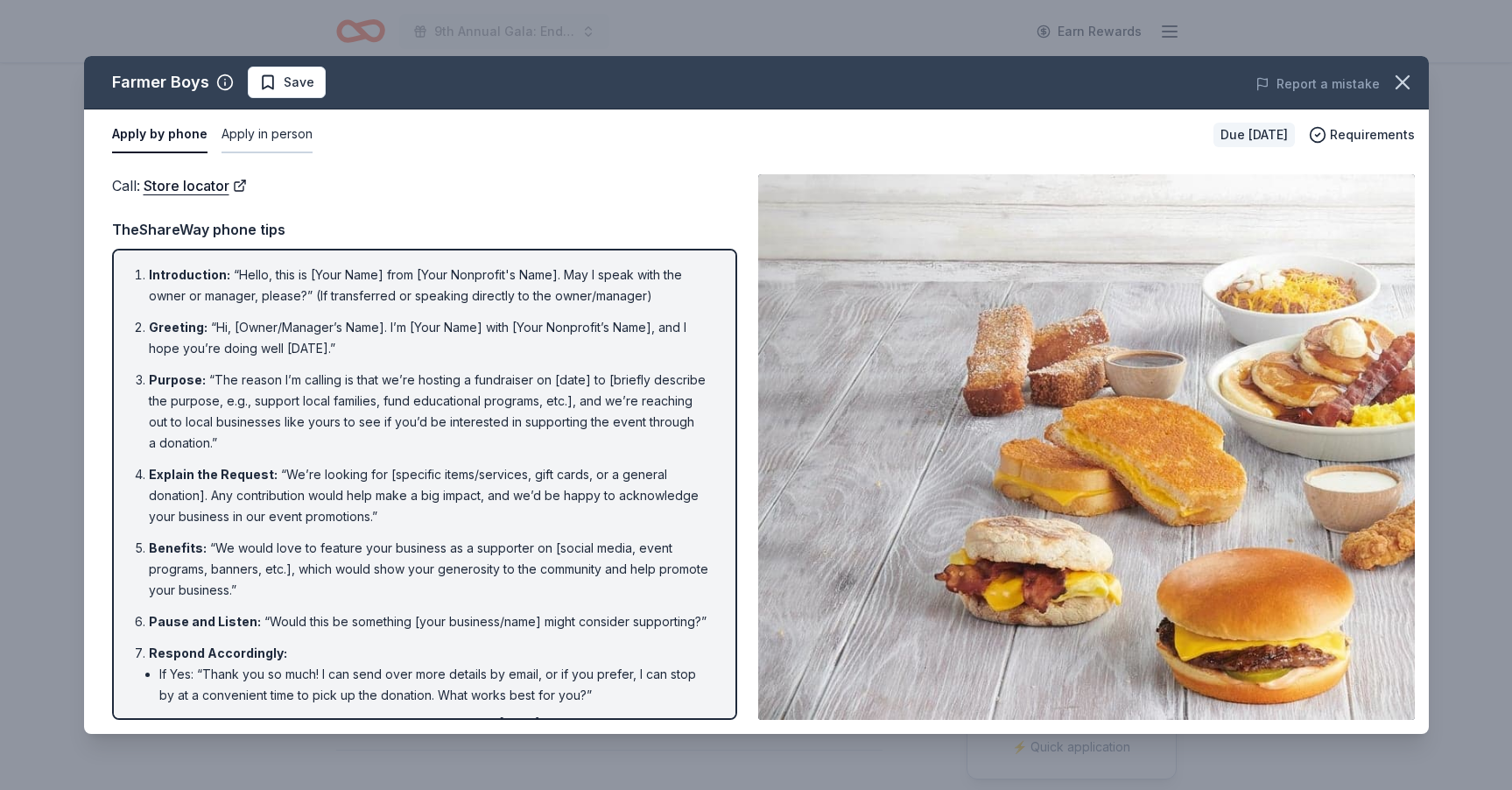
click at [277, 132] on button "Apply in person" at bounding box center [267, 135] width 91 height 37
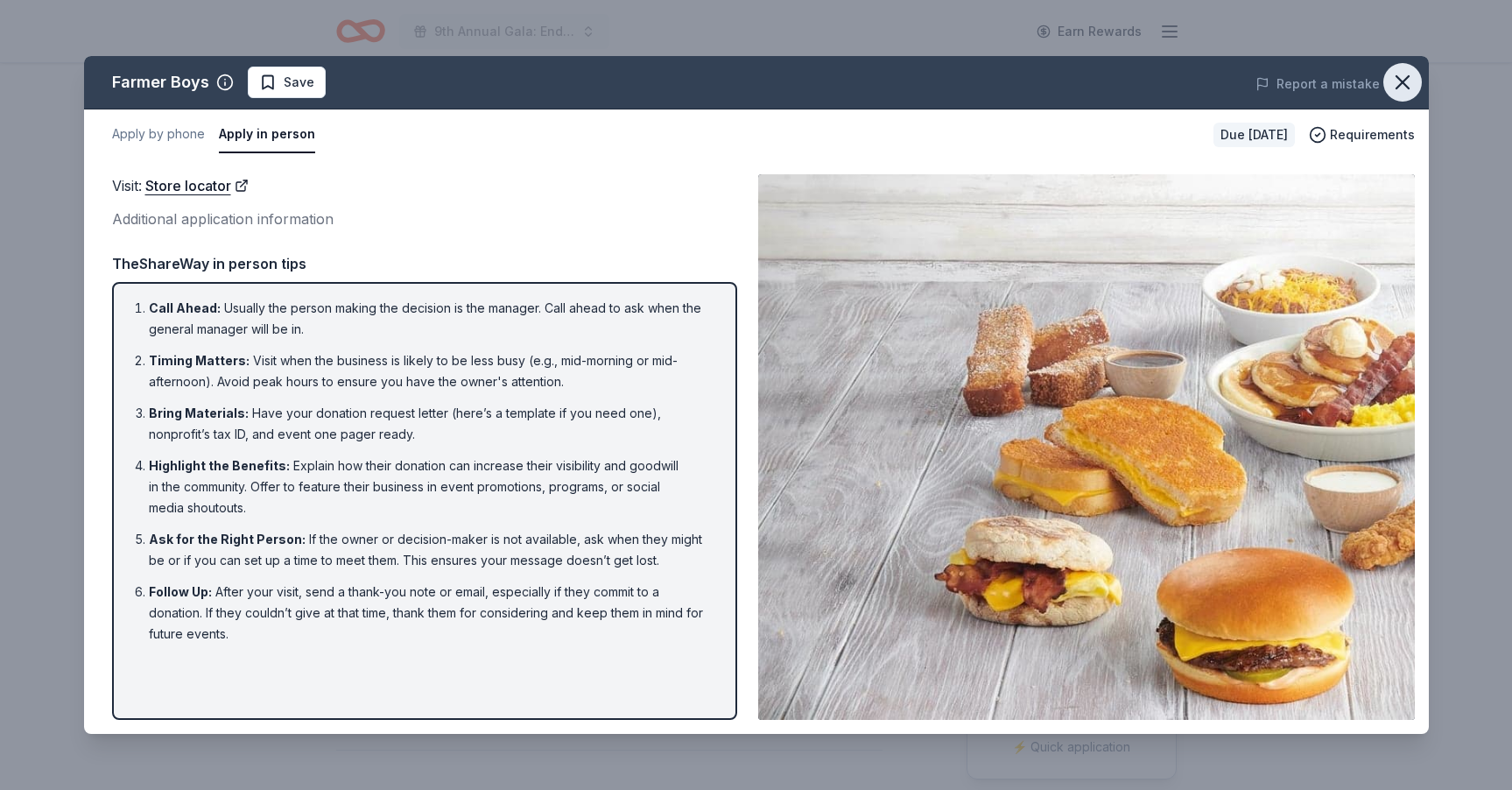
click at [1402, 85] on icon "button" at bounding box center [1402, 82] width 25 height 25
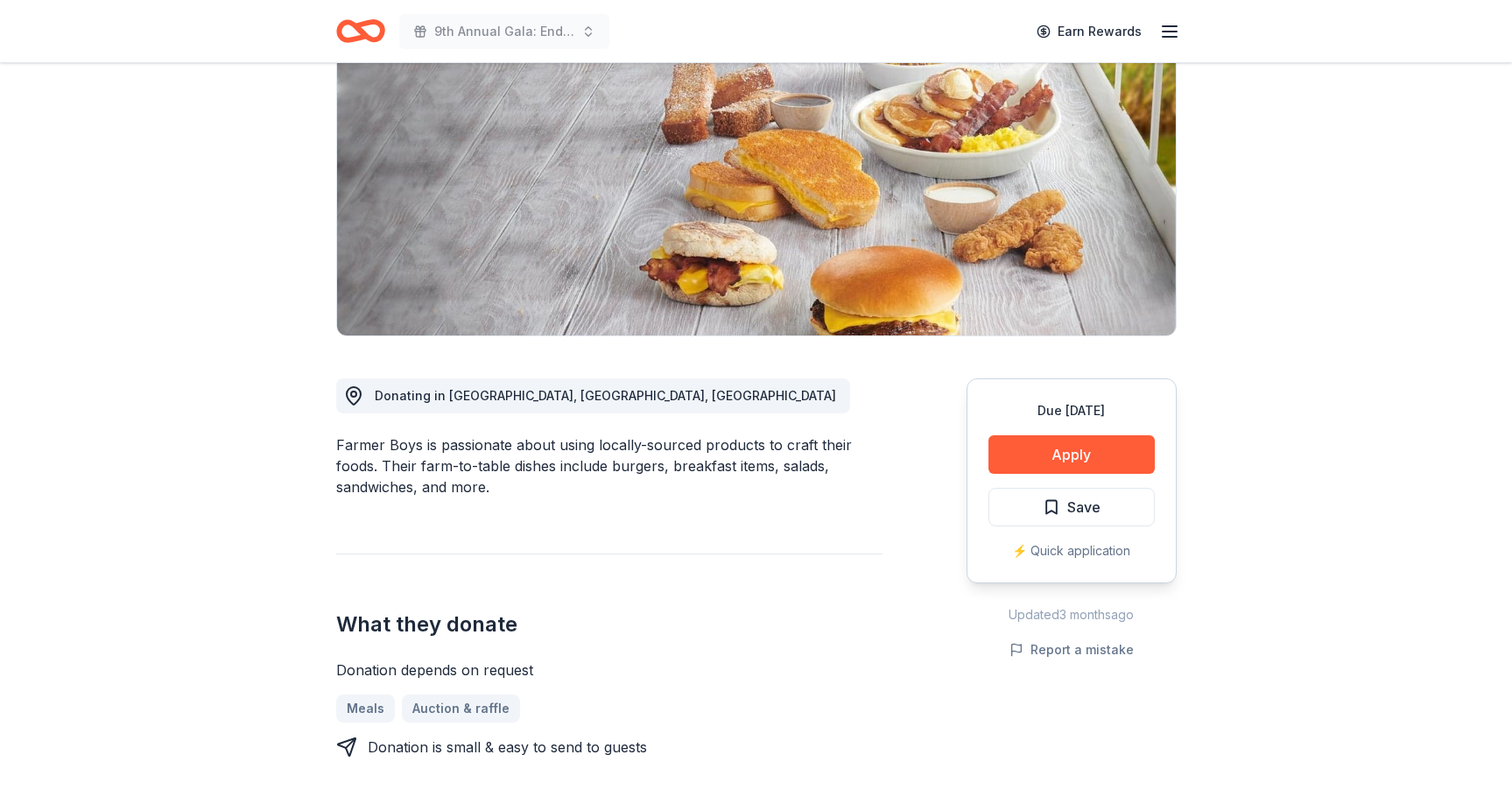
scroll to position [196, 0]
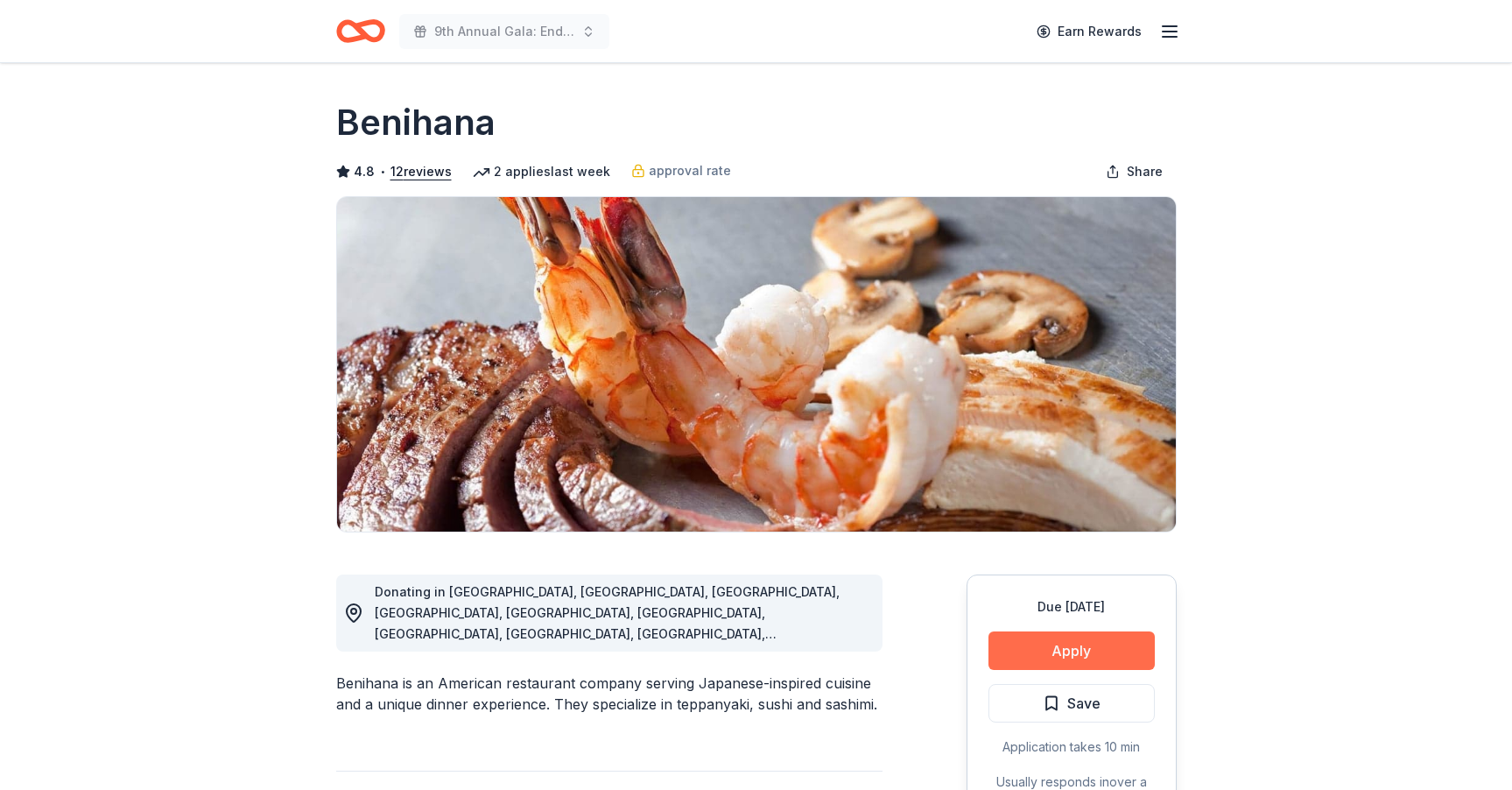
click at [1076, 656] on button "Apply" at bounding box center [1071, 651] width 167 height 39
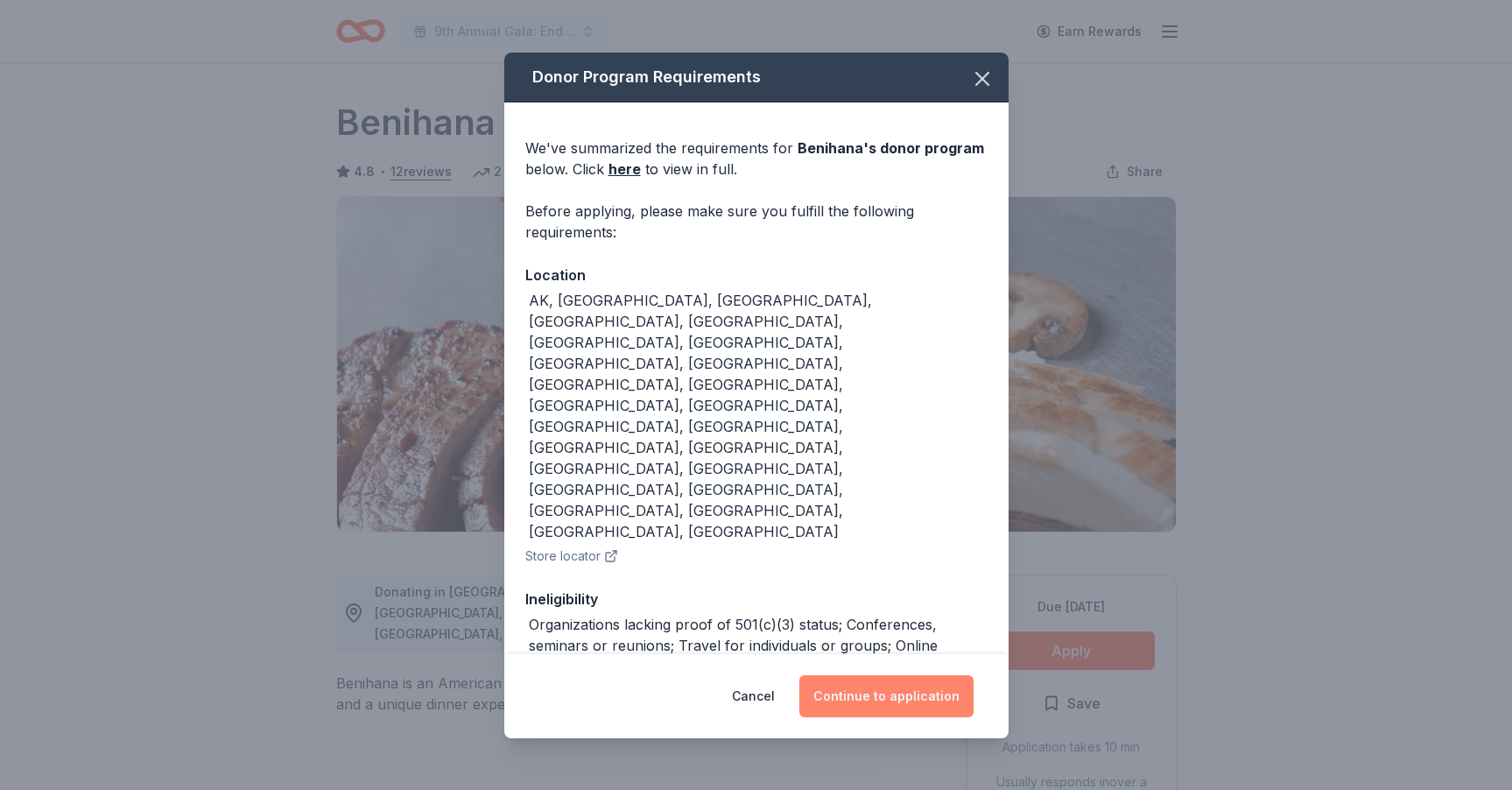
click at [877, 691] on button "Continue to application" at bounding box center [886, 696] width 174 height 42
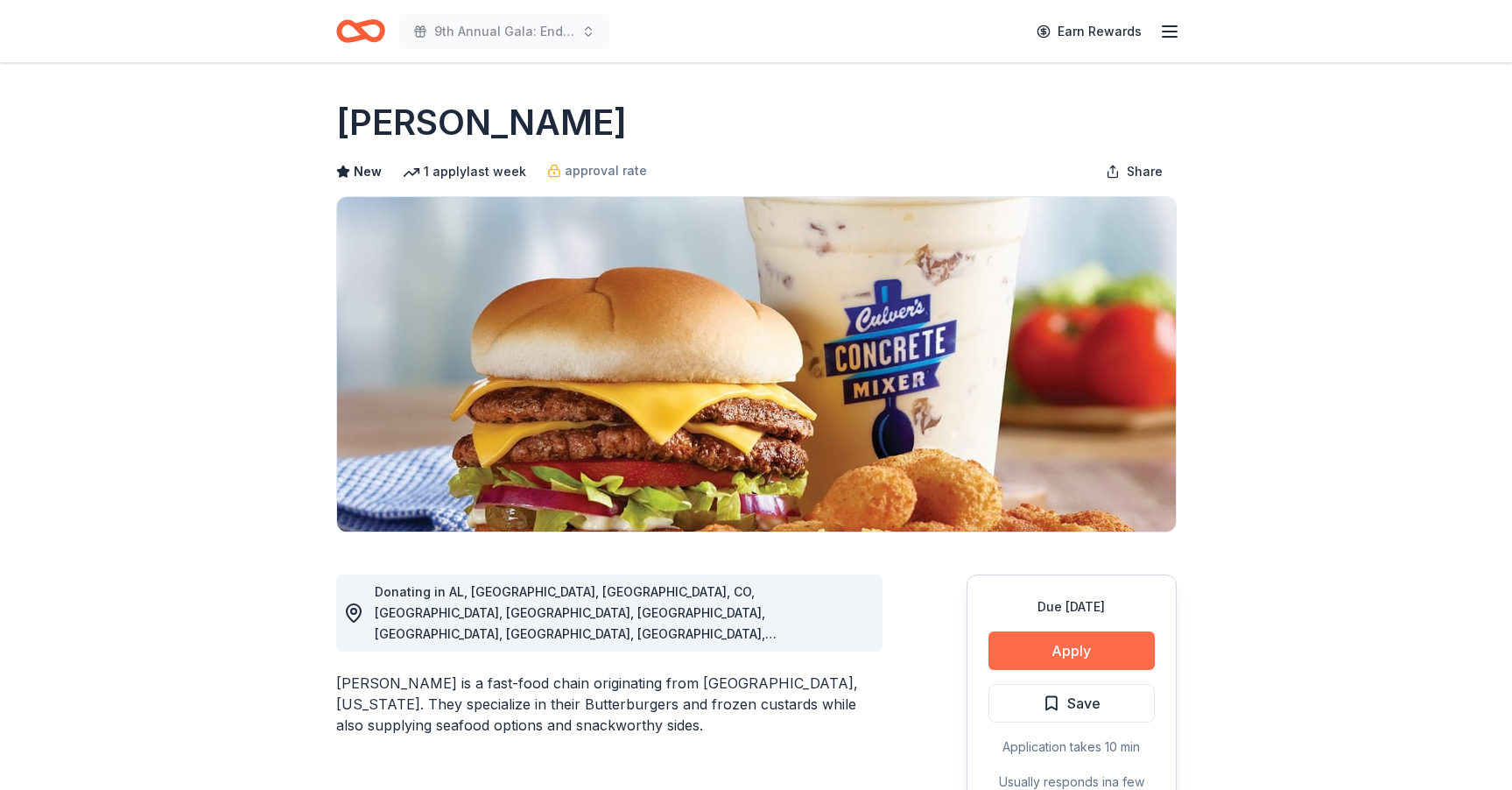
click at [1083, 651] on button "Apply" at bounding box center [1071, 651] width 167 height 39
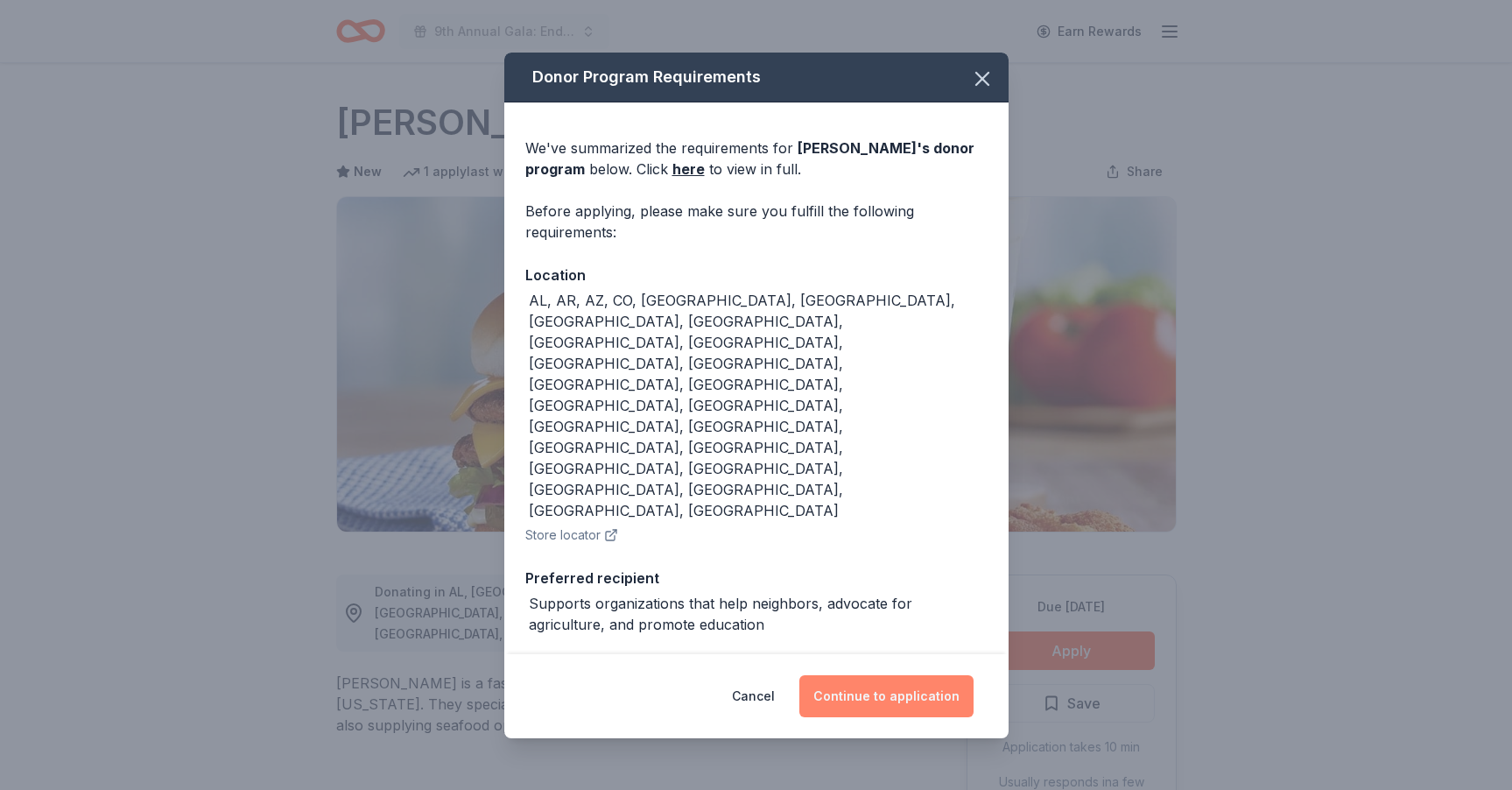
click at [919, 675] on button "Continue to application" at bounding box center [886, 696] width 174 height 42
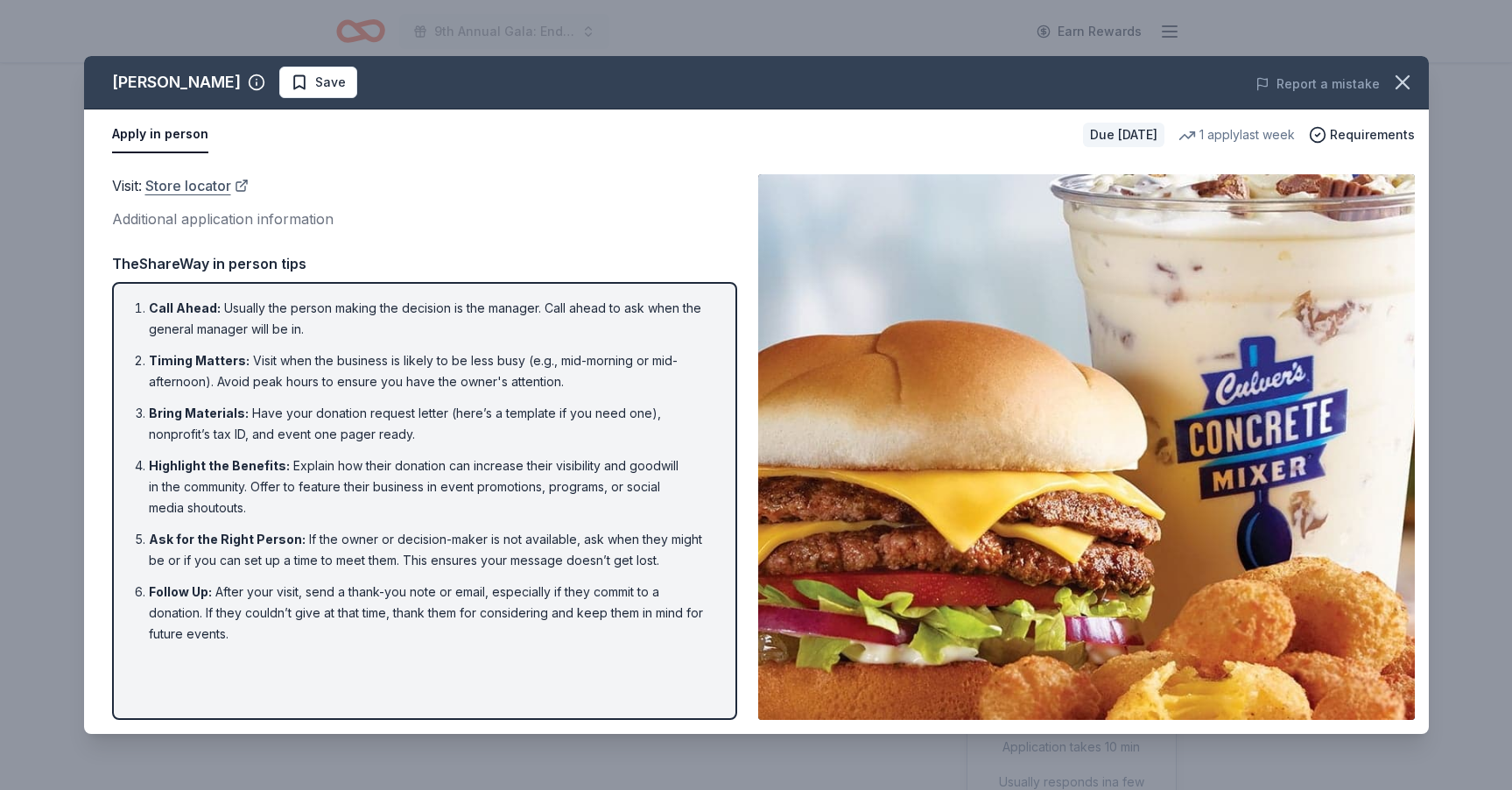
click at [185, 188] on link "Store locator" at bounding box center [197, 186] width 103 height 23
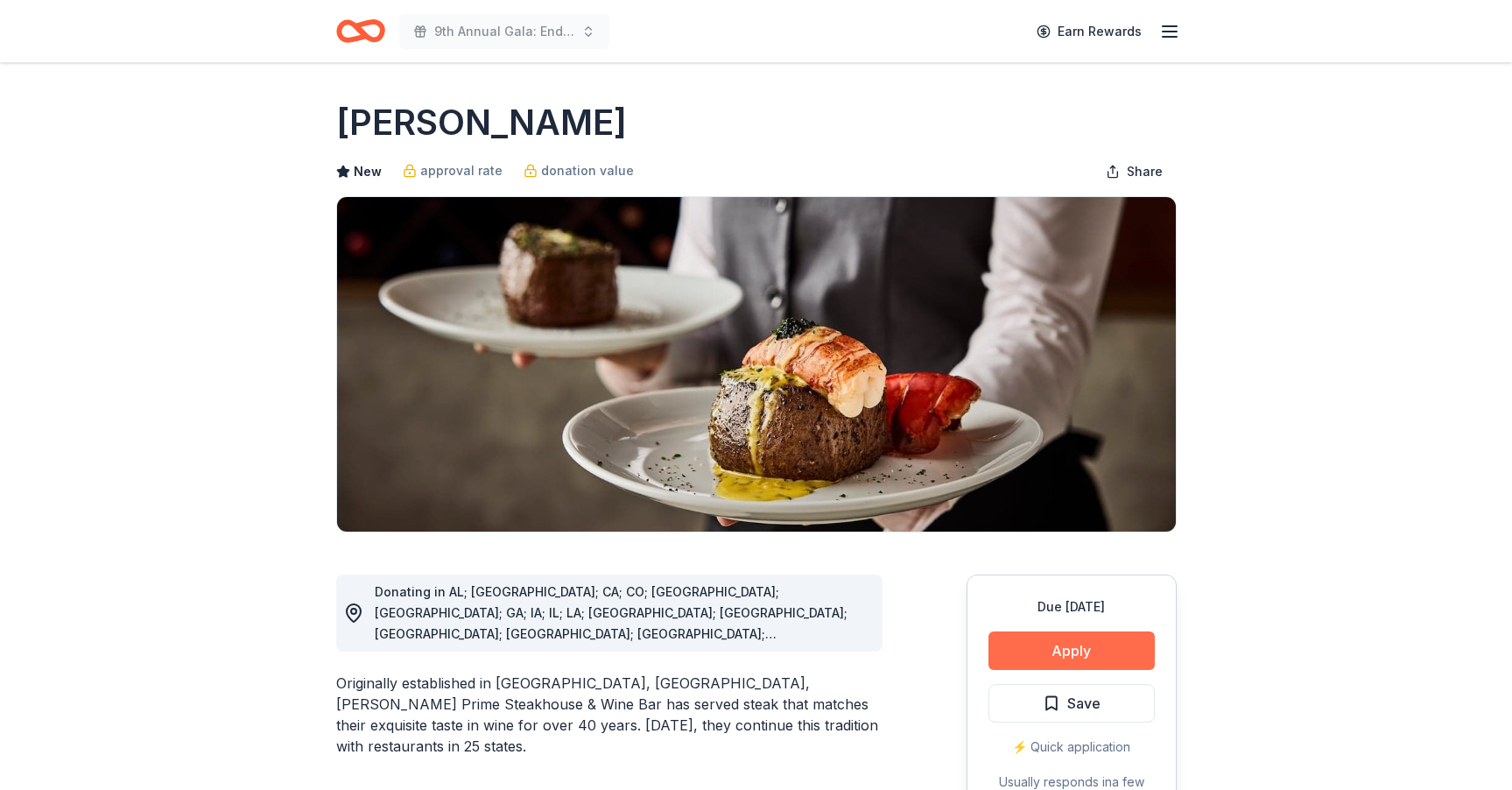
click at [1087, 657] on button "Apply" at bounding box center [1071, 651] width 167 height 39
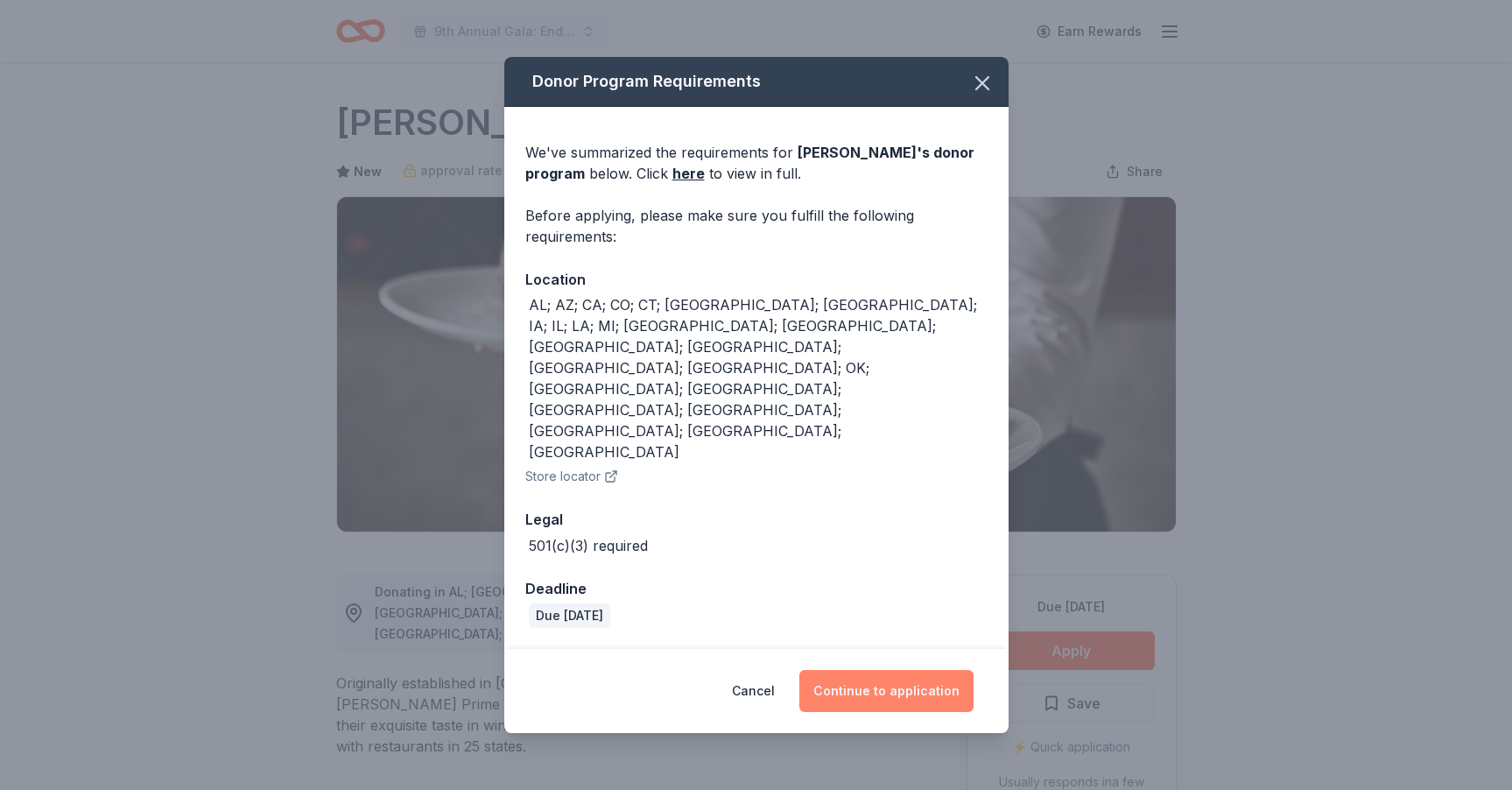
click at [862, 670] on button "Continue to application" at bounding box center [886, 691] width 174 height 42
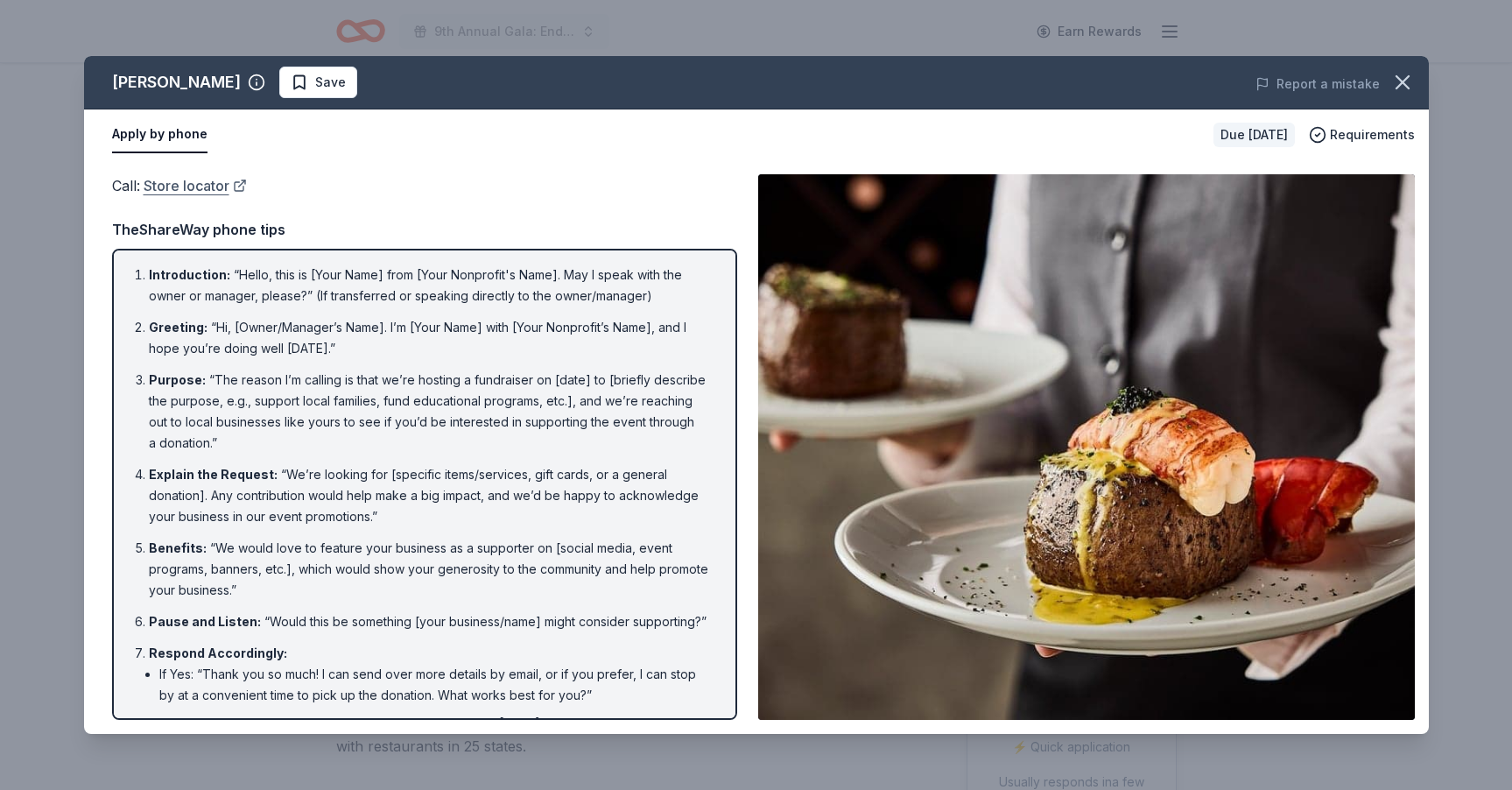
click at [180, 189] on link "Store locator" at bounding box center [195, 186] width 103 height 23
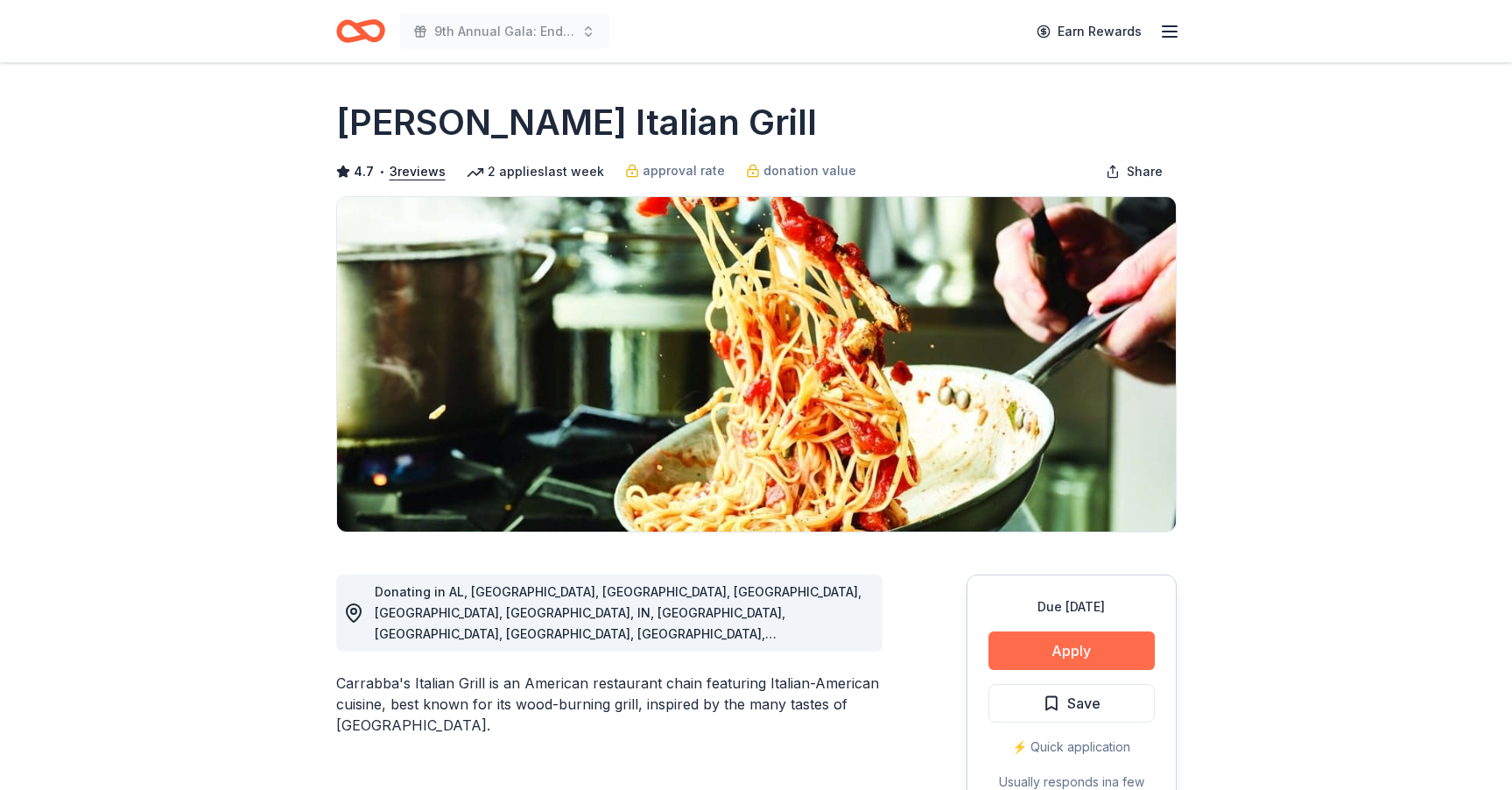
click at [1054, 660] on button "Apply" at bounding box center [1071, 651] width 167 height 39
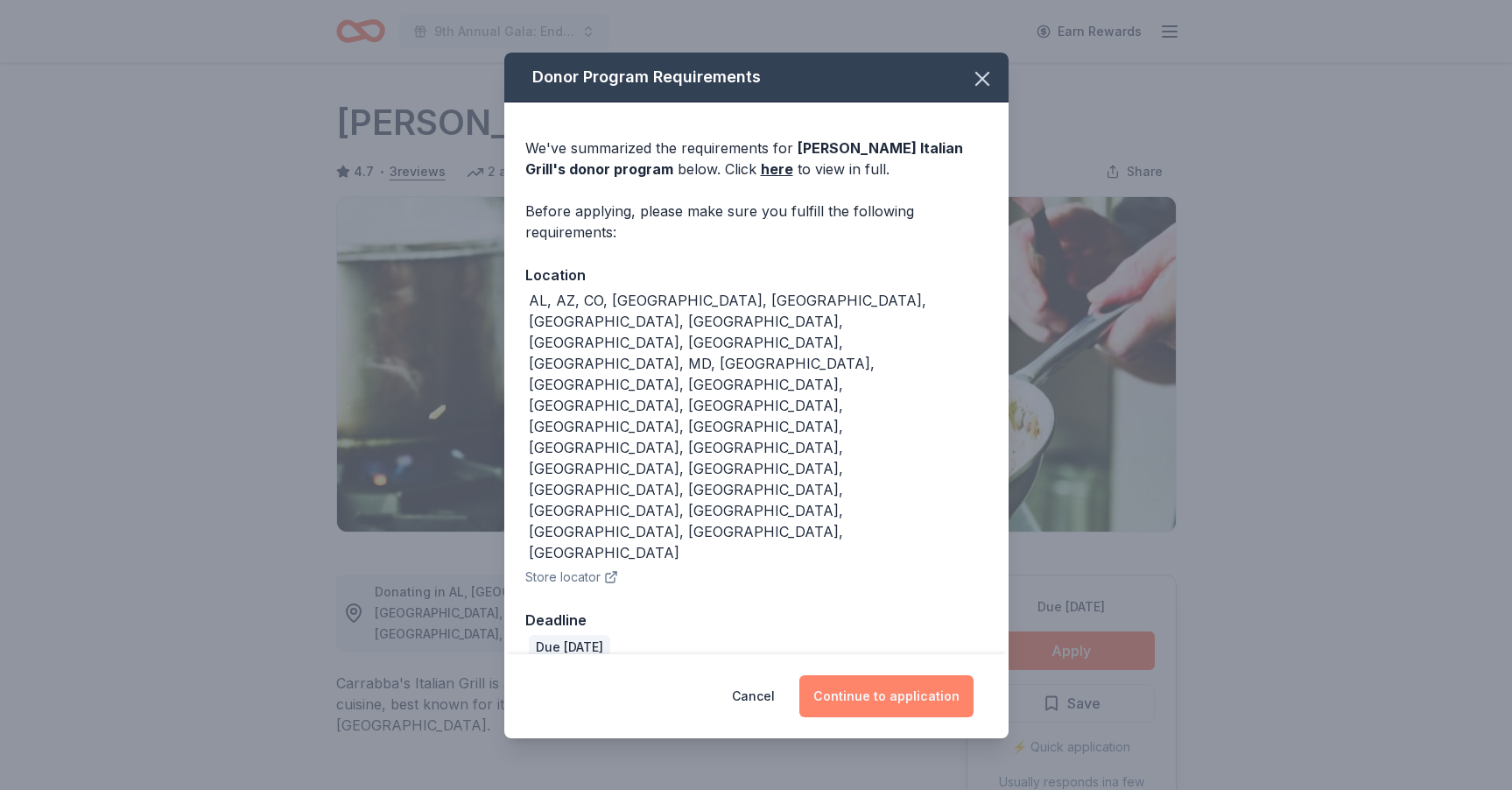
click at [901, 675] on button "Continue to application" at bounding box center [886, 696] width 174 height 42
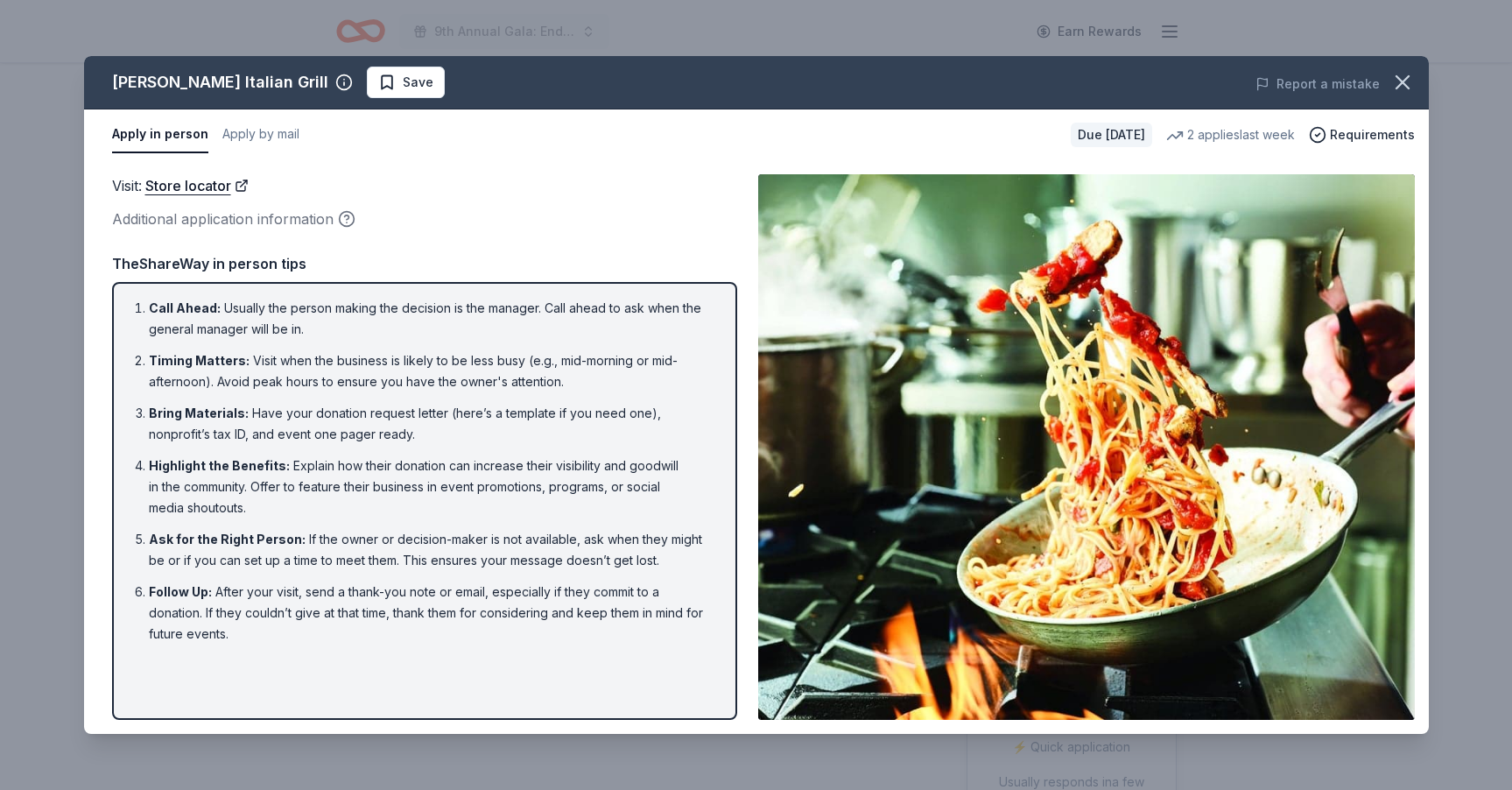
click at [187, 189] on link "Store locator" at bounding box center [197, 186] width 103 height 23
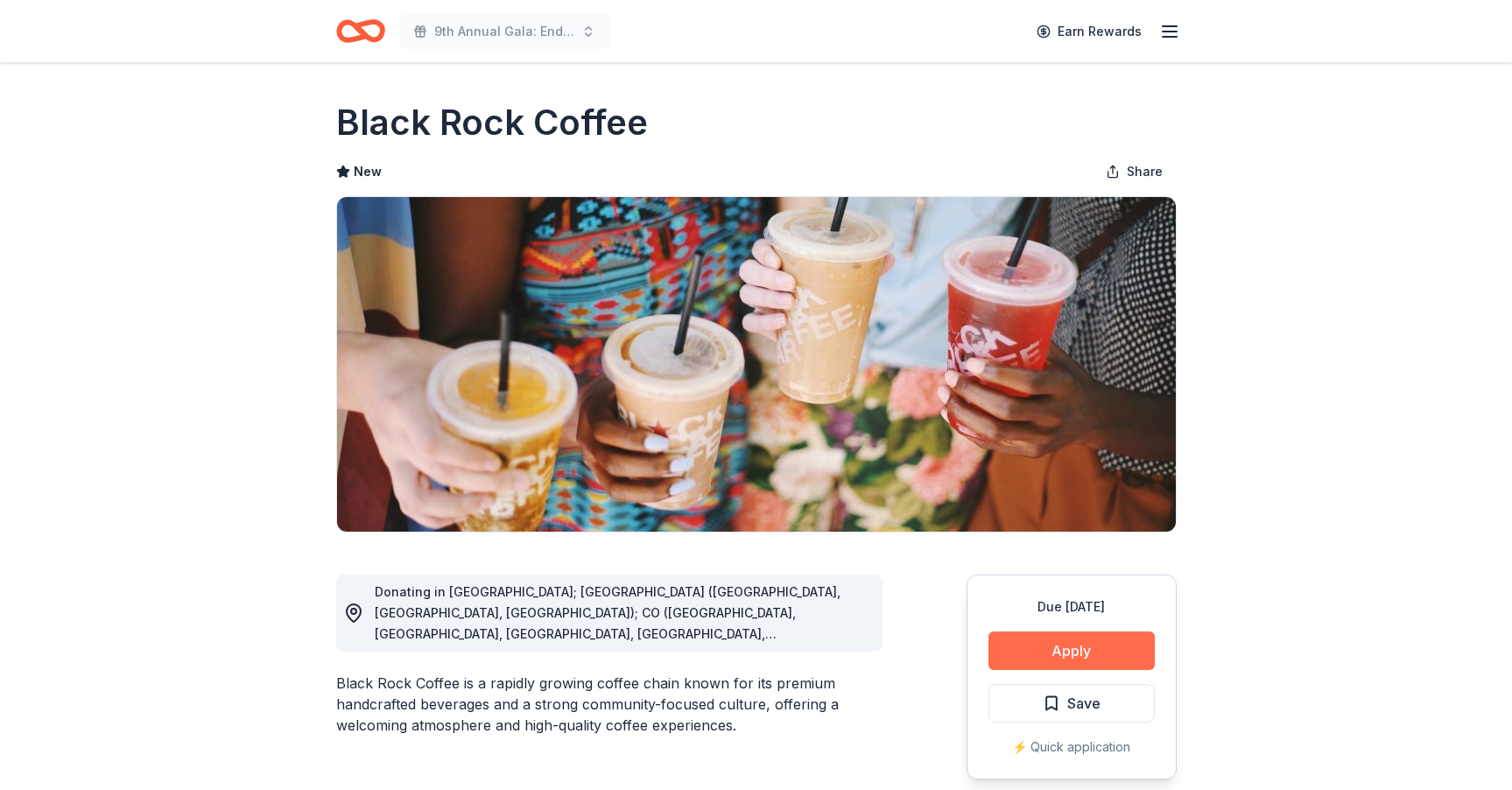
click at [1102, 661] on button "Apply" at bounding box center [1071, 651] width 167 height 39
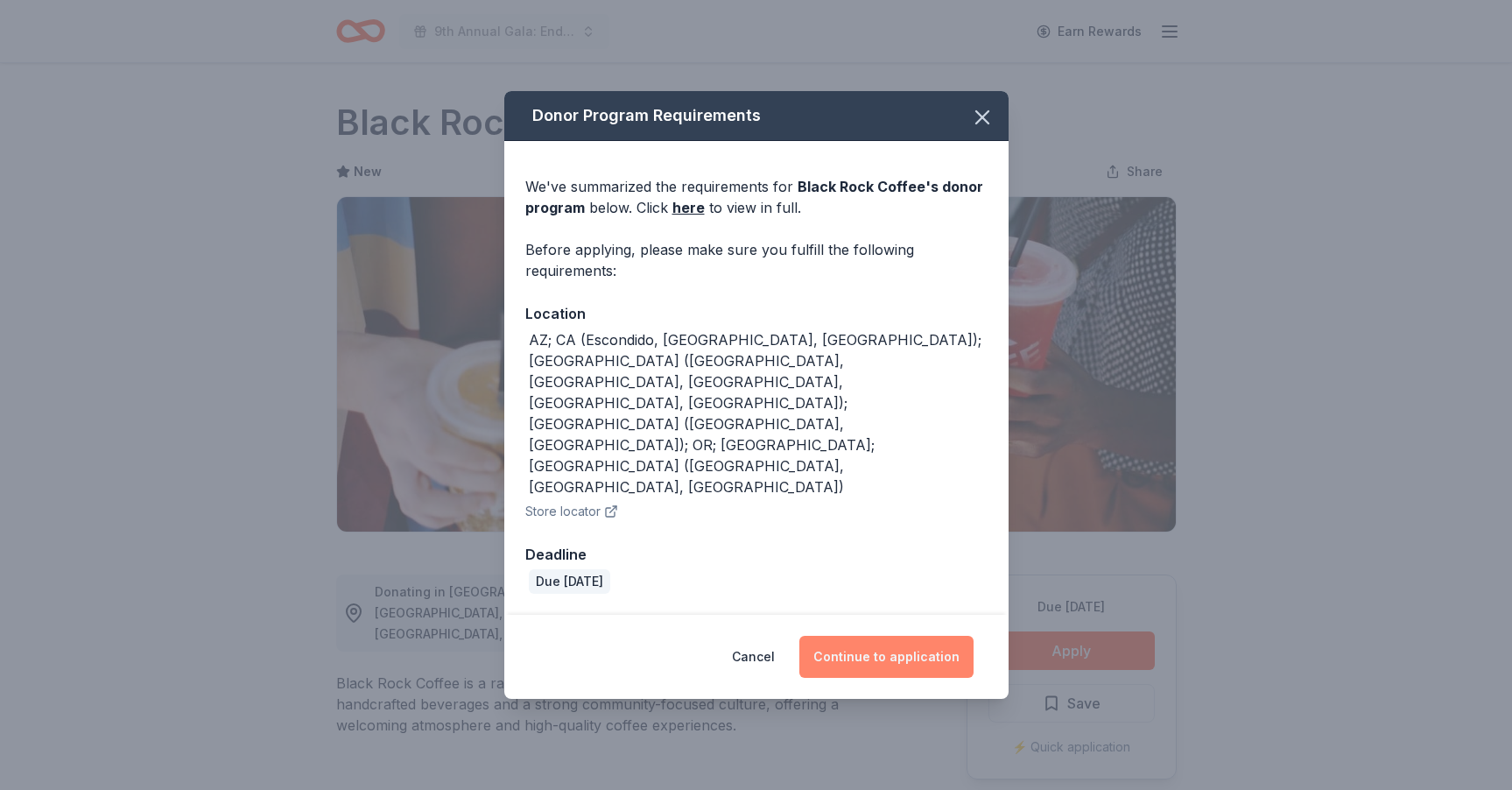
click at [928, 636] on button "Continue to application" at bounding box center [886, 657] width 174 height 42
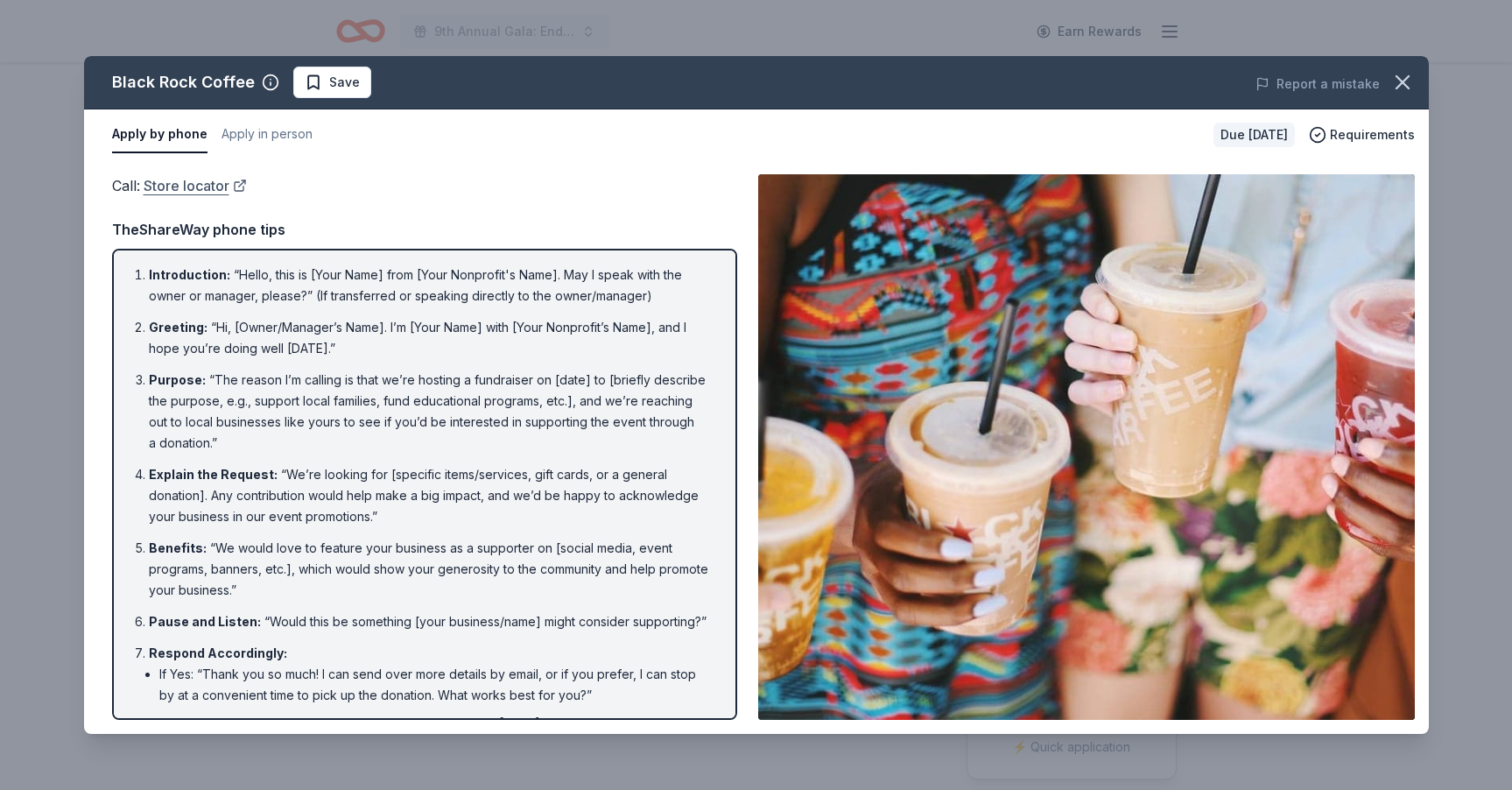
click at [200, 186] on link "Store locator" at bounding box center [195, 186] width 103 height 23
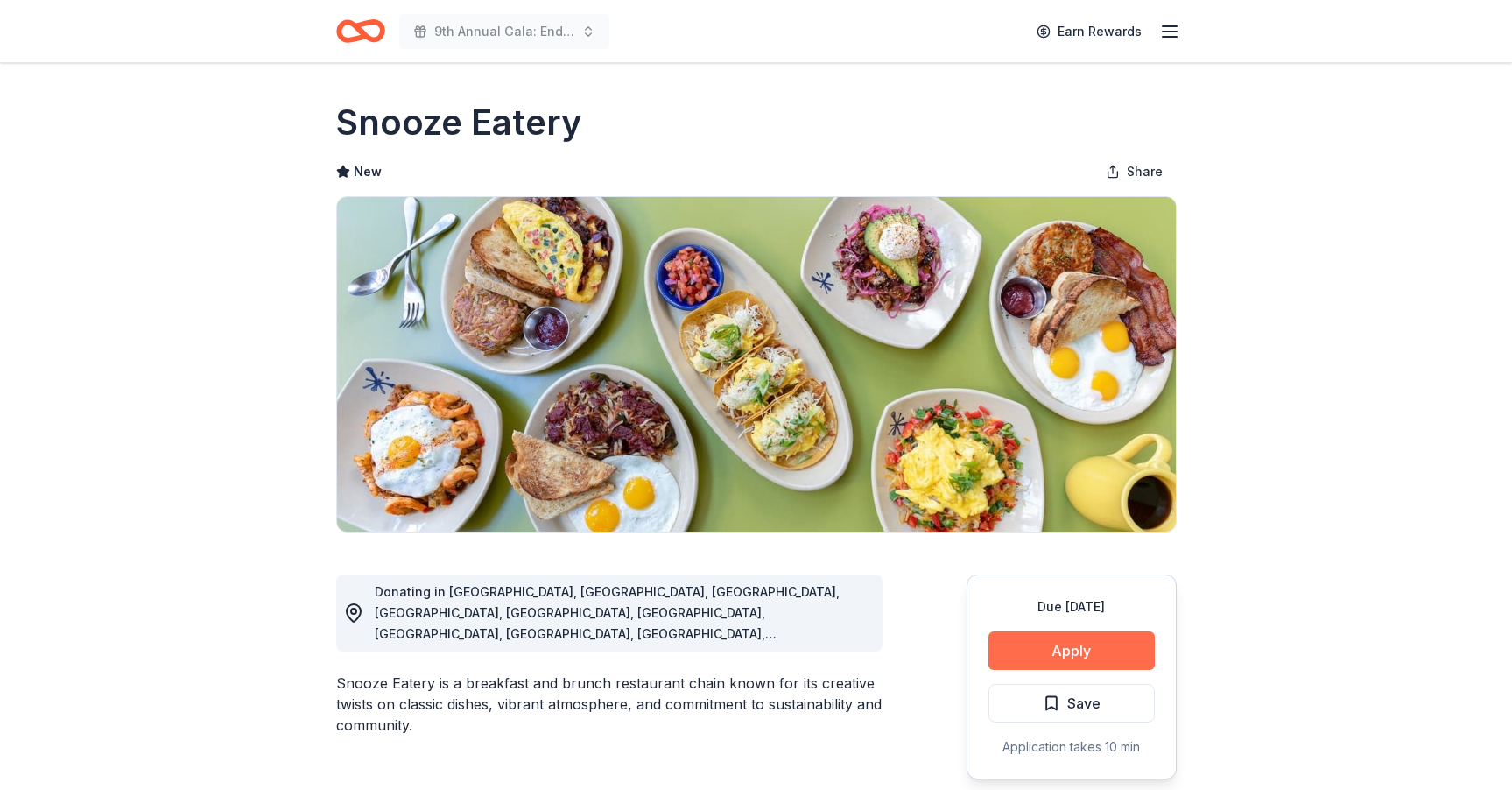
click at [1090, 661] on button "Apply" at bounding box center [1071, 651] width 167 height 39
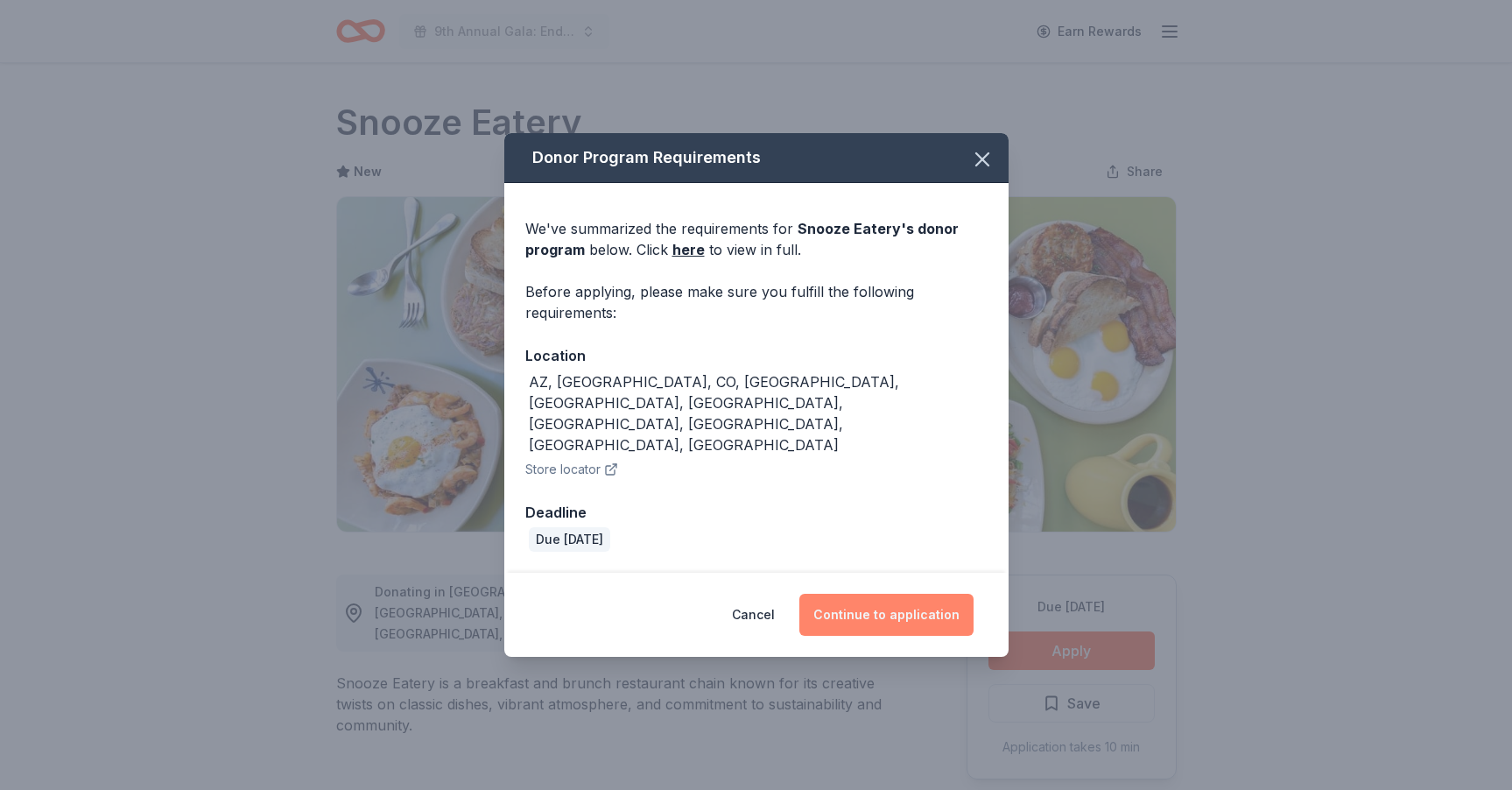
click at [909, 594] on button "Continue to application" at bounding box center [886, 615] width 174 height 42
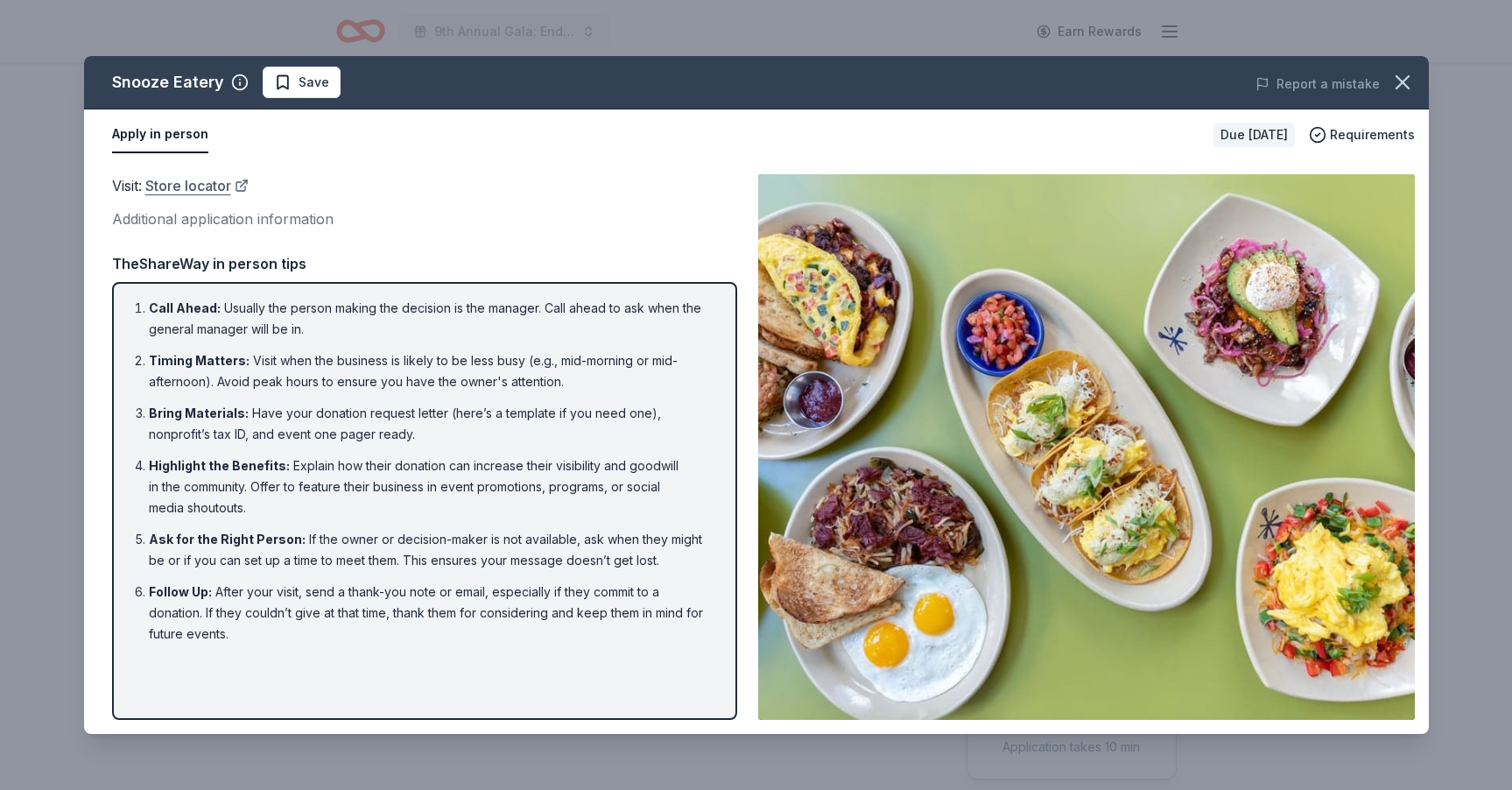
click at [203, 186] on link "Store locator" at bounding box center [197, 186] width 103 height 23
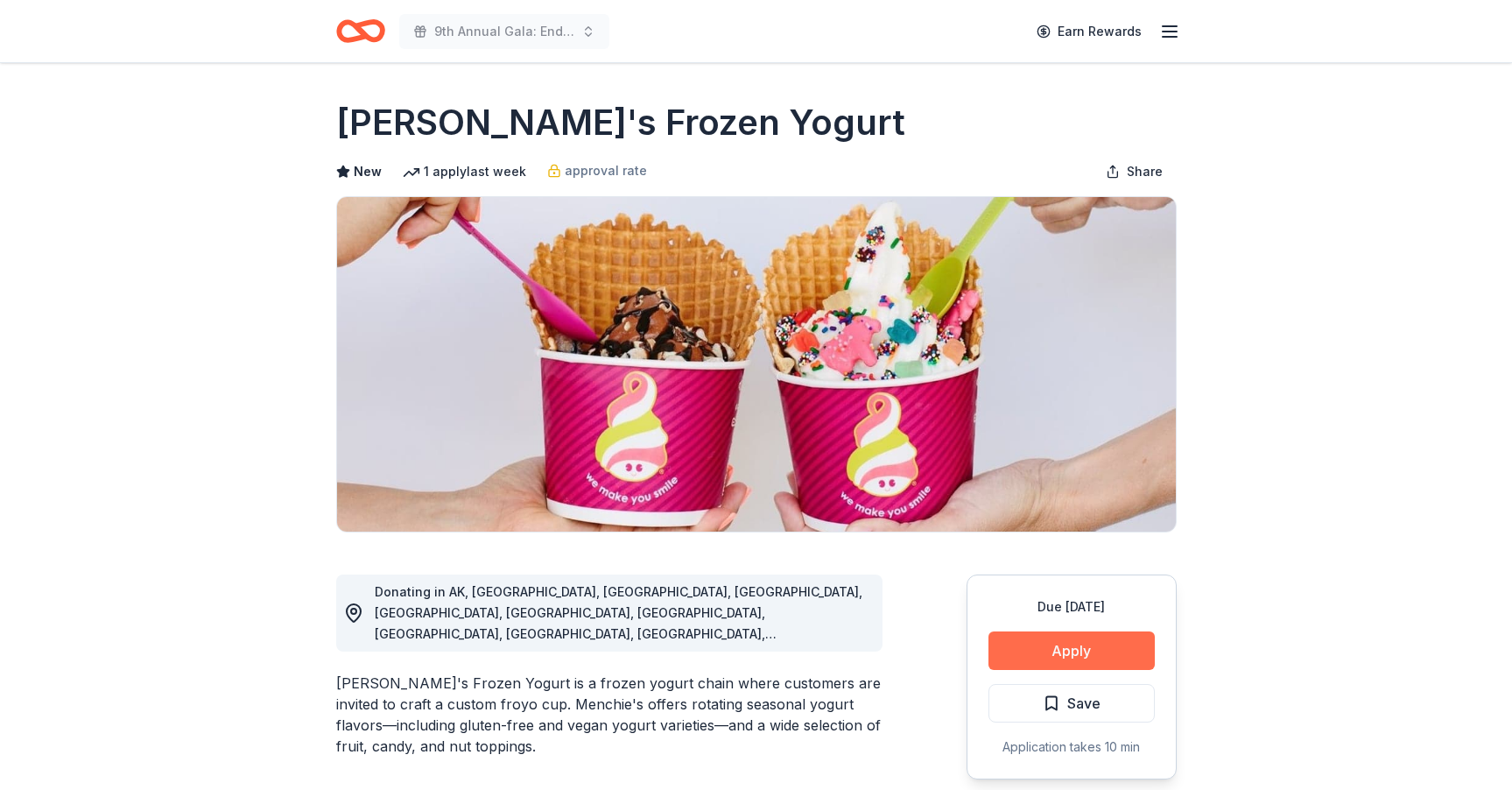
click at [1103, 653] on button "Apply" at bounding box center [1071, 651] width 167 height 39
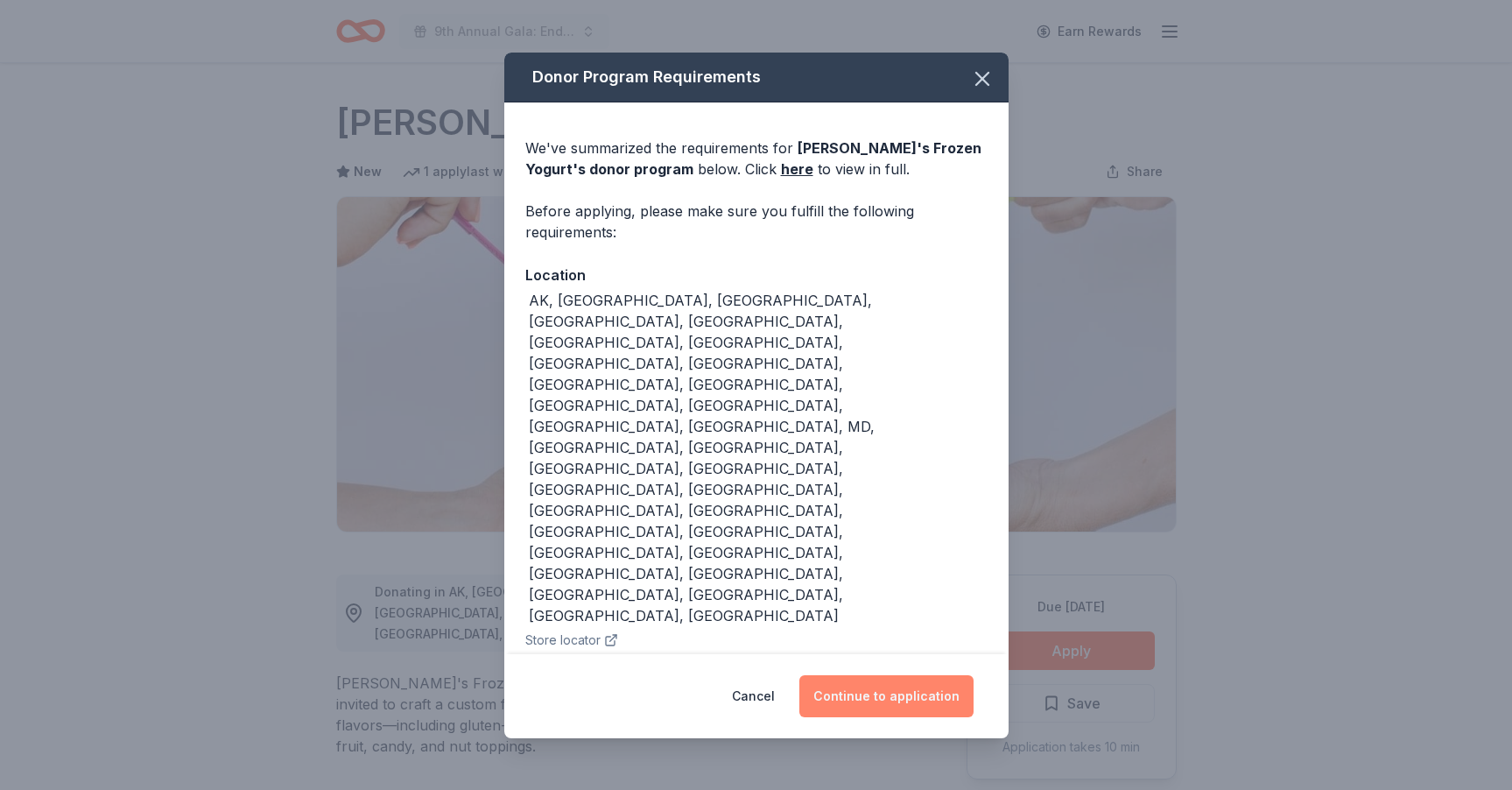
click at [889, 675] on button "Continue to application" at bounding box center [886, 696] width 174 height 42
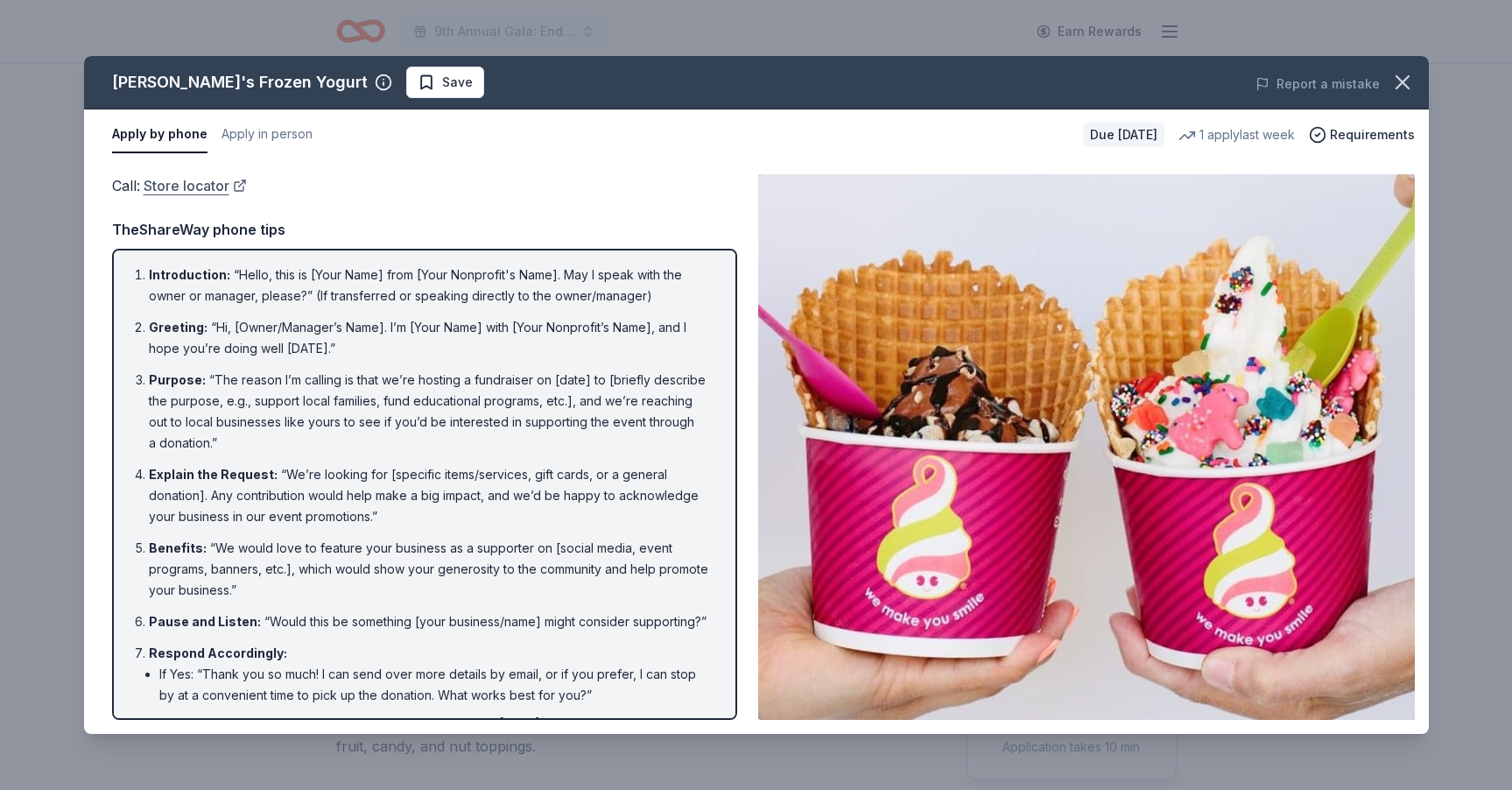
click at [176, 188] on link "Store locator" at bounding box center [195, 186] width 103 height 23
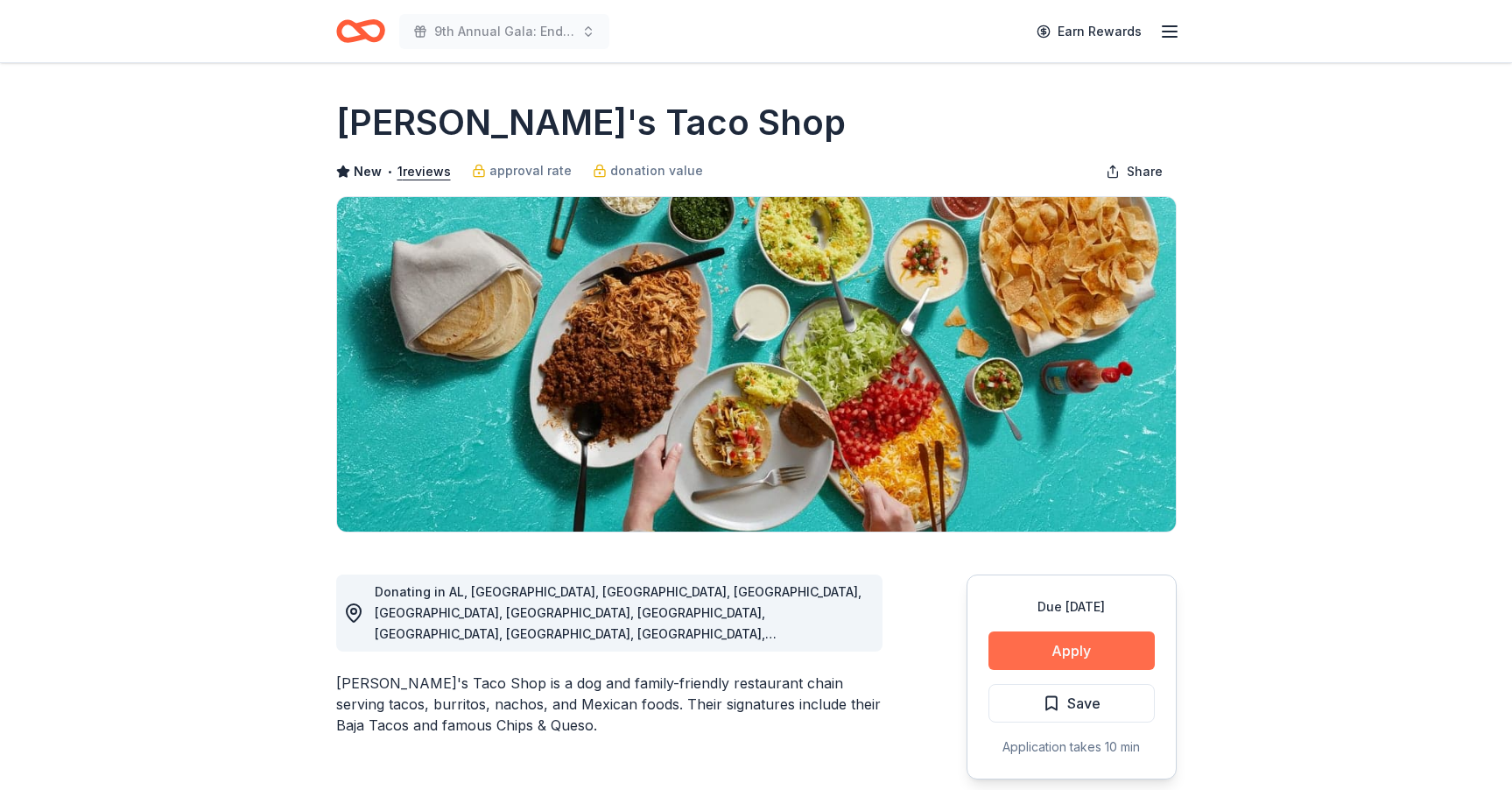
click at [1069, 647] on button "Apply" at bounding box center [1071, 651] width 167 height 39
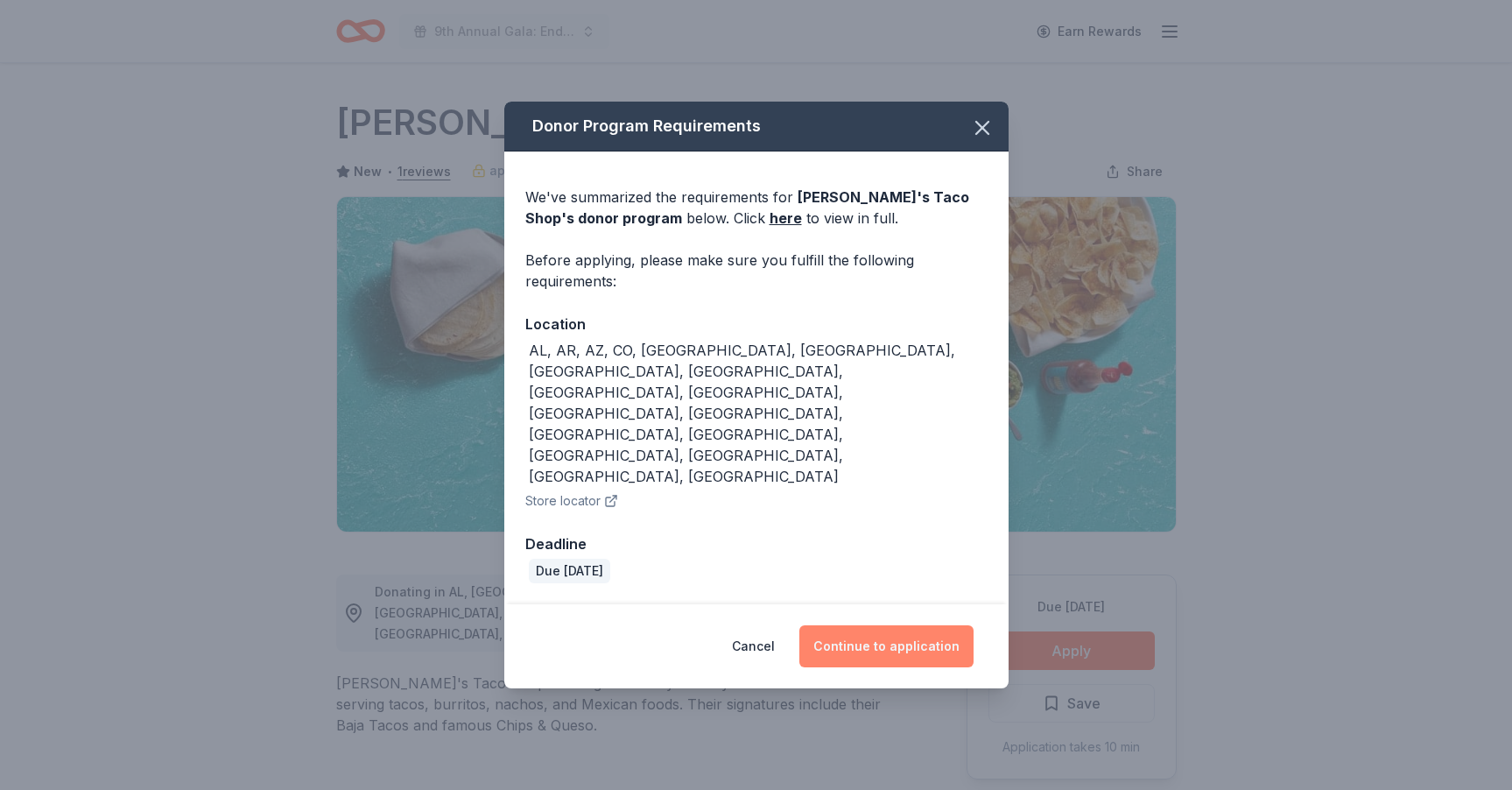
click at [921, 625] on button "Continue to application" at bounding box center [886, 646] width 174 height 42
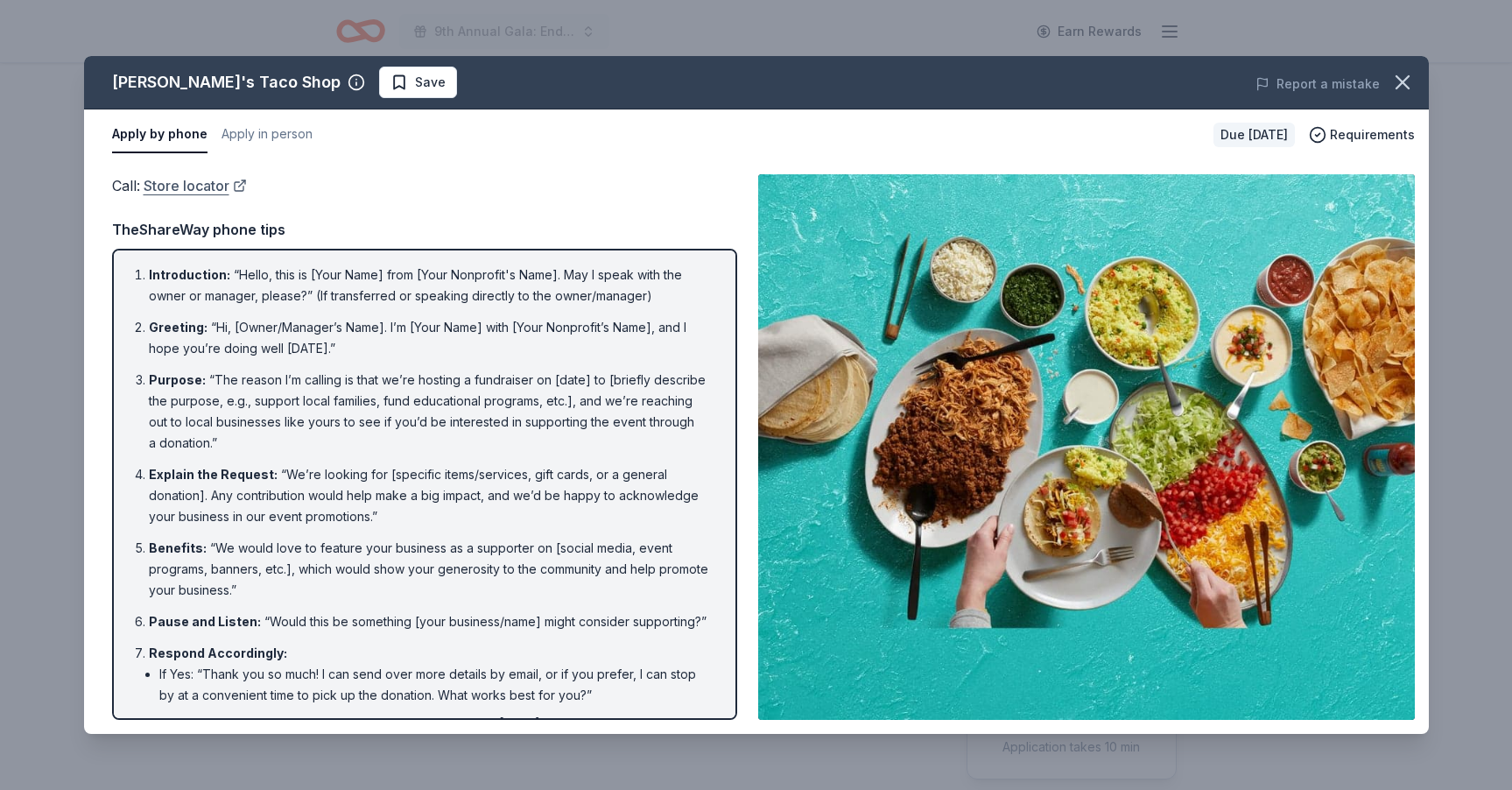
click at [195, 188] on link "Store locator" at bounding box center [195, 186] width 103 height 23
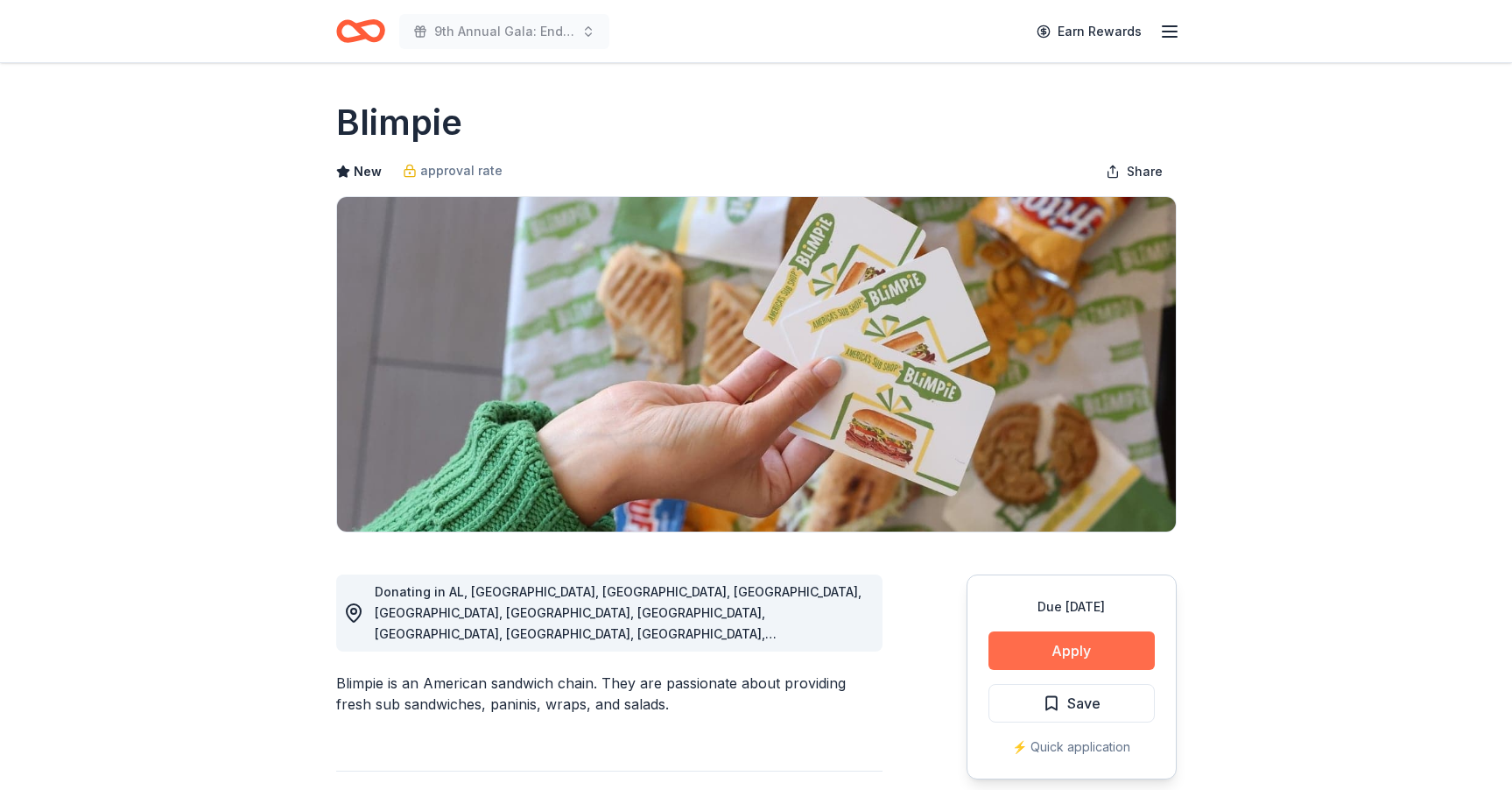
click at [1051, 651] on button "Apply" at bounding box center [1071, 651] width 167 height 39
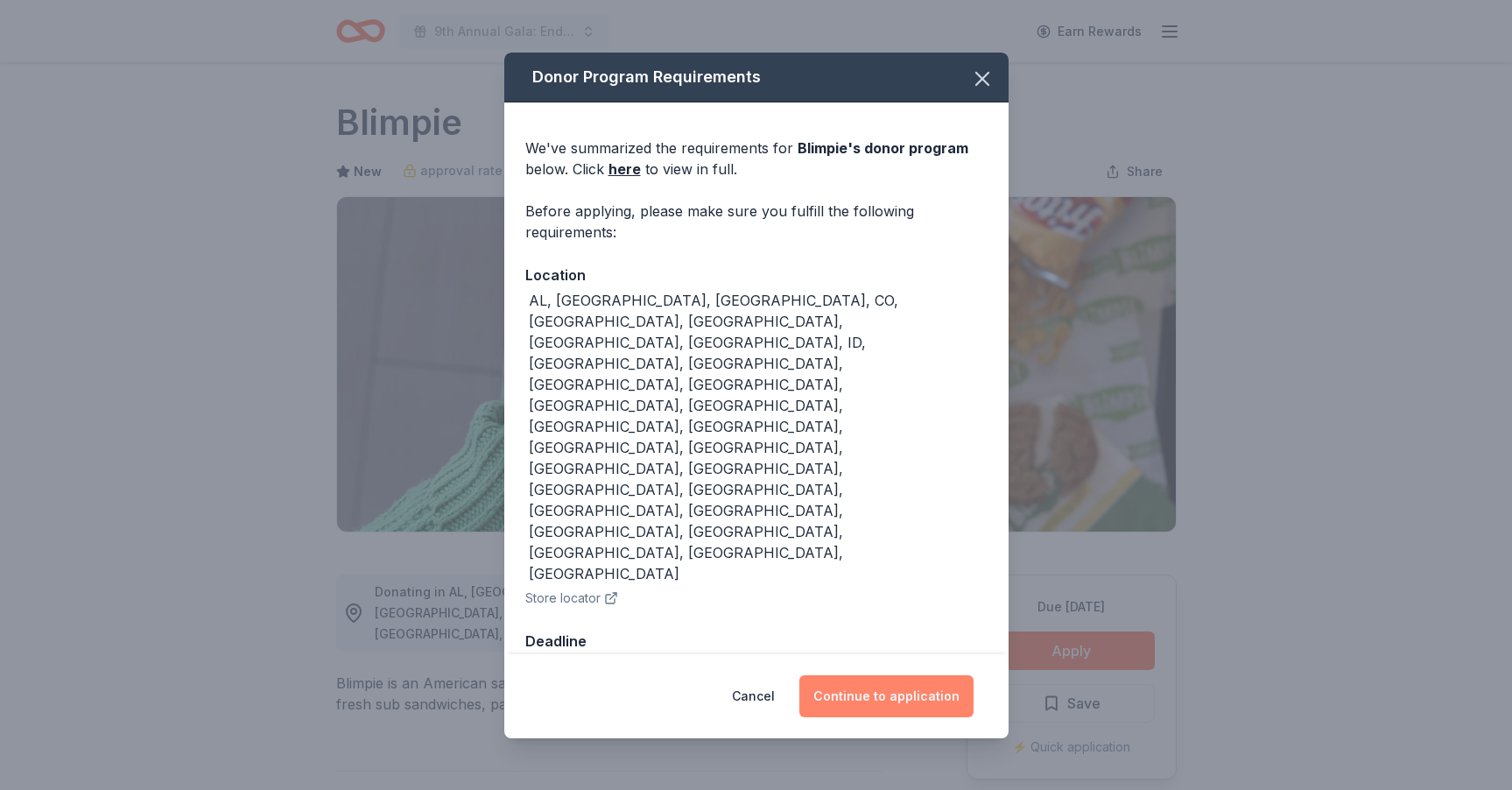
click at [919, 675] on button "Continue to application" at bounding box center [886, 696] width 174 height 42
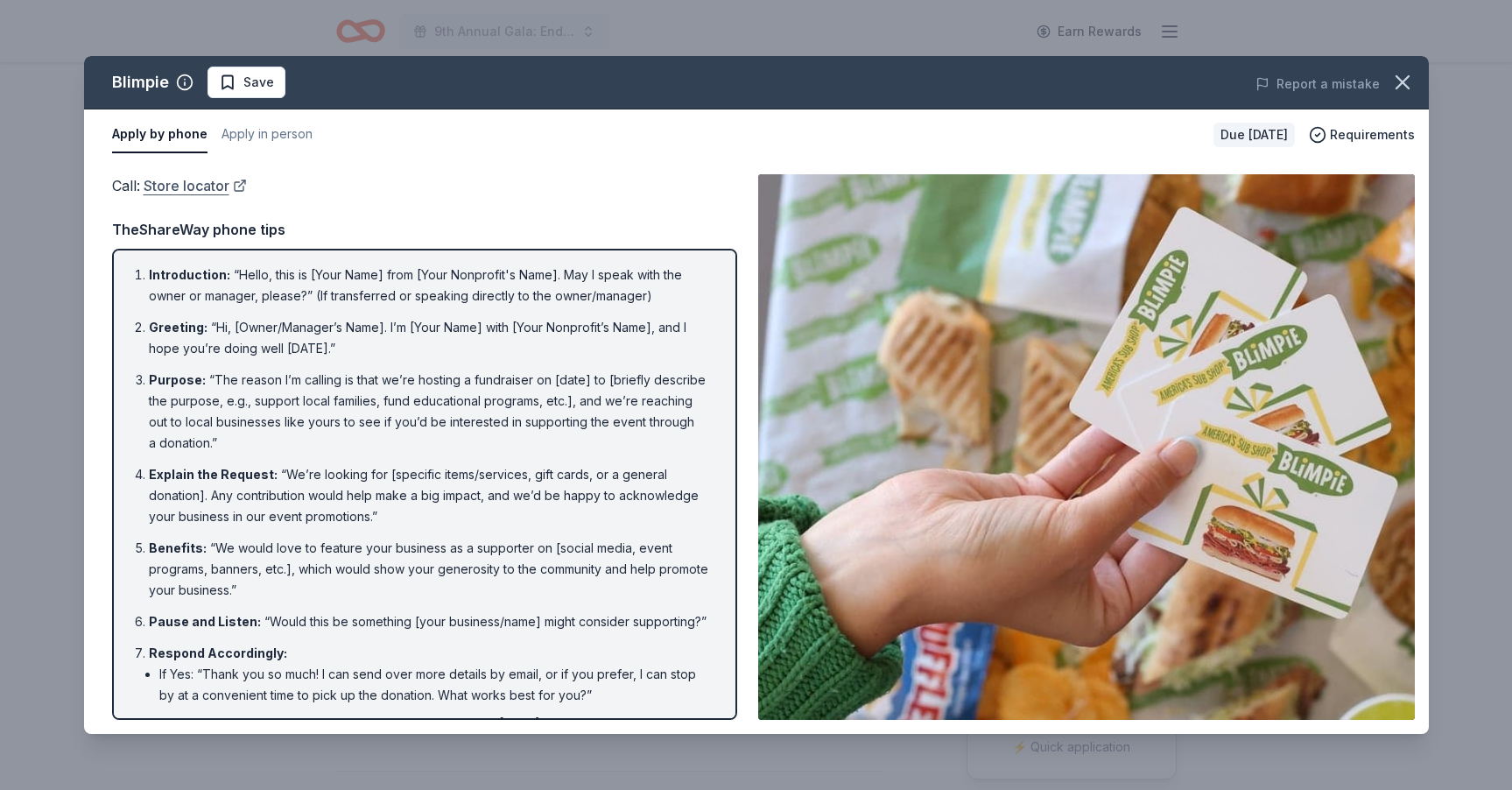
click at [185, 191] on link "Store locator" at bounding box center [195, 186] width 103 height 23
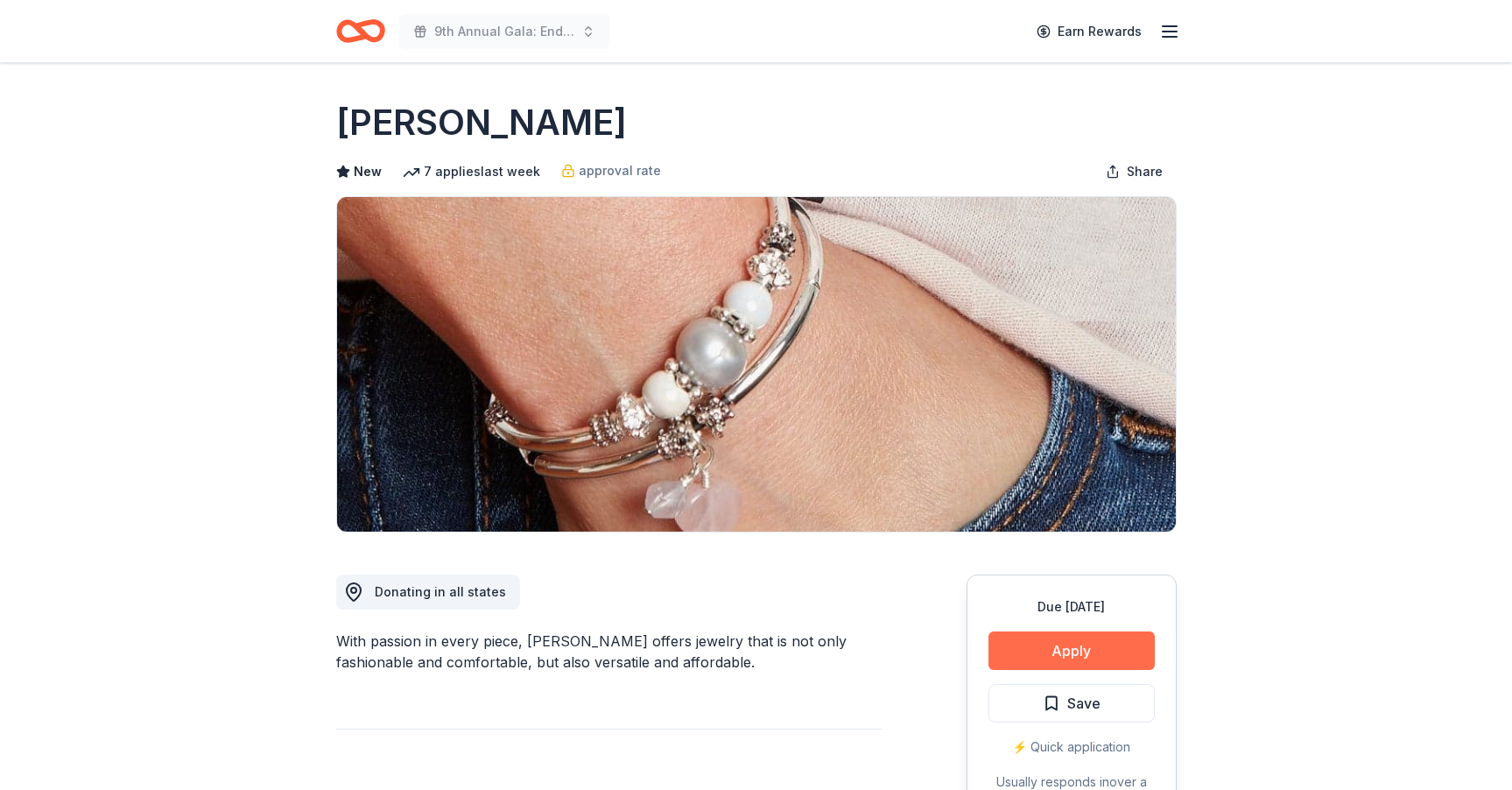
click at [1054, 651] on button "Apply" at bounding box center [1071, 651] width 167 height 39
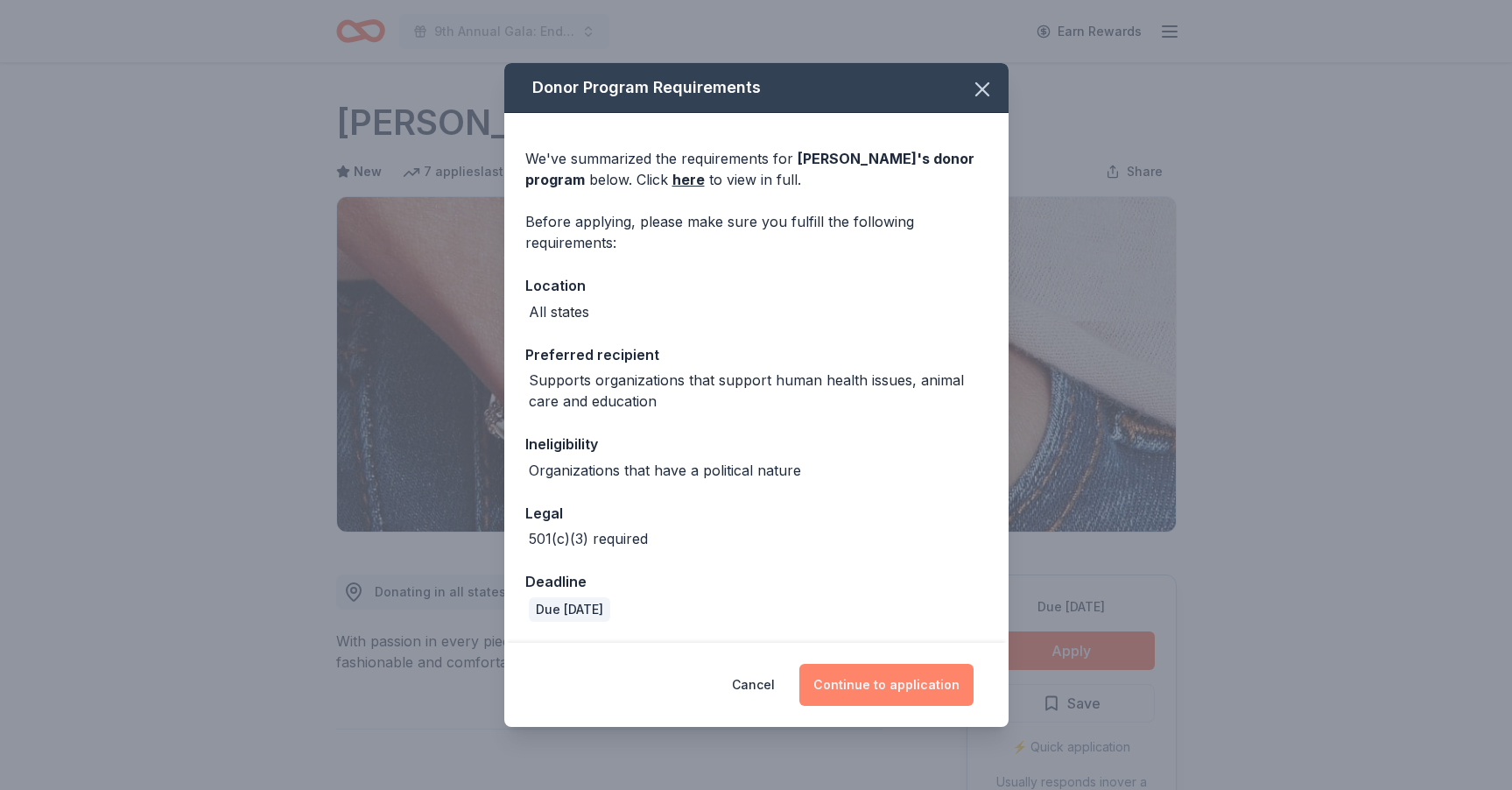
click at [891, 674] on button "Continue to application" at bounding box center [886, 685] width 174 height 42
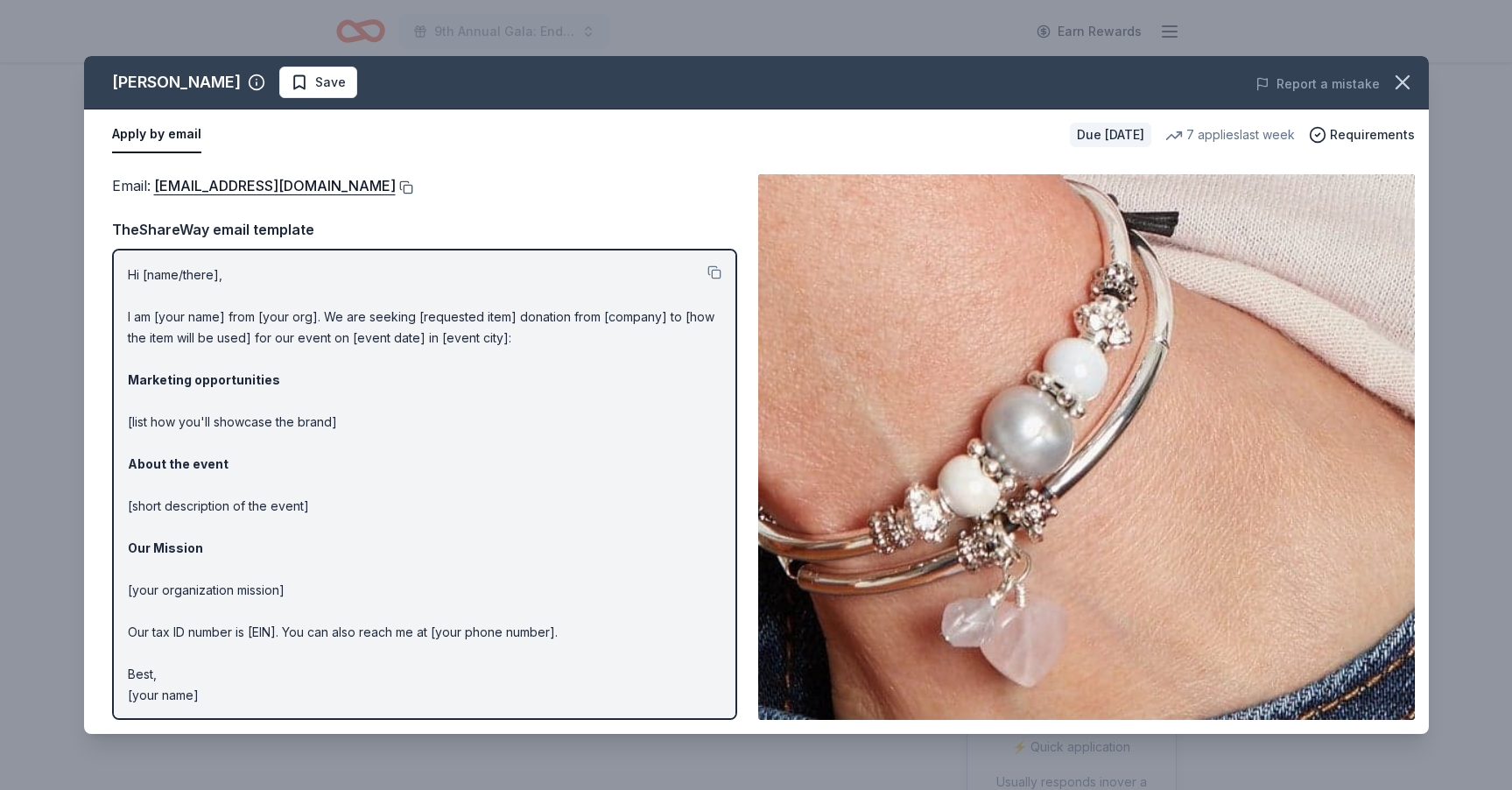
click at [395, 189] on button at bounding box center [404, 188] width 18 height 14
